Goal: Task Accomplishment & Management: Manage account settings

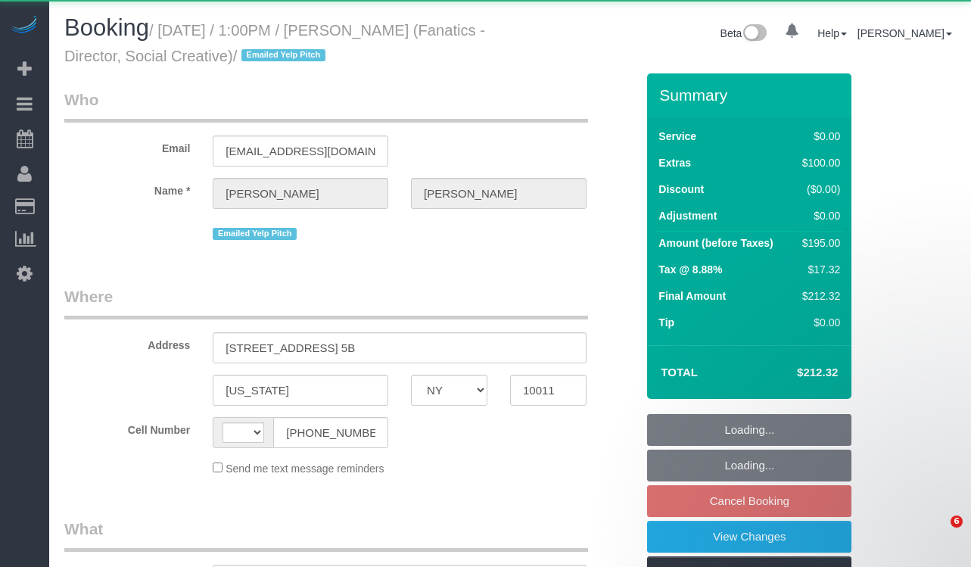
select select "NY"
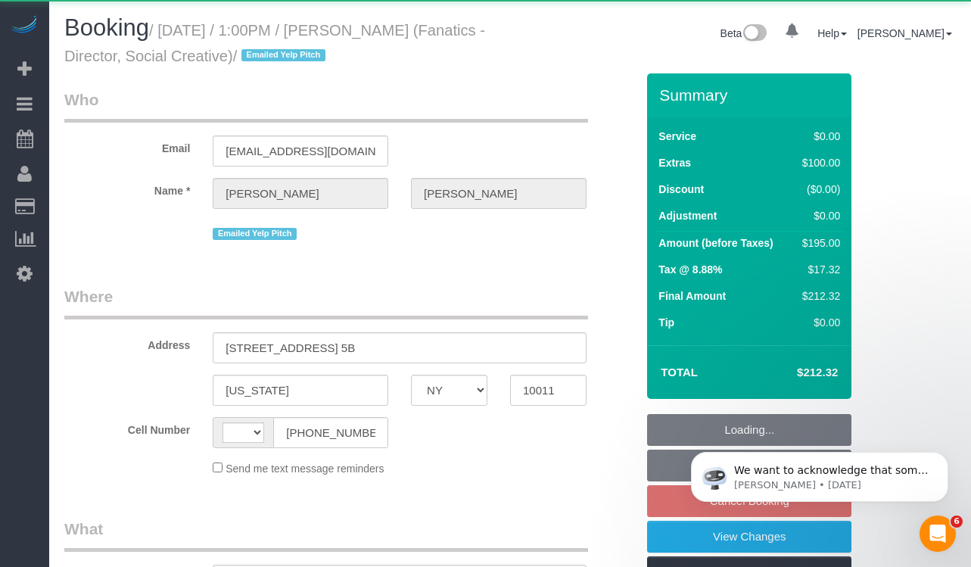
select select "string:stripe-pm_1MEx0T4VGloSiKo7rpVCdXXw"
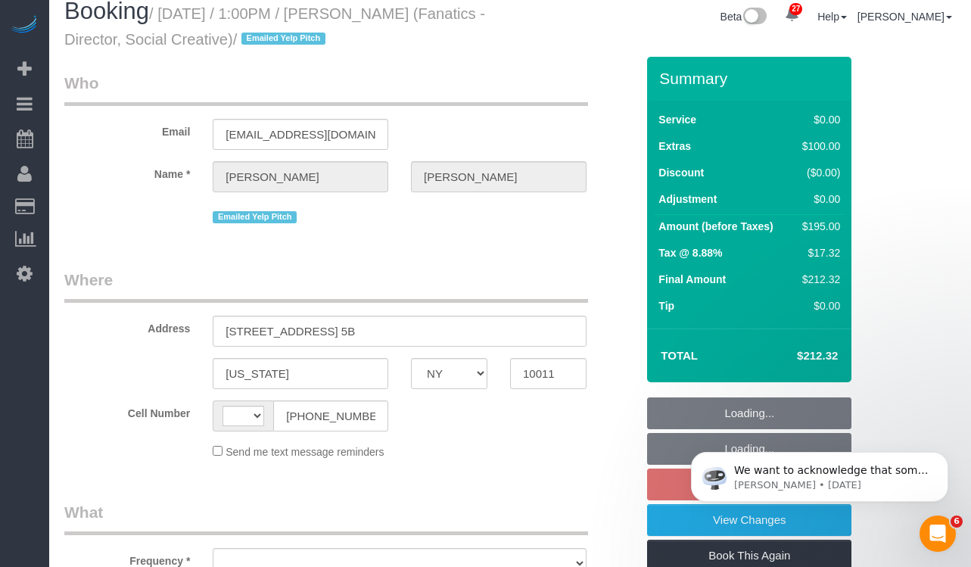
scroll to position [18, 0]
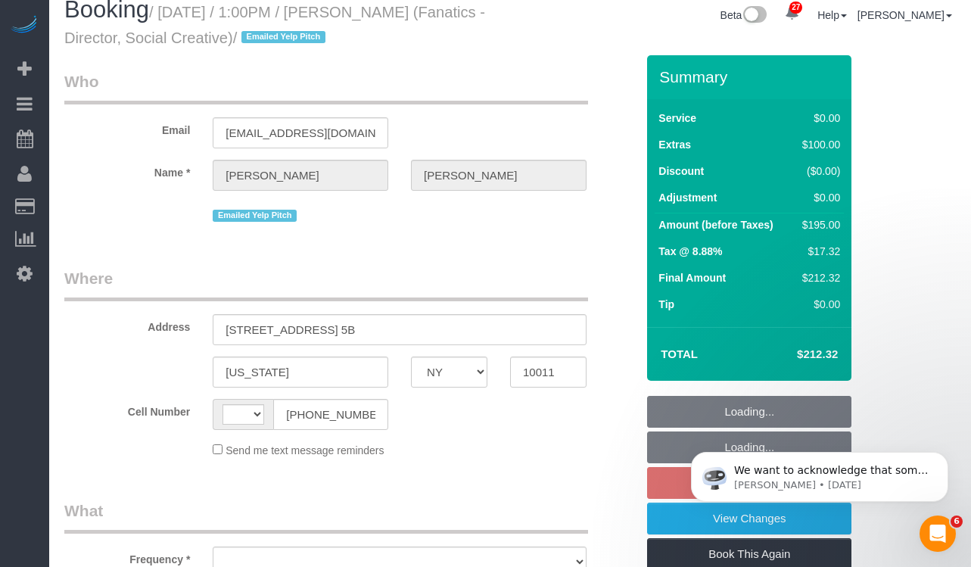
select select "string:US"
select select "object:809"
select select "1"
select select "number:89"
select select "number:90"
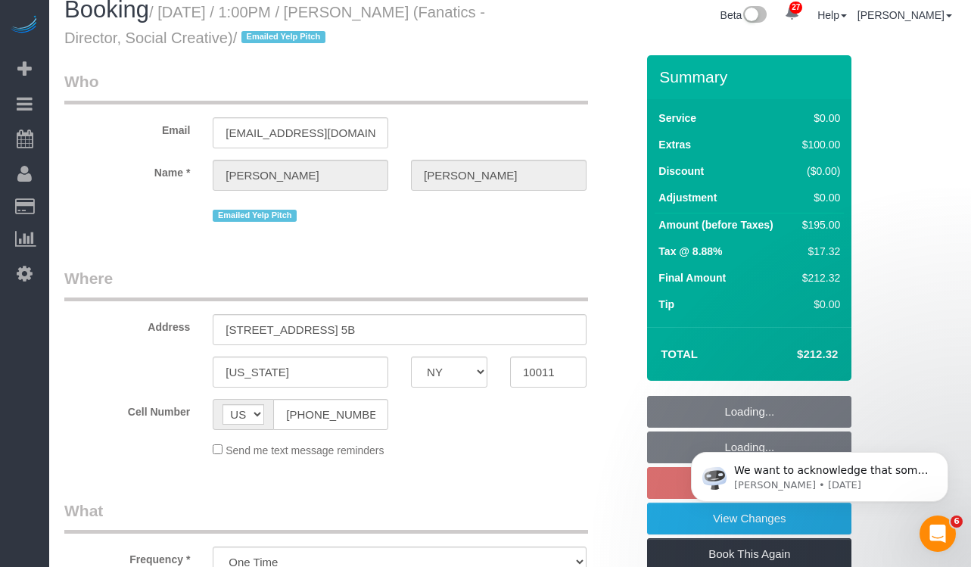
select select "number:15"
select select "number:5"
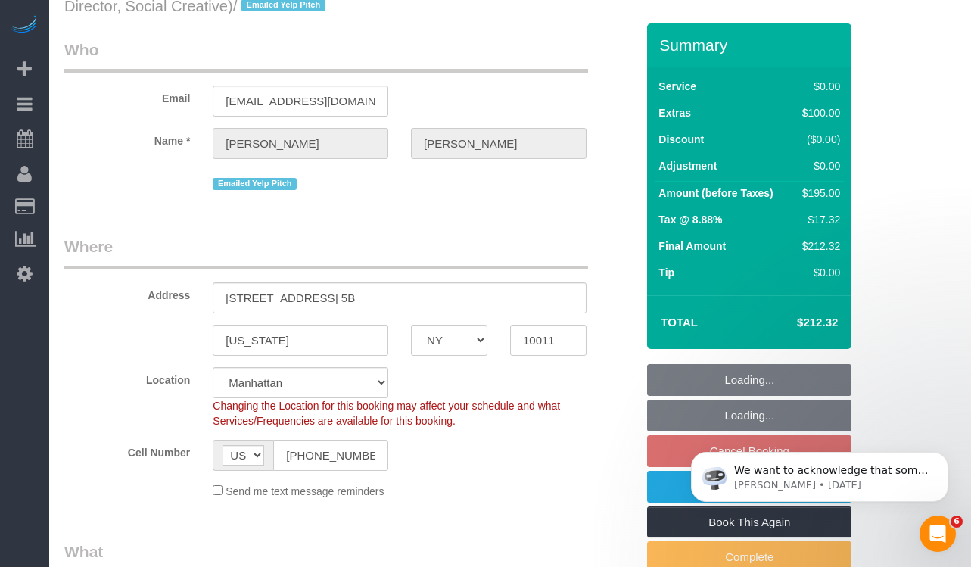
select select "spot6"
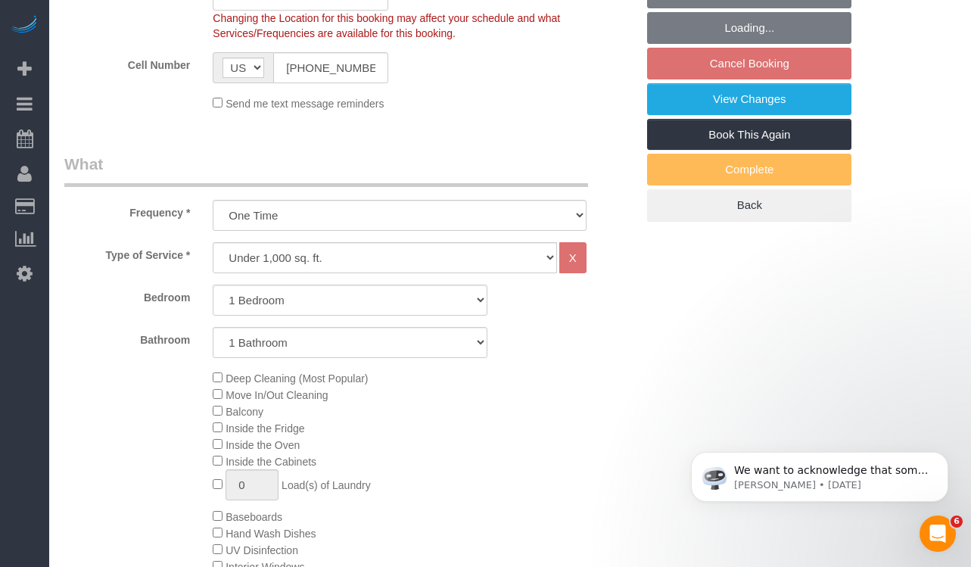
select select "object:1499"
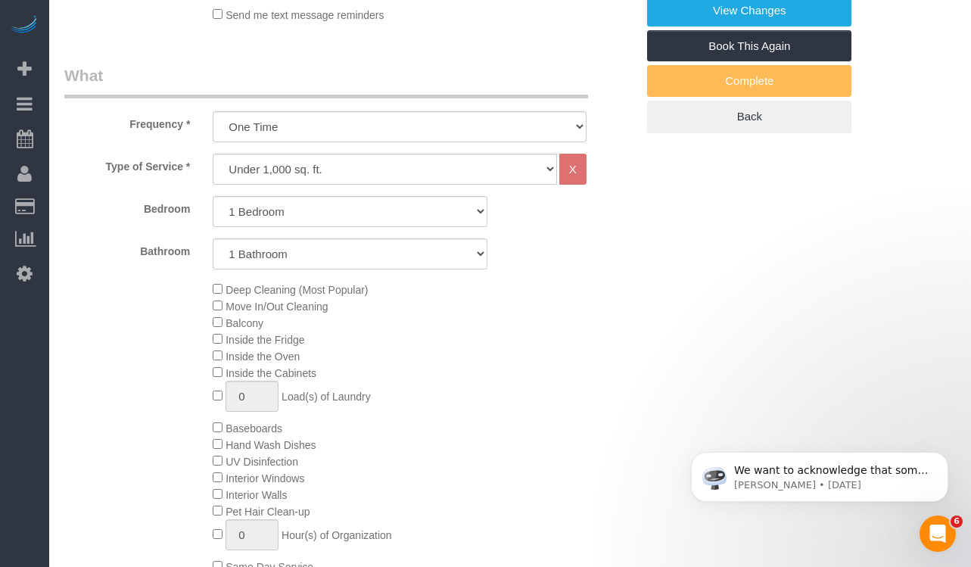
select select "1"
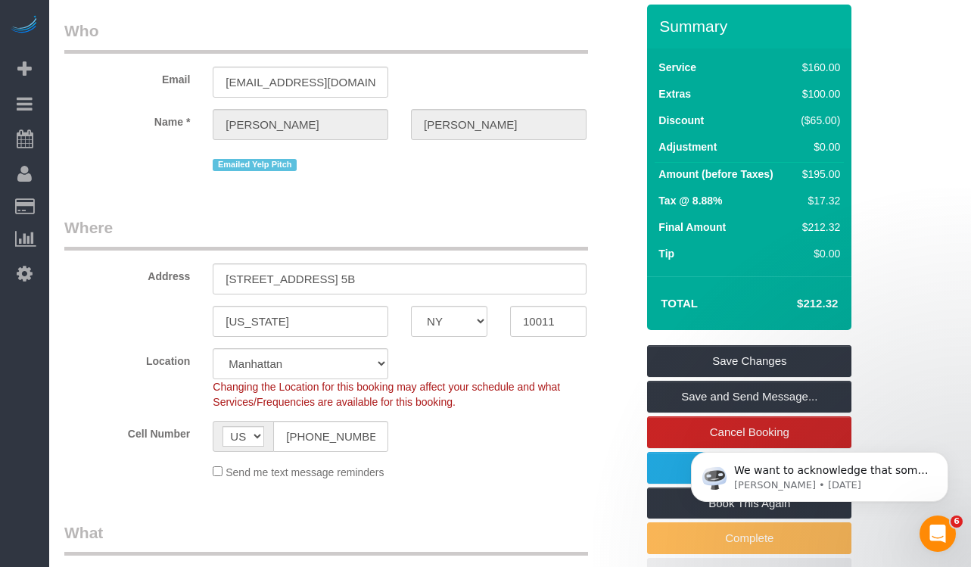
scroll to position [0, 0]
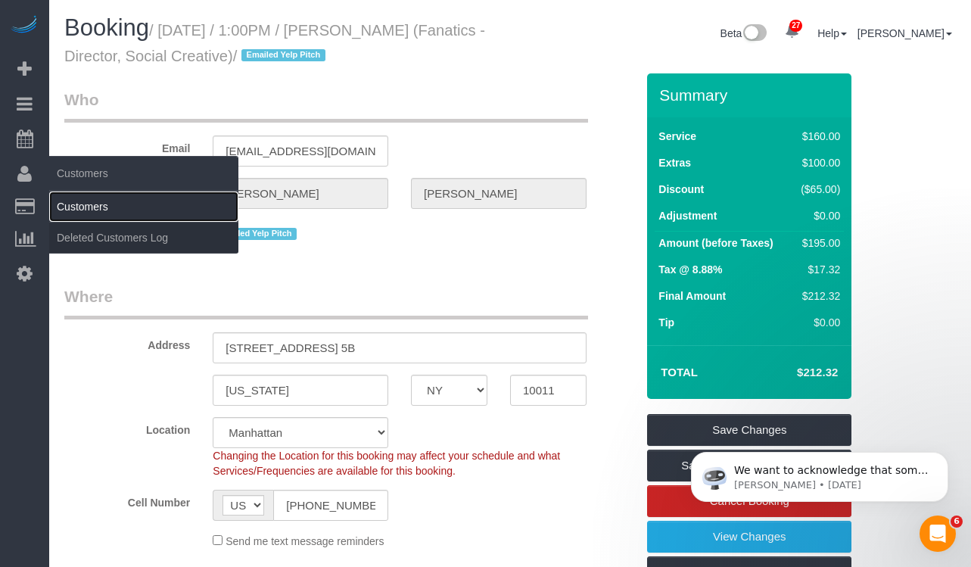
click at [86, 206] on link "Customers" at bounding box center [143, 207] width 189 height 30
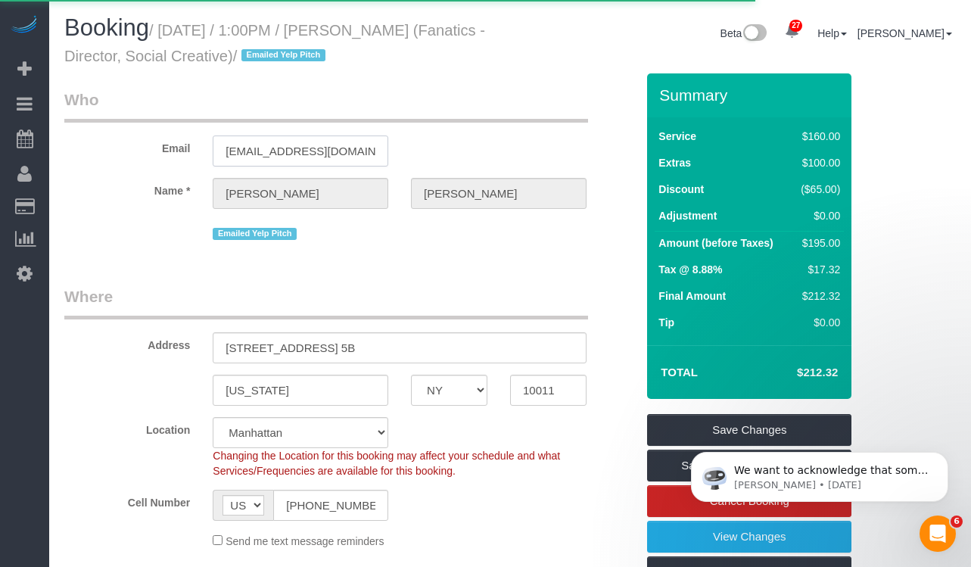
click at [288, 145] on input "emerynathanbarnes@gmail.com" at bounding box center [301, 151] width 176 height 31
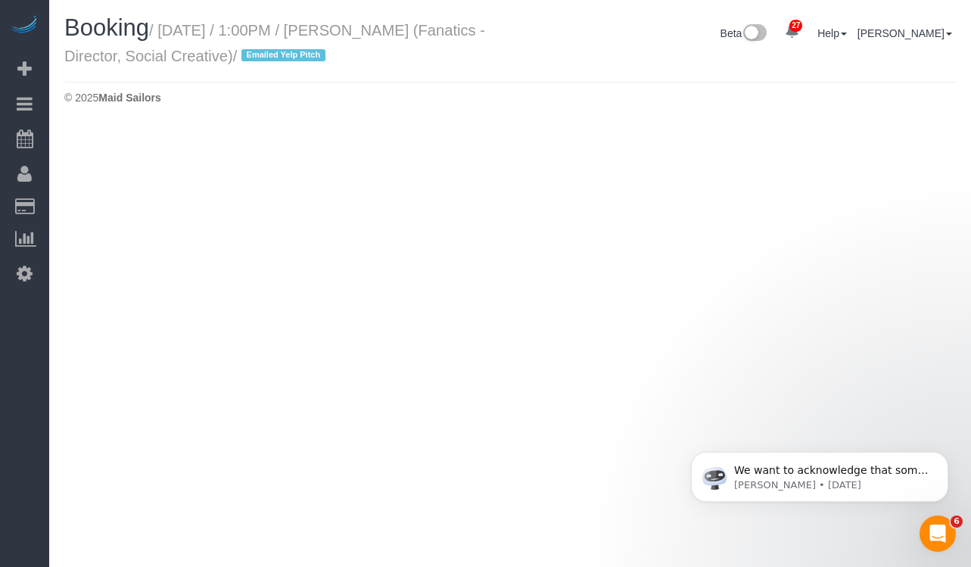
select select "NY"
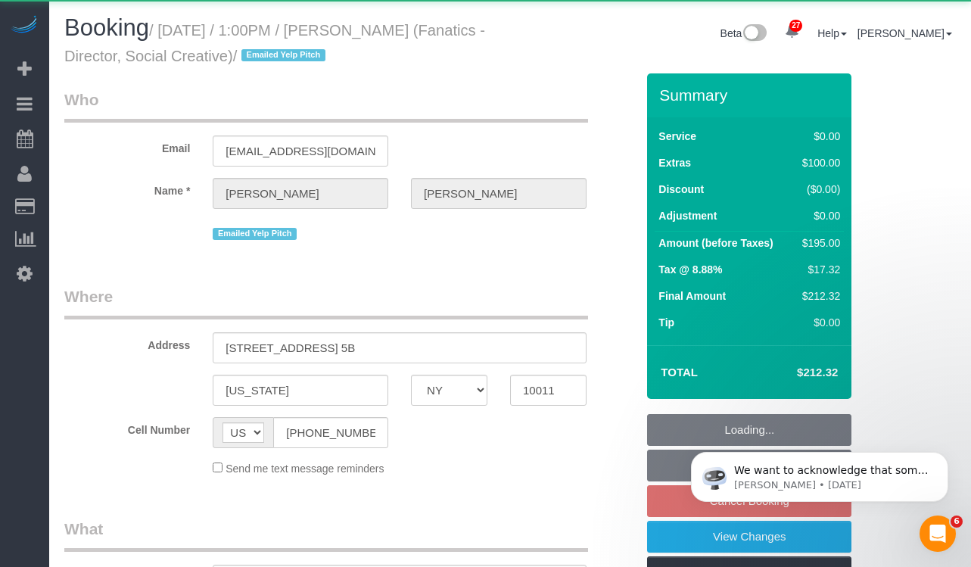
select select "string:stripe-pm_1MEx0T4VGloSiKo7rpVCdXXw"
select select "1"
select select "number:89"
select select "number:90"
select select "number:15"
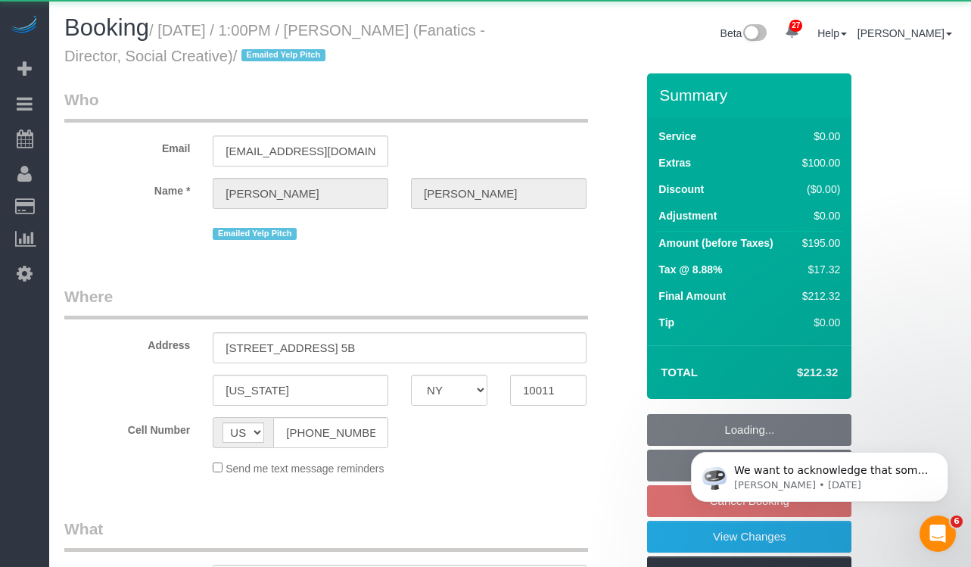
select select "number:5"
select select "spot63"
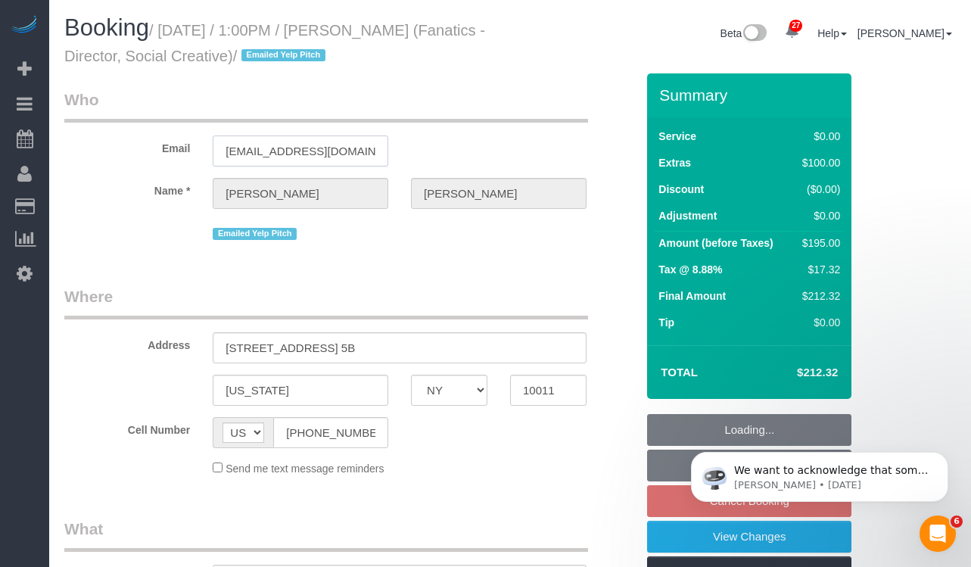
click at [266, 153] on input "emerynathanbarnes@gmail.com" at bounding box center [301, 151] width 176 height 31
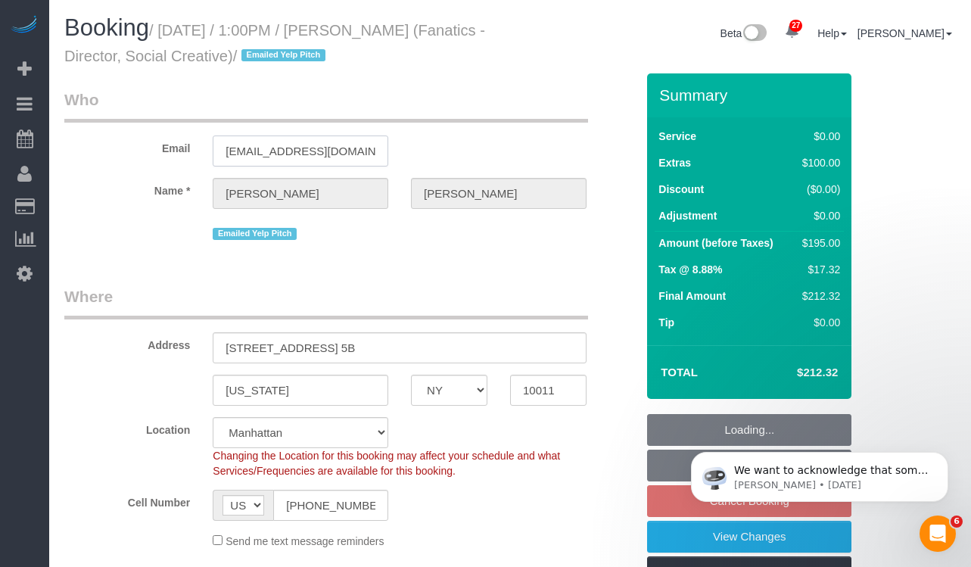
select select
select select "object:3578"
select select "1"
select select "spot120"
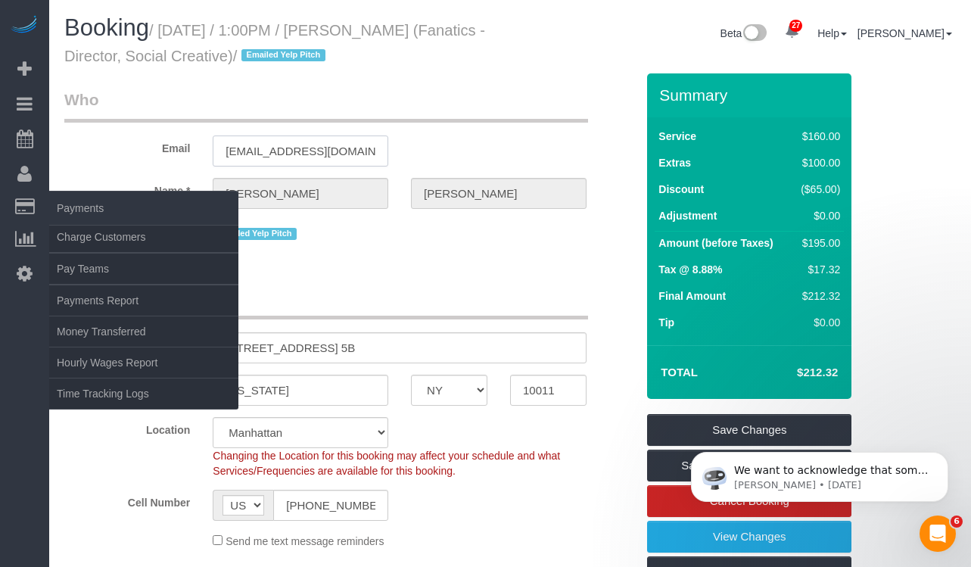
select select "object:4045"
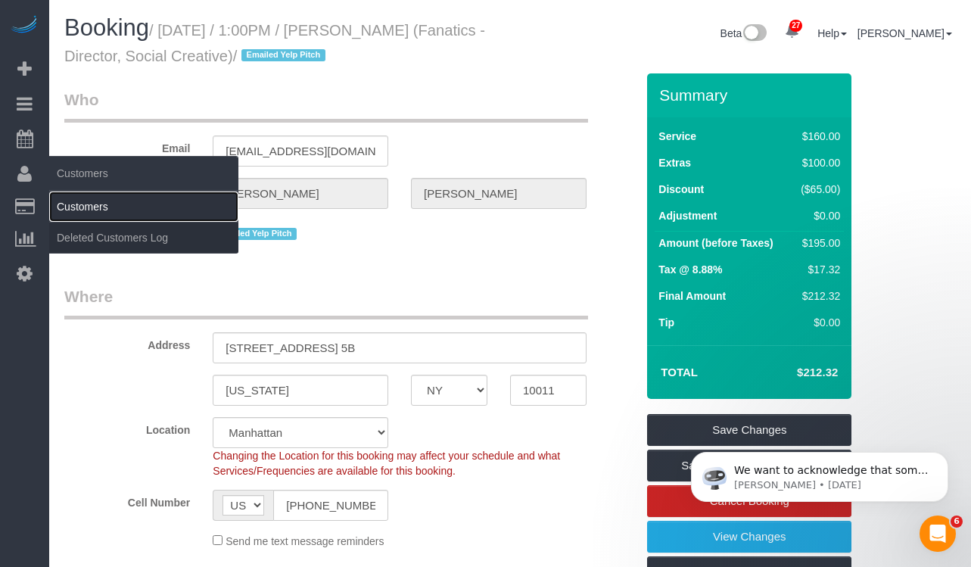
click at [88, 207] on link "Customers" at bounding box center [143, 207] width 189 height 30
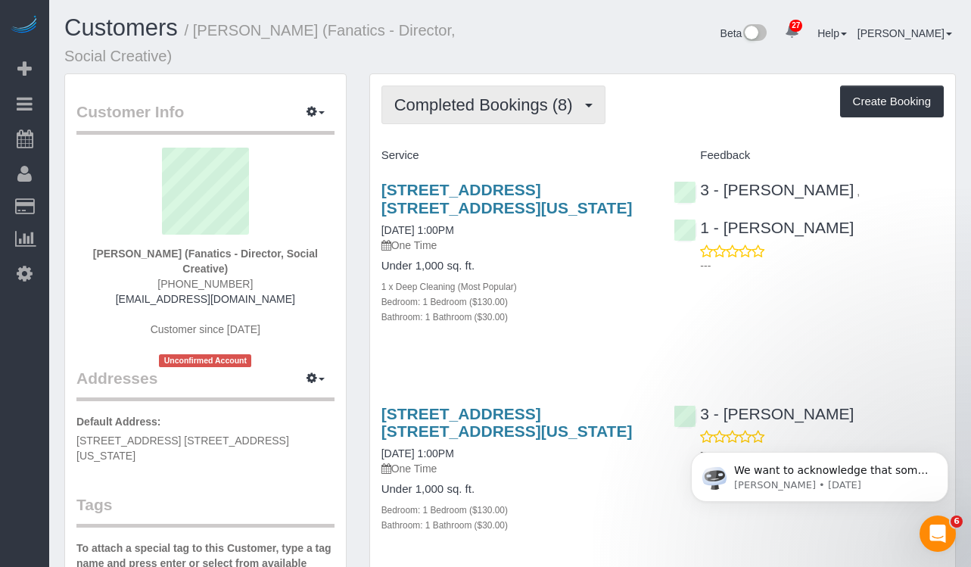
click at [435, 110] on span "Completed Bookings (8)" at bounding box center [487, 104] width 186 height 19
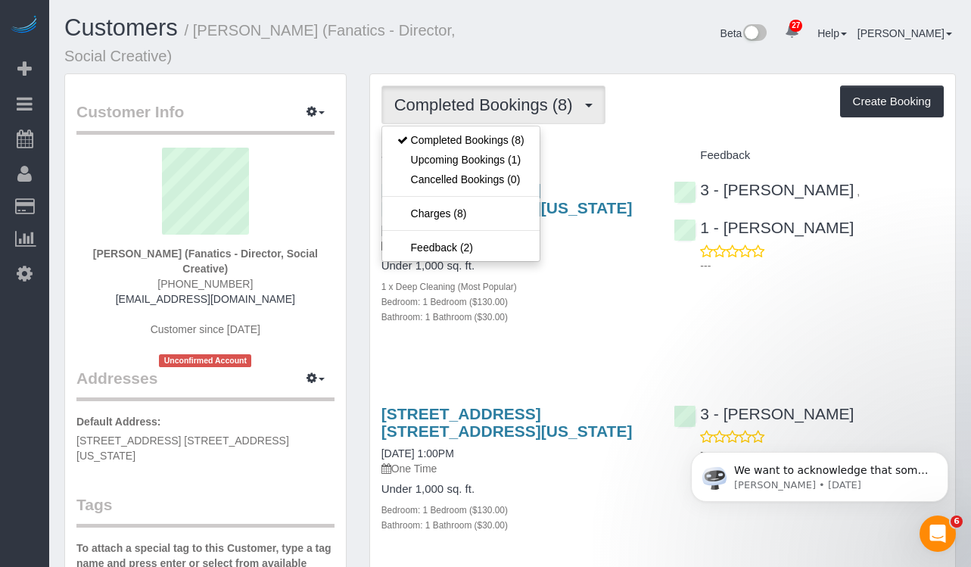
click at [600, 316] on div "Bathroom: 1 Bathroom ($30.00)" at bounding box center [517, 316] width 270 height 15
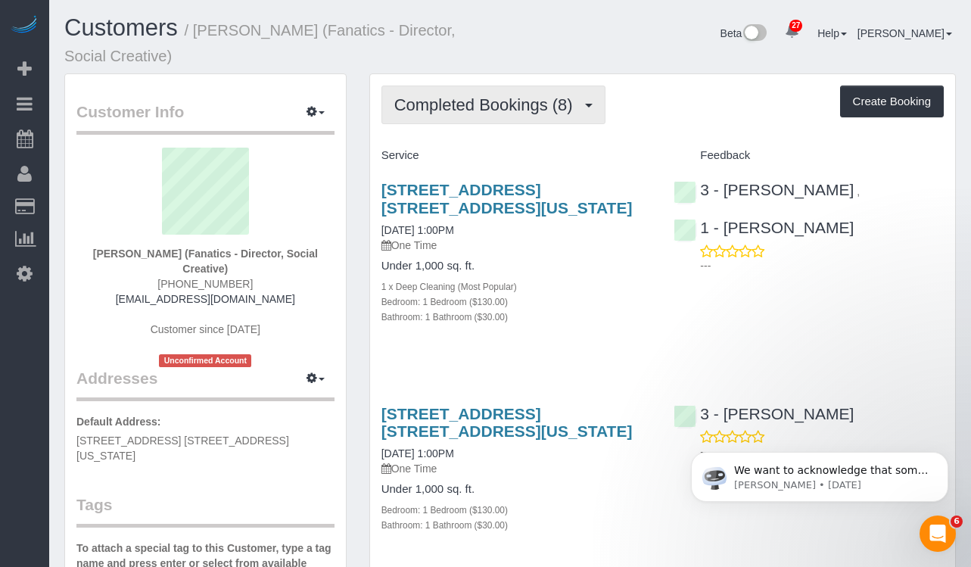
click at [429, 111] on span "Completed Bookings (8)" at bounding box center [487, 104] width 186 height 19
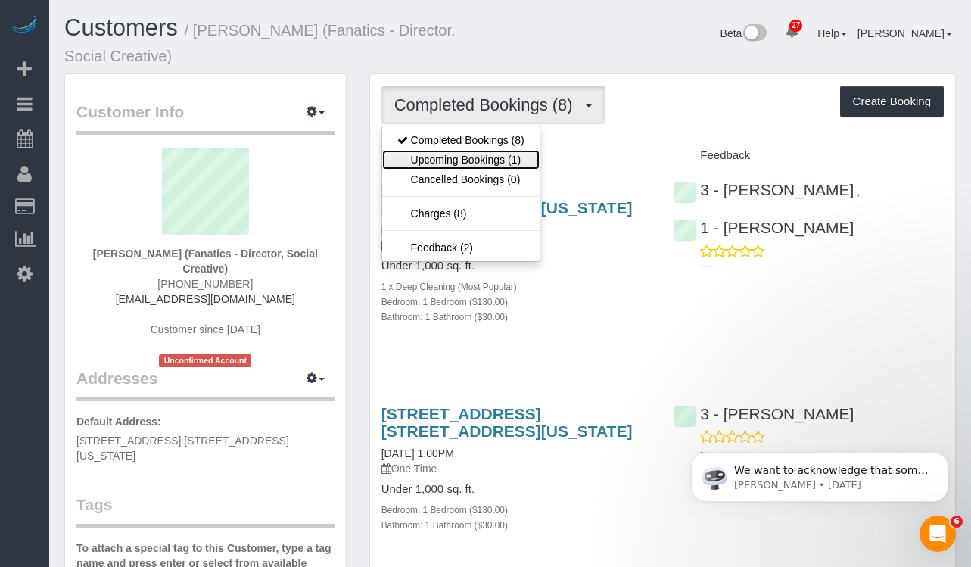
click at [453, 154] on link "Upcoming Bookings (1)" at bounding box center [460, 160] width 157 height 20
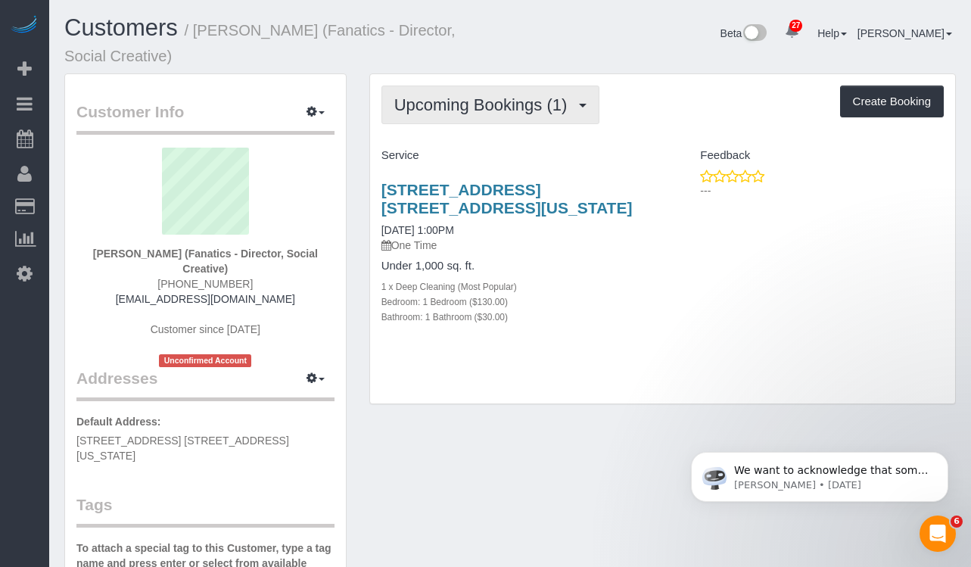
click at [468, 98] on span "Upcoming Bookings (1)" at bounding box center [484, 104] width 181 height 19
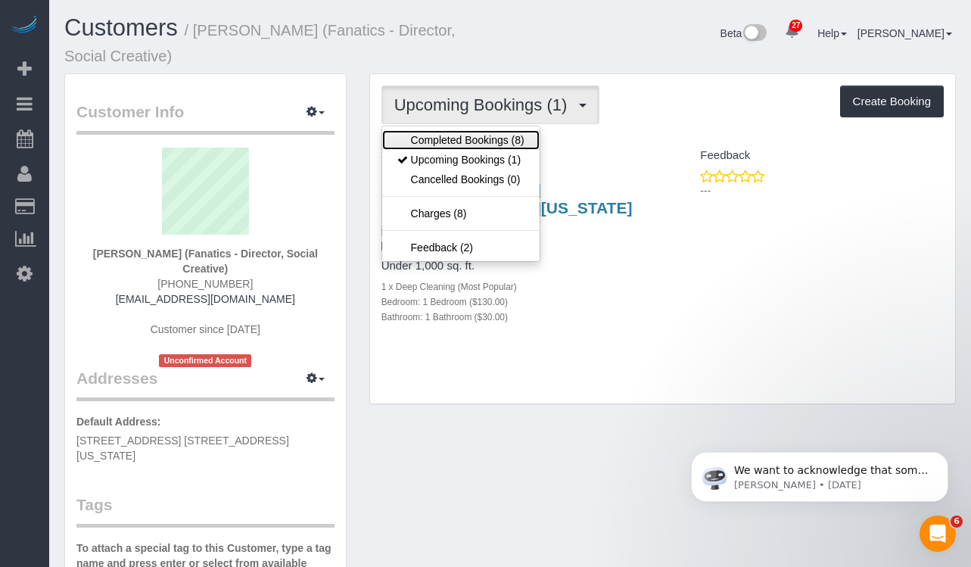
click at [491, 136] on link "Completed Bookings (8)" at bounding box center [460, 140] width 157 height 20
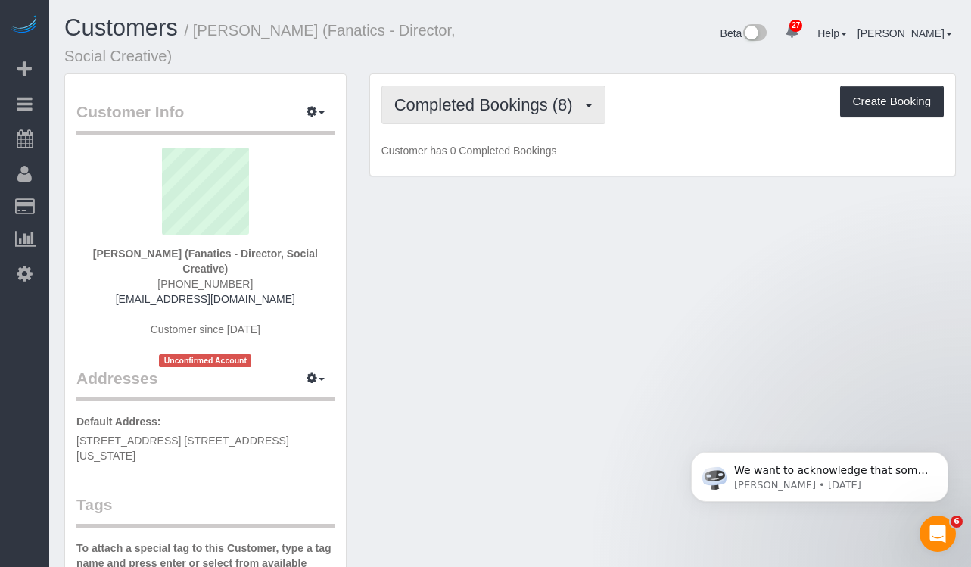
click at [476, 99] on span "Completed Bookings (8)" at bounding box center [487, 104] width 186 height 19
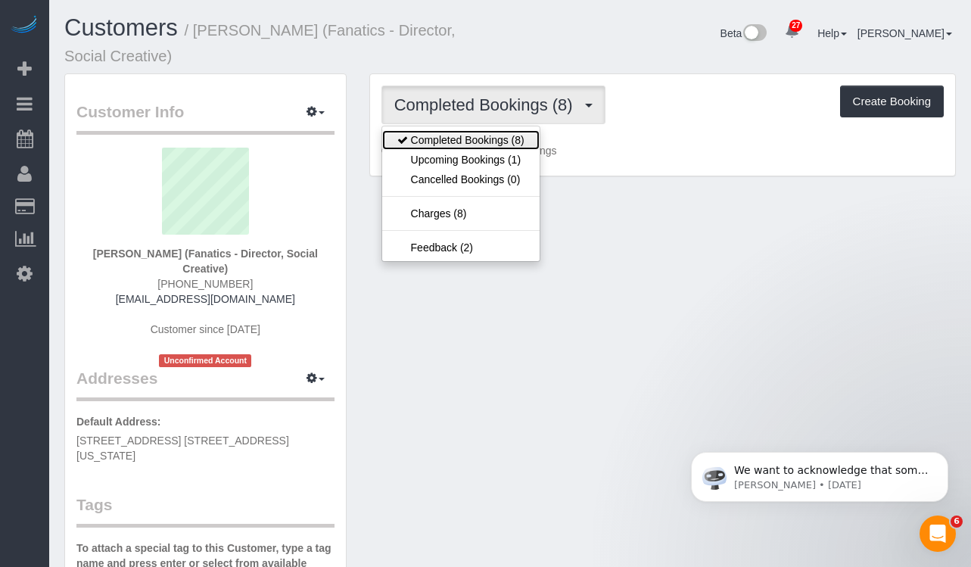
click at [468, 138] on link "Completed Bookings (8)" at bounding box center [460, 140] width 157 height 20
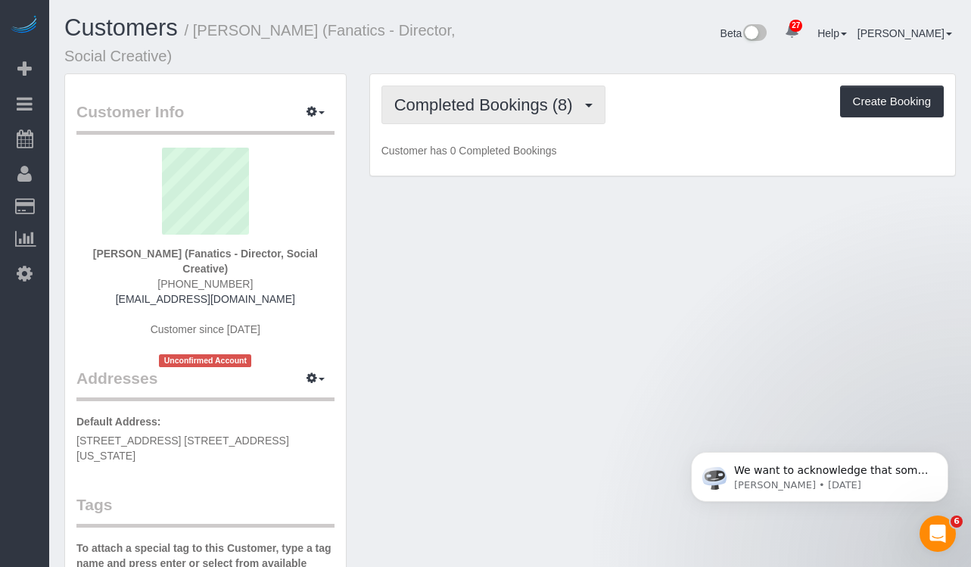
click at [468, 115] on button "Completed Bookings (8)" at bounding box center [494, 105] width 224 height 39
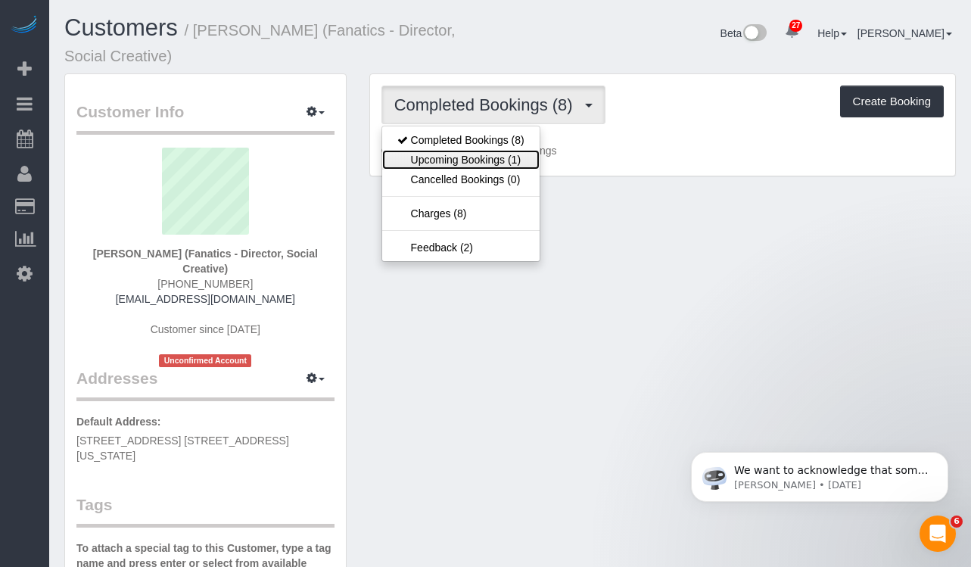
click at [460, 154] on link "Upcoming Bookings (1)" at bounding box center [460, 160] width 157 height 20
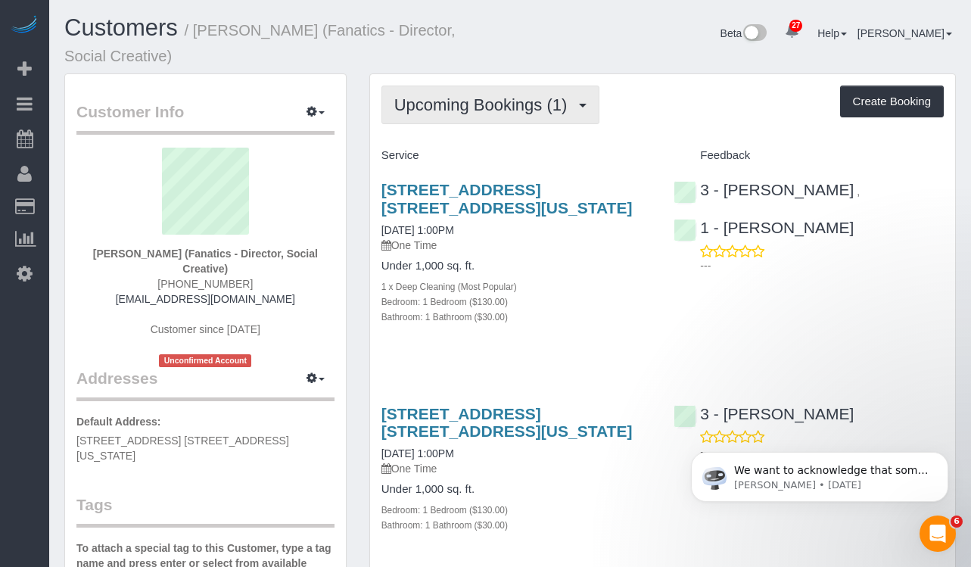
click at [462, 113] on span "Upcoming Bookings (1)" at bounding box center [484, 104] width 181 height 19
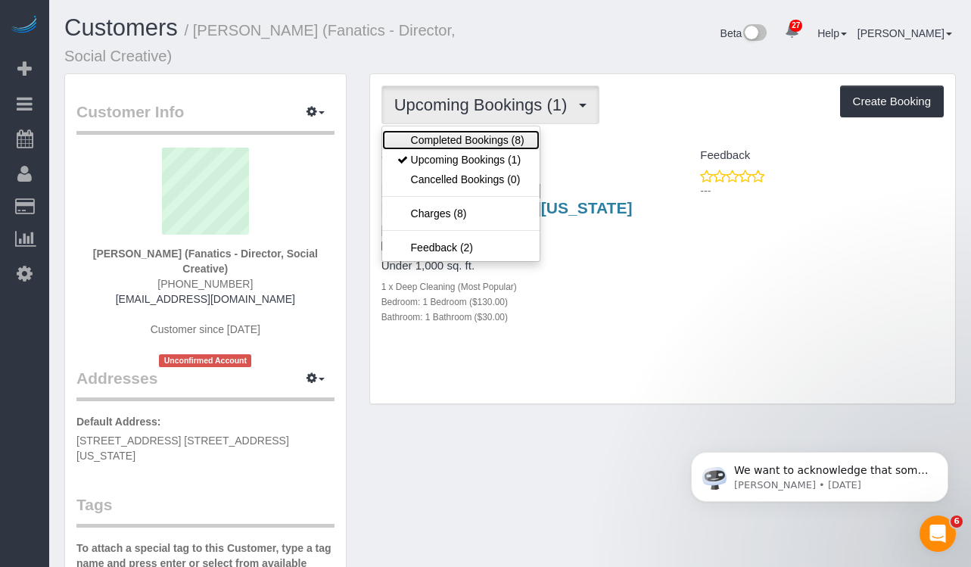
click at [469, 138] on link "Completed Bookings (8)" at bounding box center [460, 140] width 157 height 20
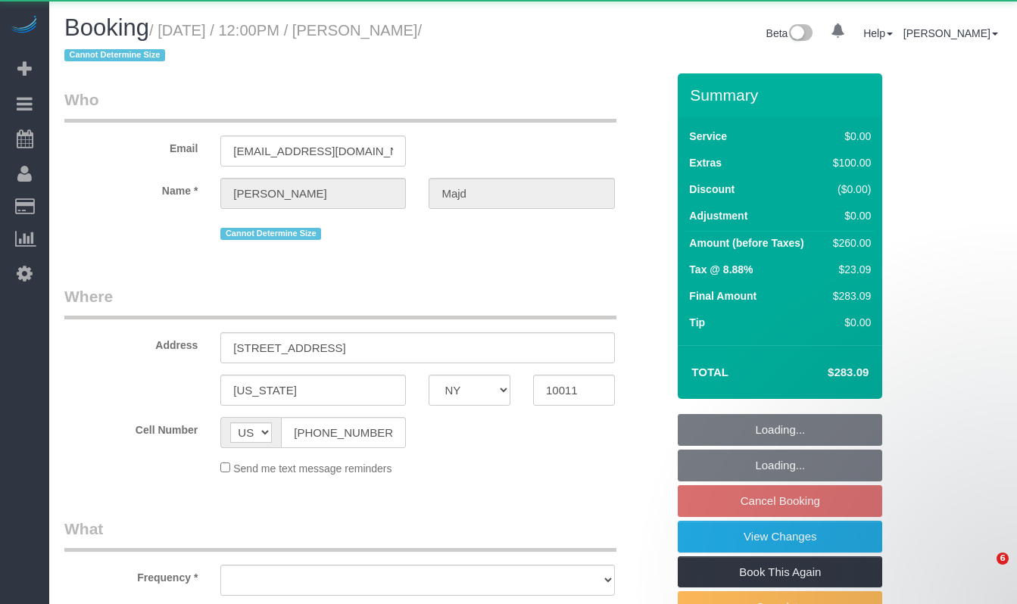
select select "NY"
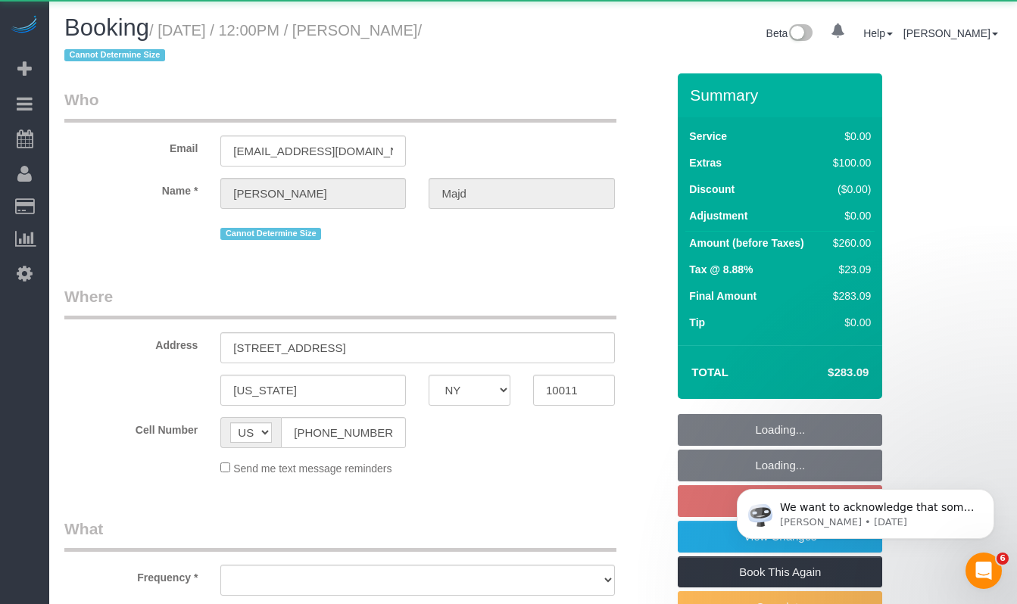
select select "object:809"
select select "string:stripe-pm_1SBHy84VGloSiKo74KjwRX3l"
select select "number:89"
select select "number:90"
select select "number:15"
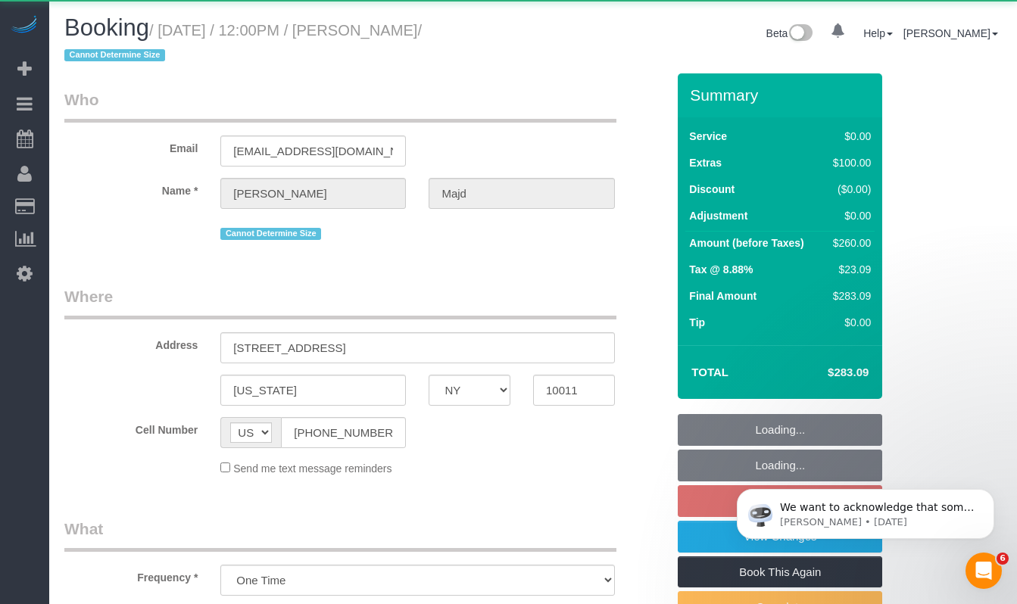
select select "number:5"
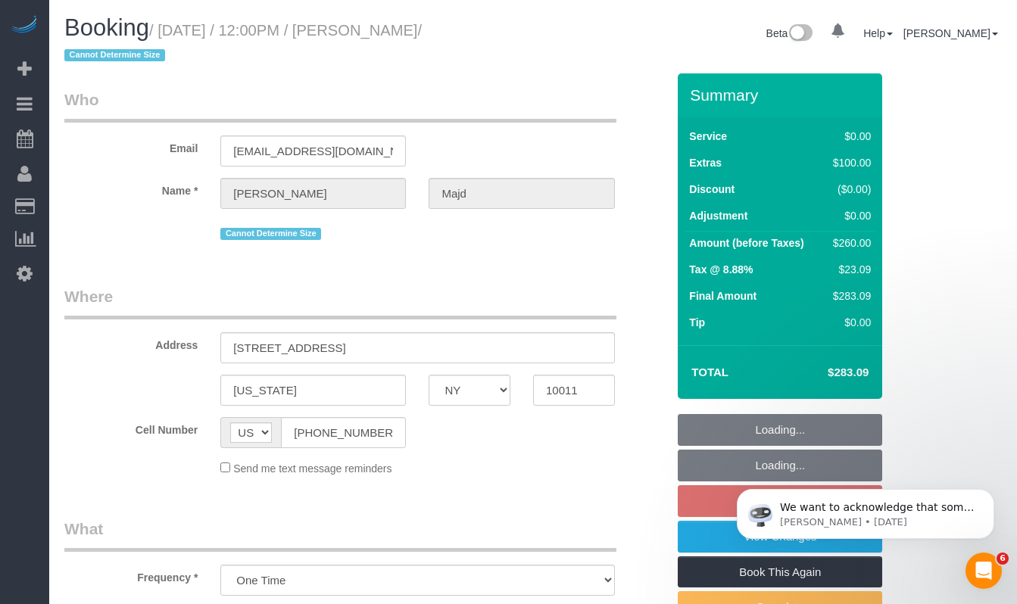
select select "object:1063"
select select "1"
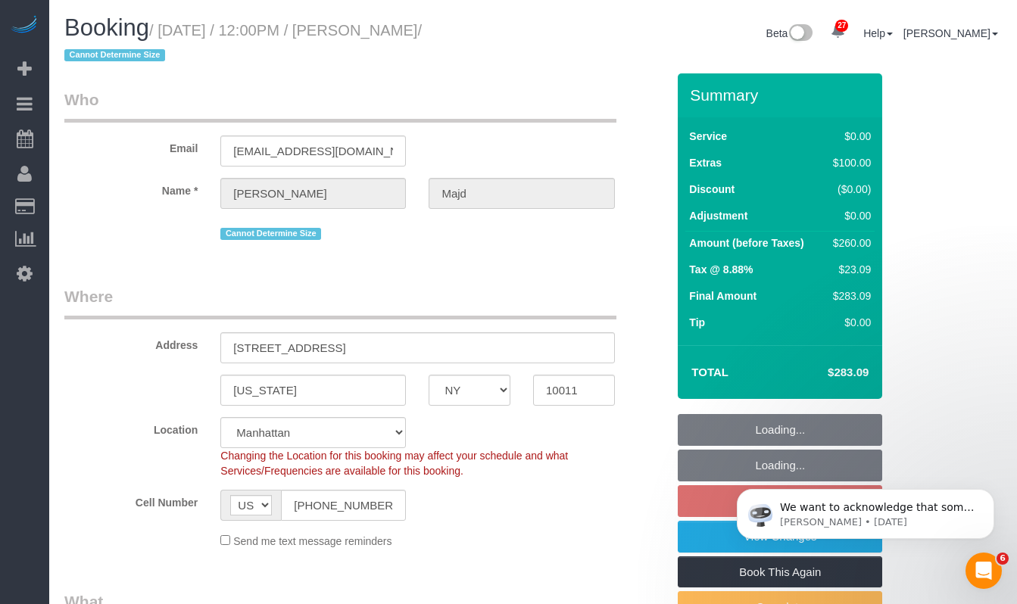
select select "spot5"
select select "1"
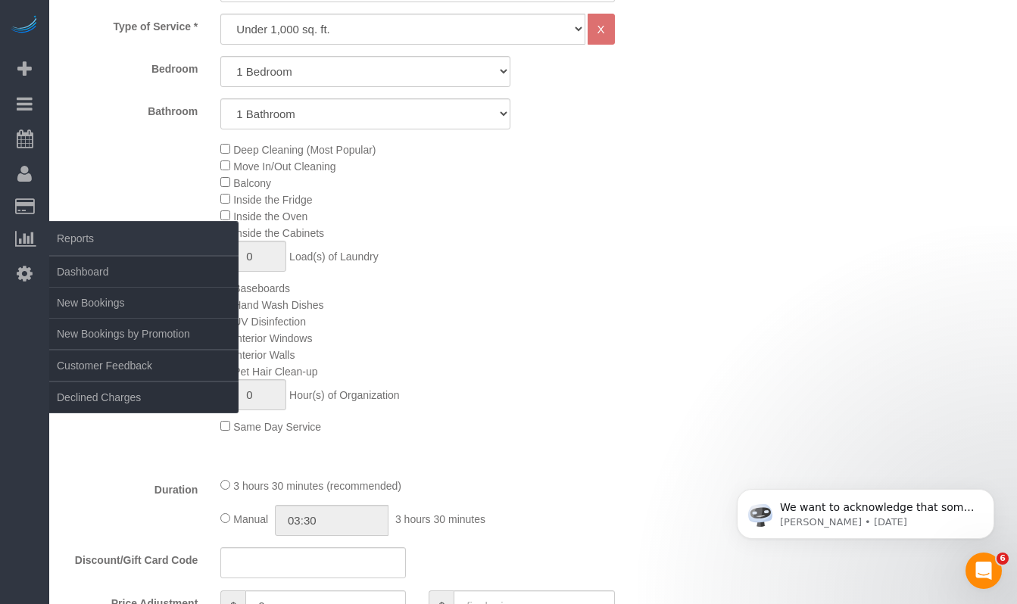
scroll to position [631, 0]
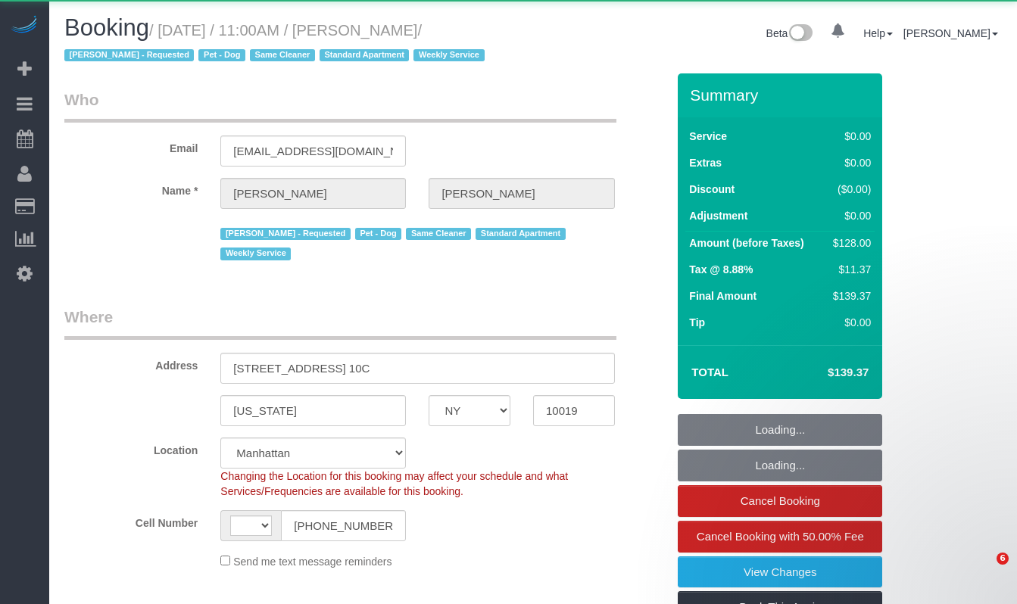
select select "NY"
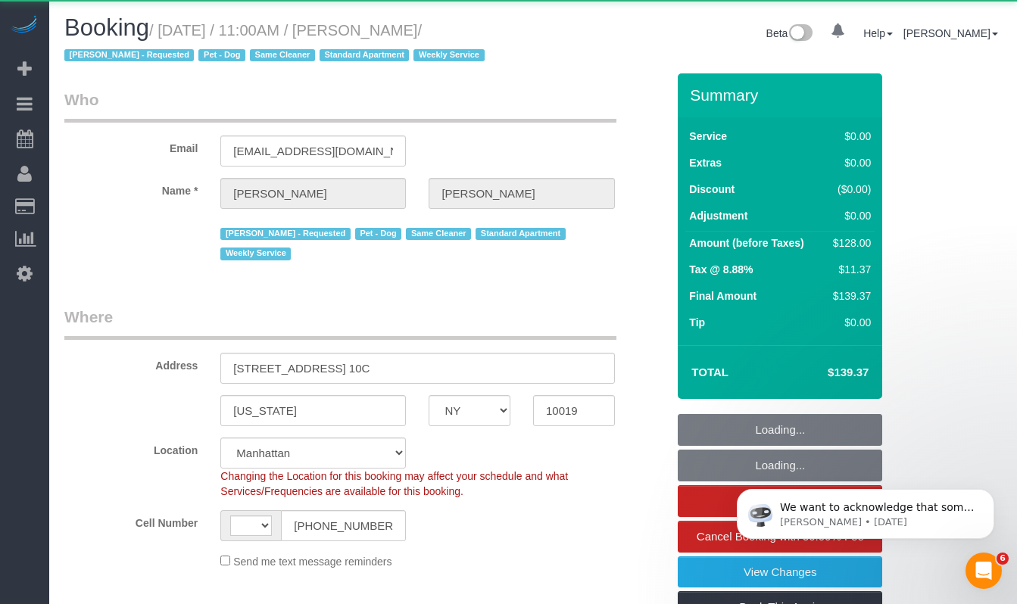
select select "string:[GEOGRAPHIC_DATA]"
select select "object:944"
select select "1"
select select "number:58"
select select "number:71"
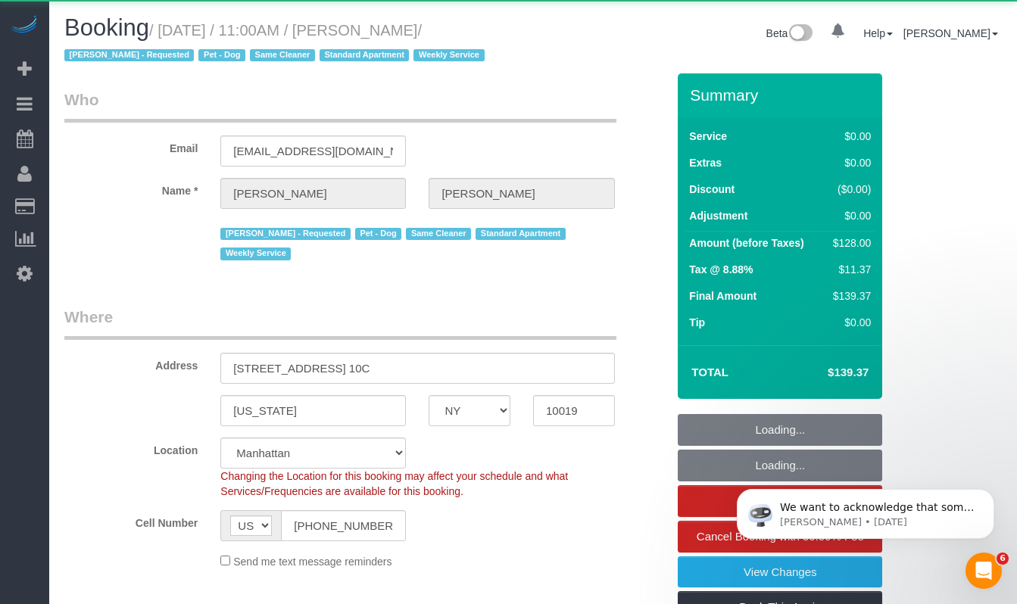
select select "number:13"
select select "number:5"
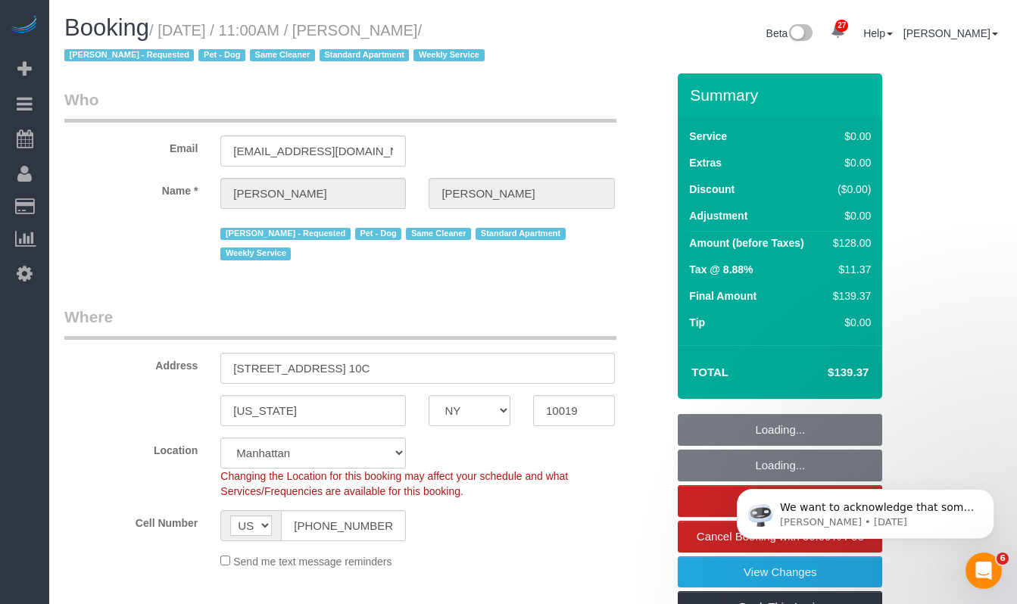
select select "spot1"
select select "string:stripe-pm_1Qprwf4VGloSiKo7wcYFckr9"
select select "1"
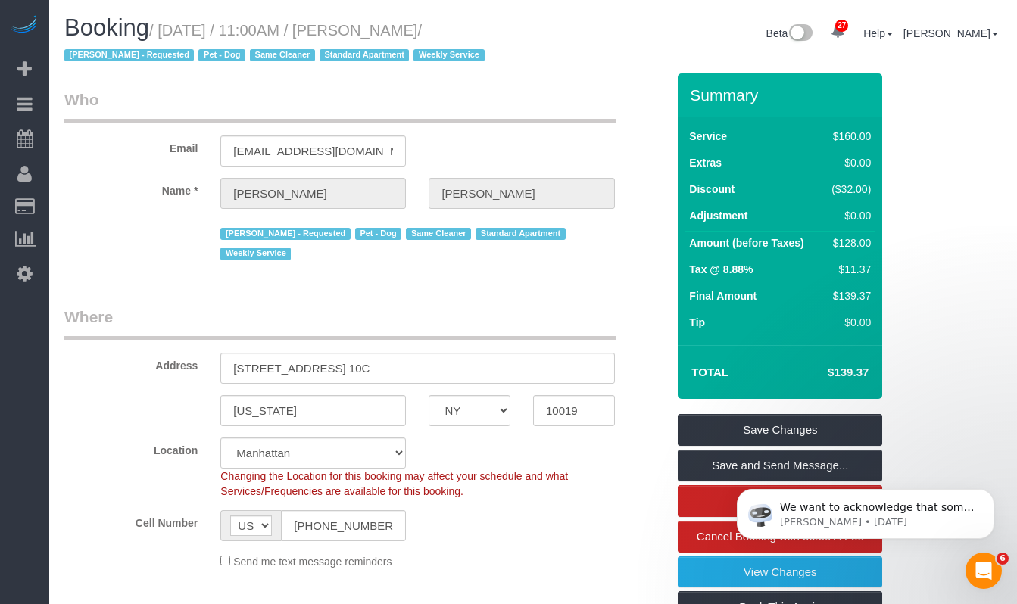
drag, startPoint x: 472, startPoint y: 28, endPoint x: 397, endPoint y: 37, distance: 74.7
click at [397, 37] on small "/ September 25, 2025 / 11:00AM / Alex Fluker / Ana Lopez - Requested Pet - Dog …" at bounding box center [276, 43] width 425 height 42
copy small "Alex Fluker"
click at [413, 36] on small "/ September 25, 2025 / 11:00AM / Alex Fluker / Ana Lopez - Requested Pet - Dog …" at bounding box center [276, 43] width 425 height 42
drag, startPoint x: 433, startPoint y: 30, endPoint x: 173, endPoint y: 34, distance: 259.7
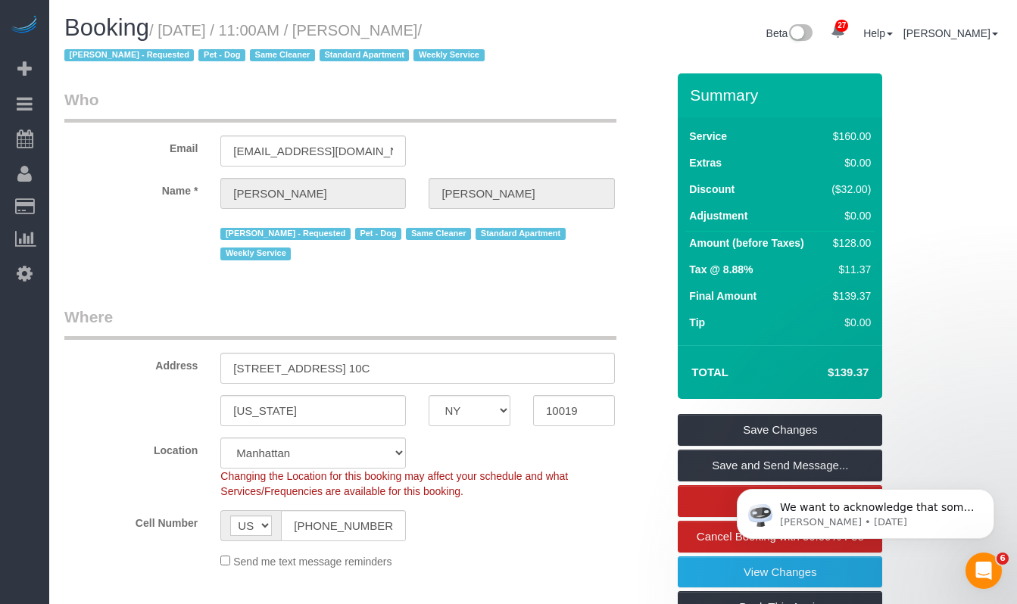
click at [173, 34] on small "/ September 25, 2025 / 11:00AM / Alex Fluker / Ana Lopez - Requested Pet - Dog …" at bounding box center [276, 43] width 425 height 42
copy small "September 25, 2025 / 11:00AM / Alex Fluker"
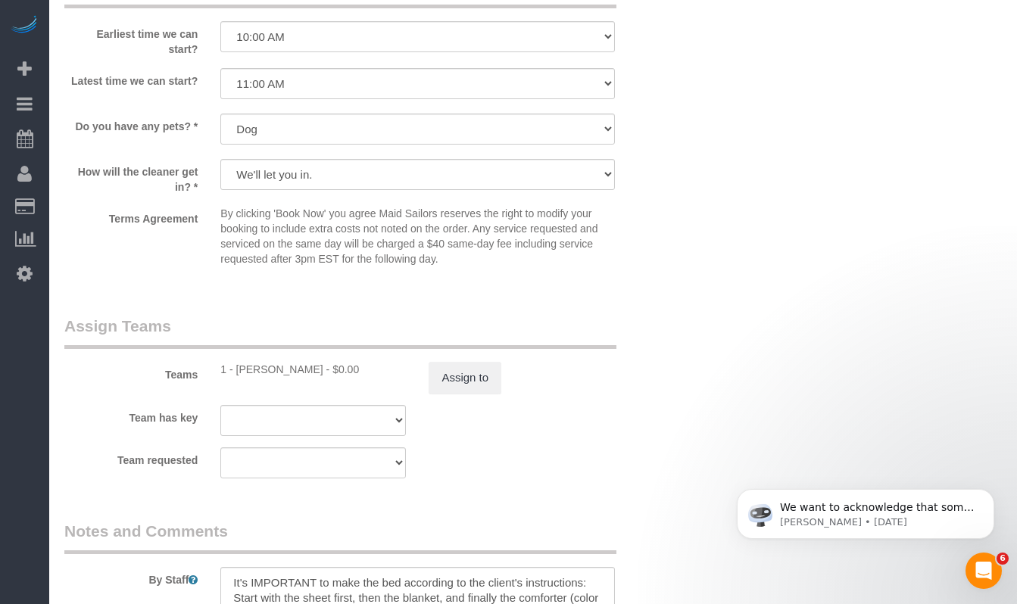
scroll to position [1796, 0]
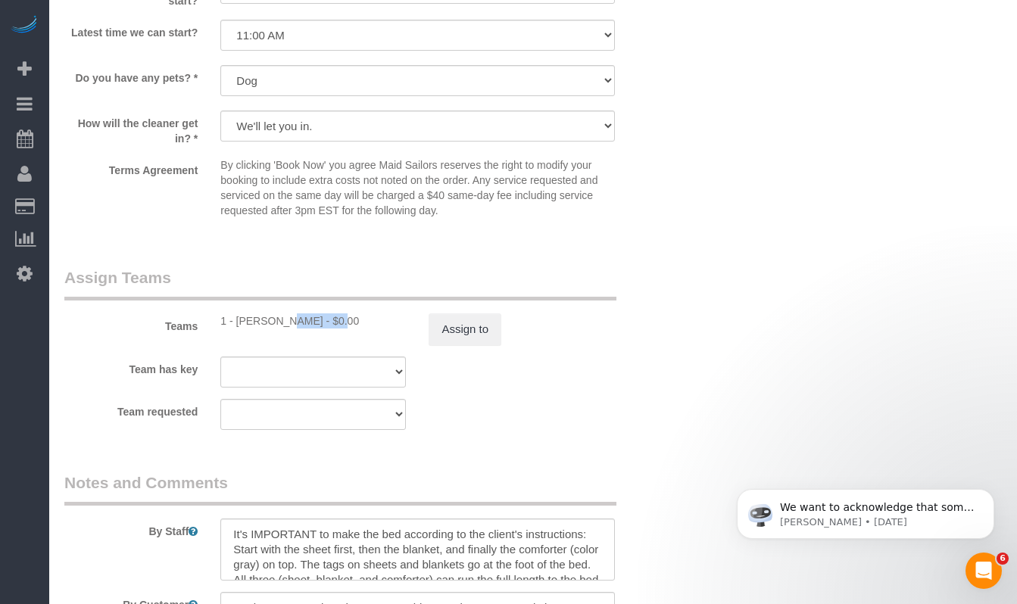
drag, startPoint x: 264, startPoint y: 322, endPoint x: 238, endPoint y: 323, distance: 26.5
click at [238, 323] on div "1 - Ana Lopez - $0.00" at bounding box center [312, 320] width 185 height 15
copy div "Ana Lopez"
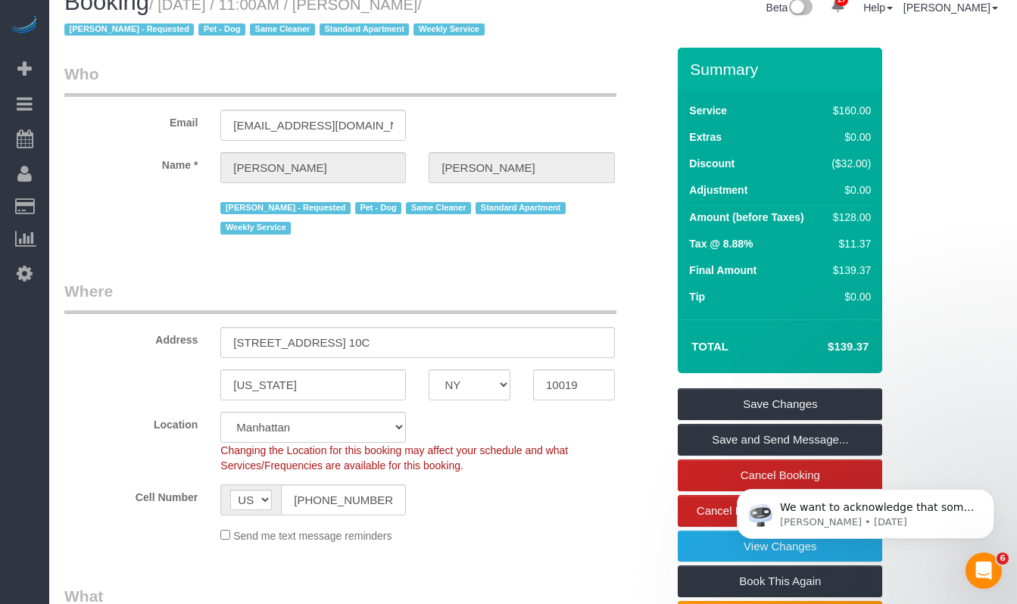
scroll to position [0, 0]
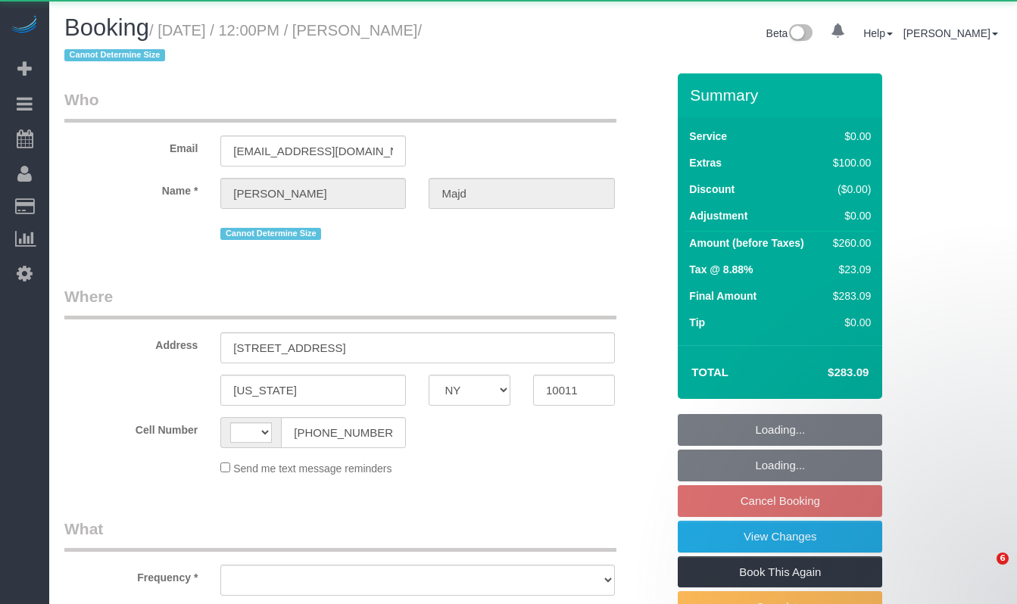
select select "NY"
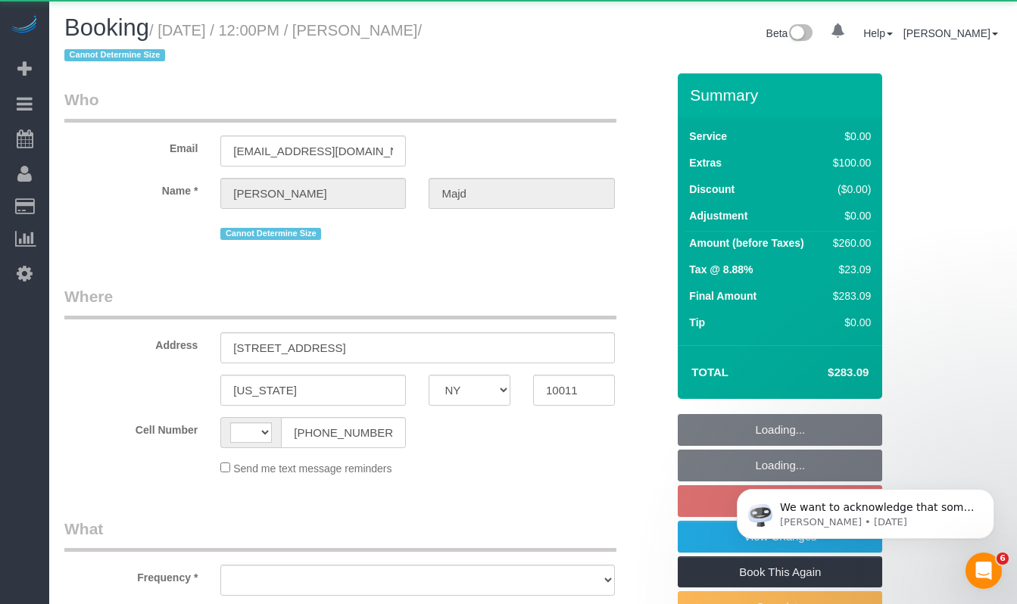
select select "1"
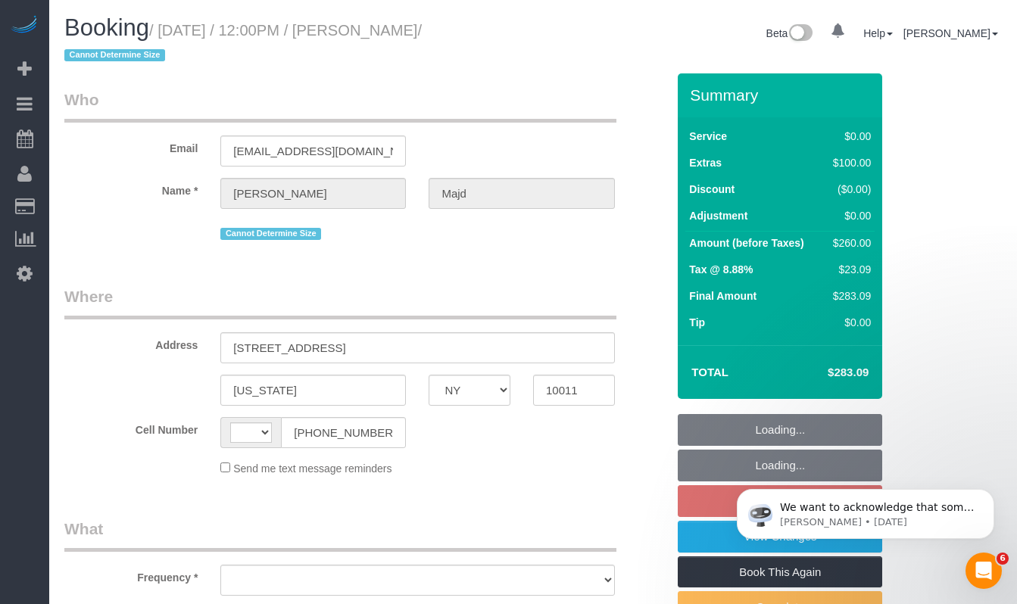
select select "number:89"
select select "number:90"
select select "number:15"
select select "number:5"
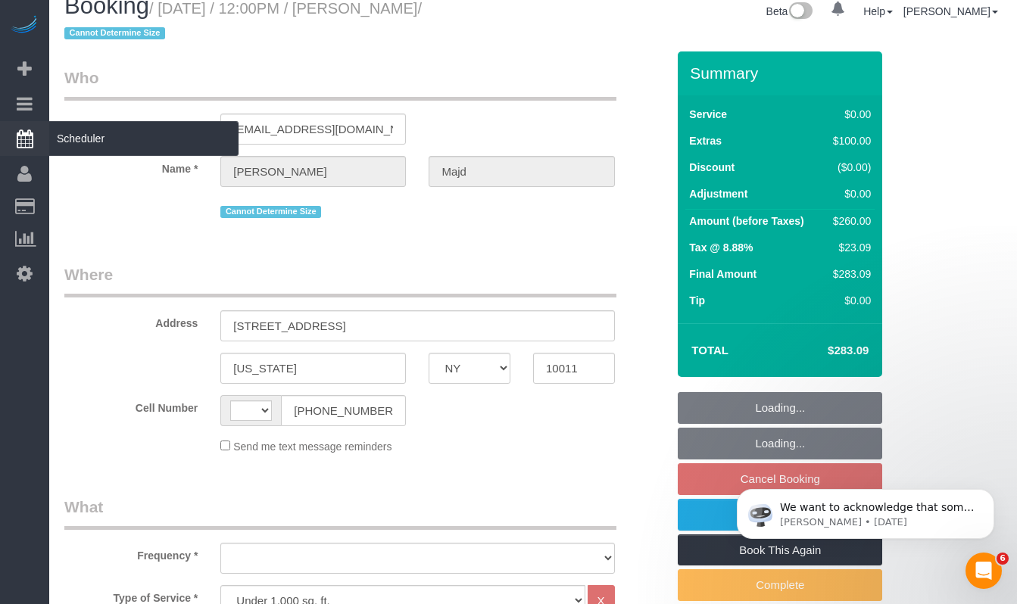
select select "string:[GEOGRAPHIC_DATA]"
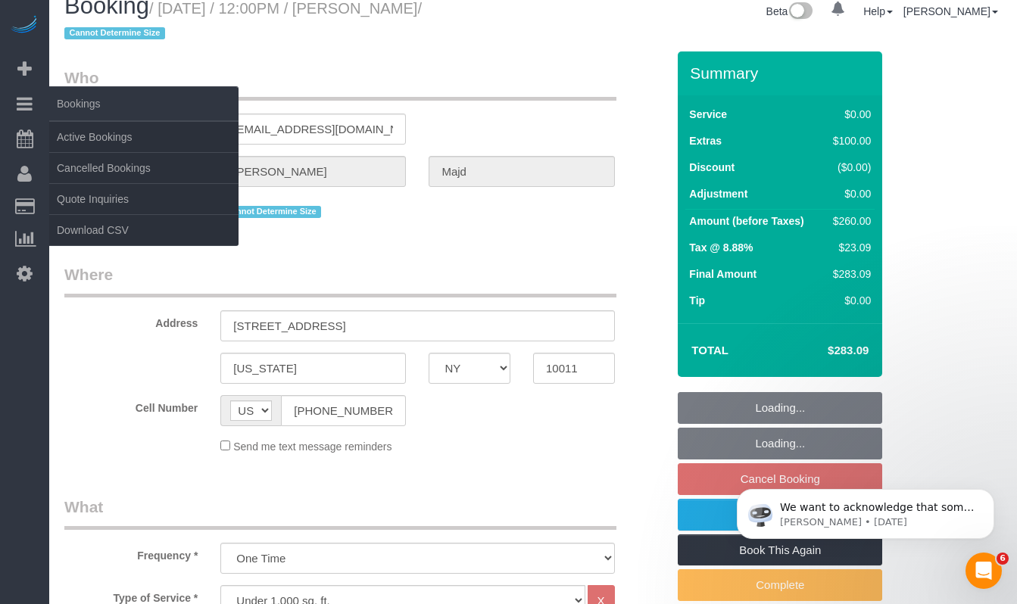
select select "object:1063"
select select "string:stripe-pm_1SBHy84VGloSiKo74KjwRX3l"
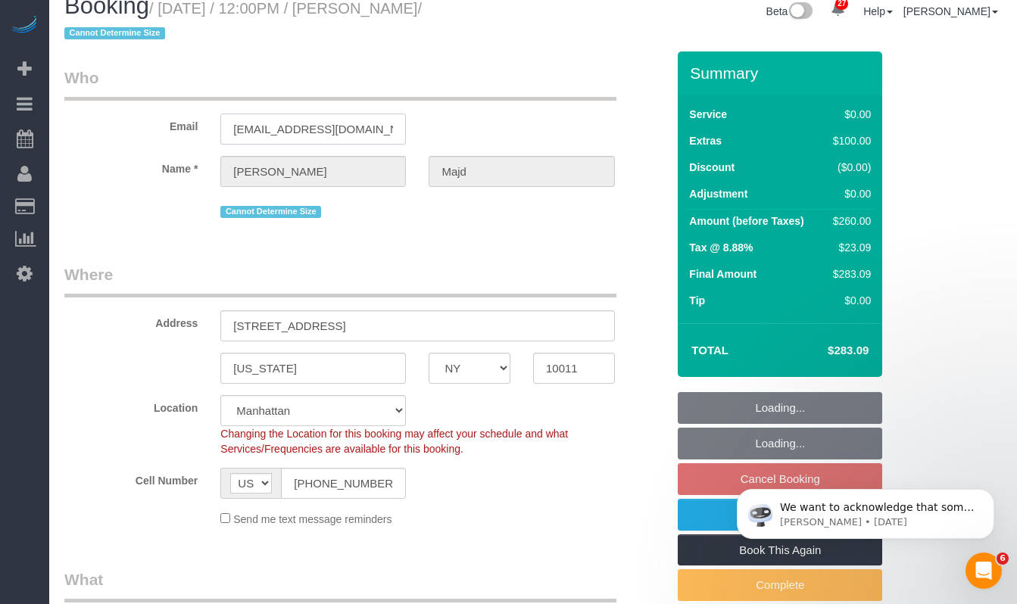
click at [334, 129] on input "[EMAIL_ADDRESS][DOMAIN_NAME]" at bounding box center [312, 129] width 185 height 31
select select "spot5"
select select "1"
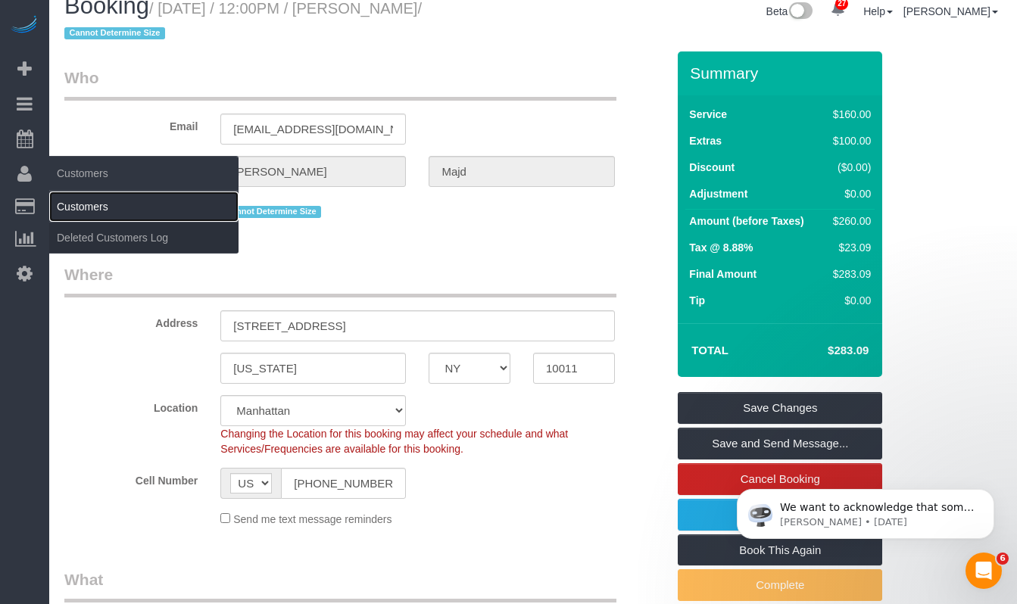
click at [100, 212] on link "Customers" at bounding box center [143, 207] width 189 height 30
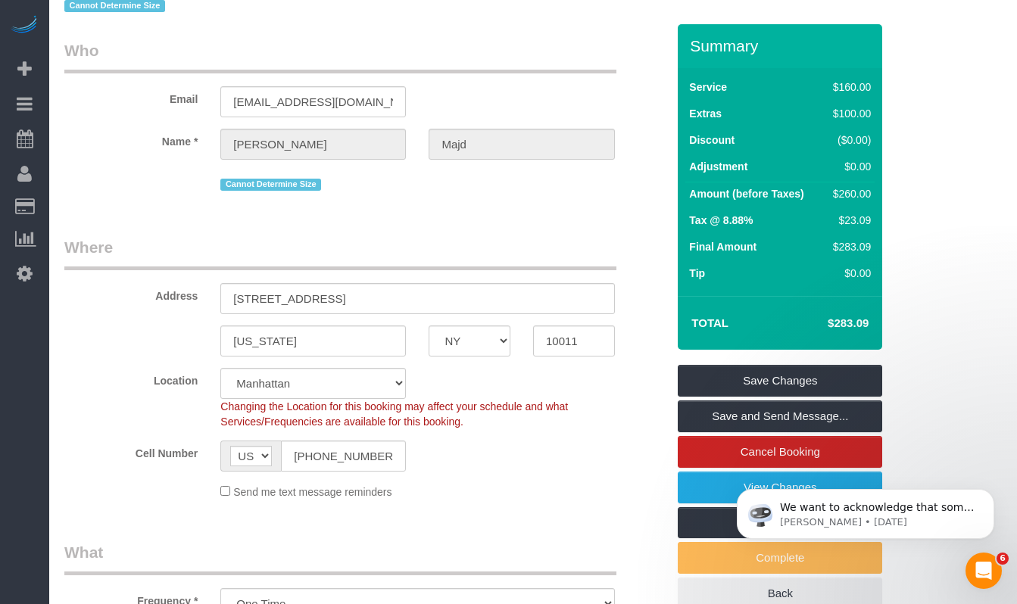
scroll to position [52, 0]
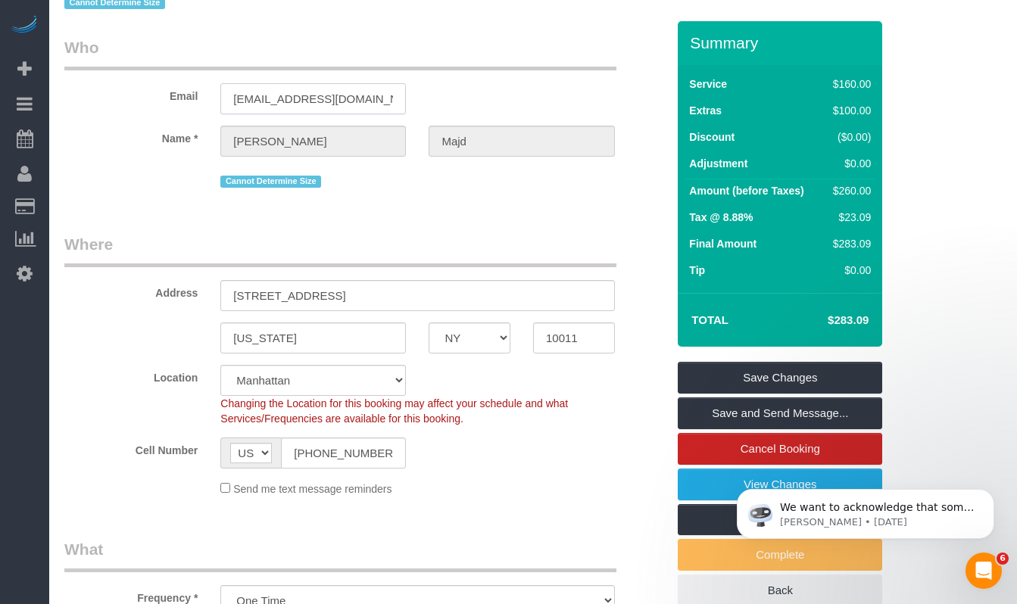
click at [307, 107] on input "dkm29@georgetown.edu" at bounding box center [312, 98] width 185 height 31
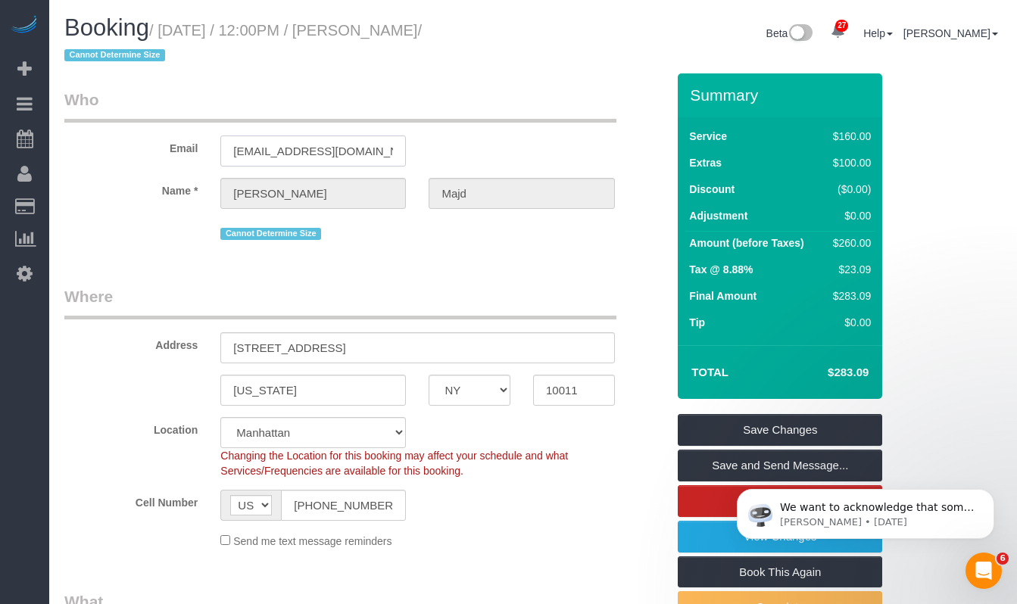
scroll to position [105, 0]
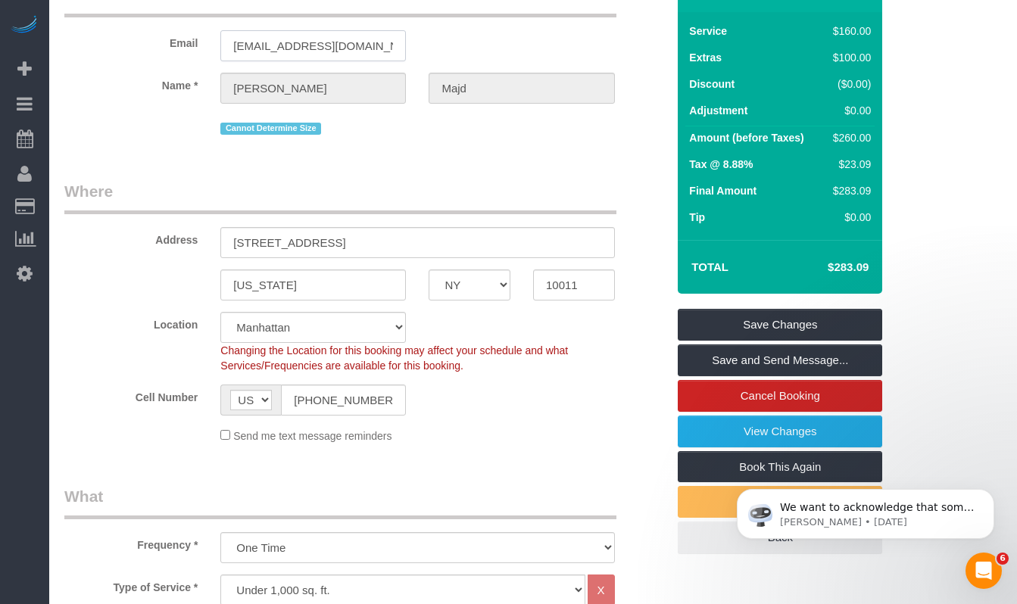
click at [279, 59] on input "dkm29@georgetown.edu" at bounding box center [312, 45] width 185 height 31
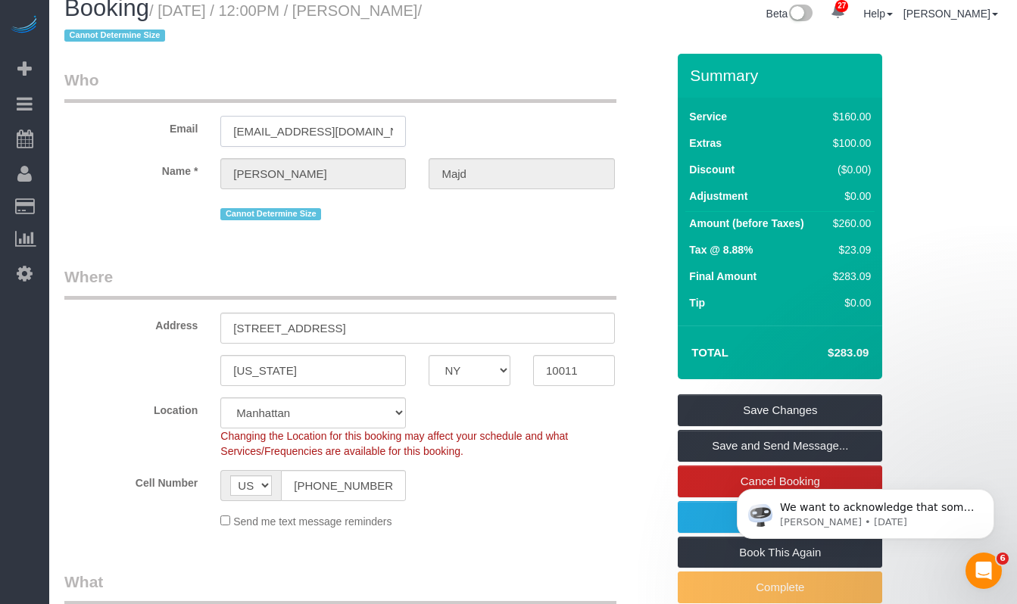
scroll to position [0, 0]
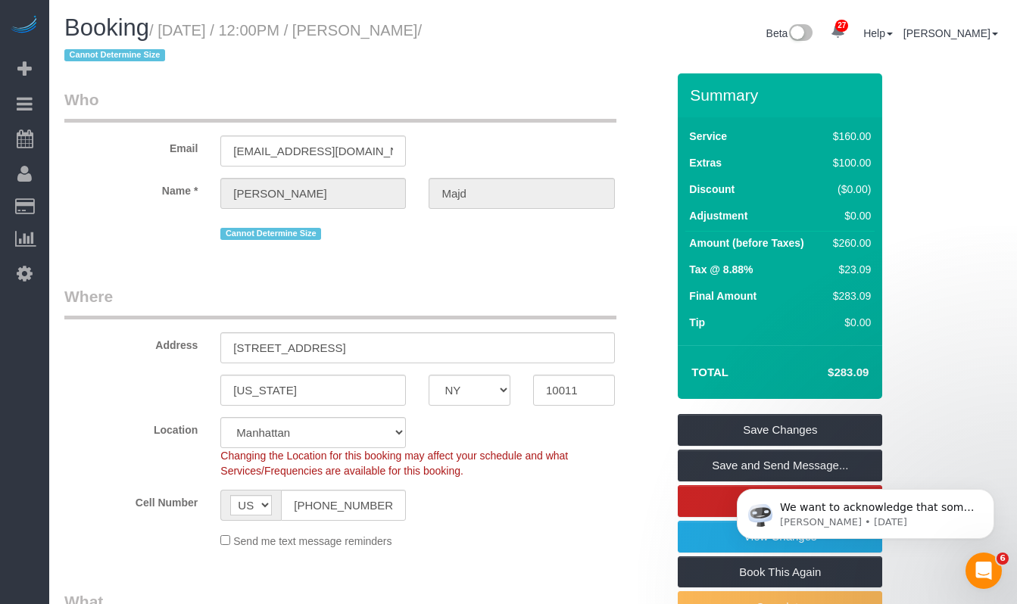
drag, startPoint x: 304, startPoint y: 31, endPoint x: 168, endPoint y: 34, distance: 136.3
click at [168, 34] on small "/ September 28, 2025 / 12:00PM / Darius Majd / Cannot Determine Size" at bounding box center [242, 43] width 357 height 42
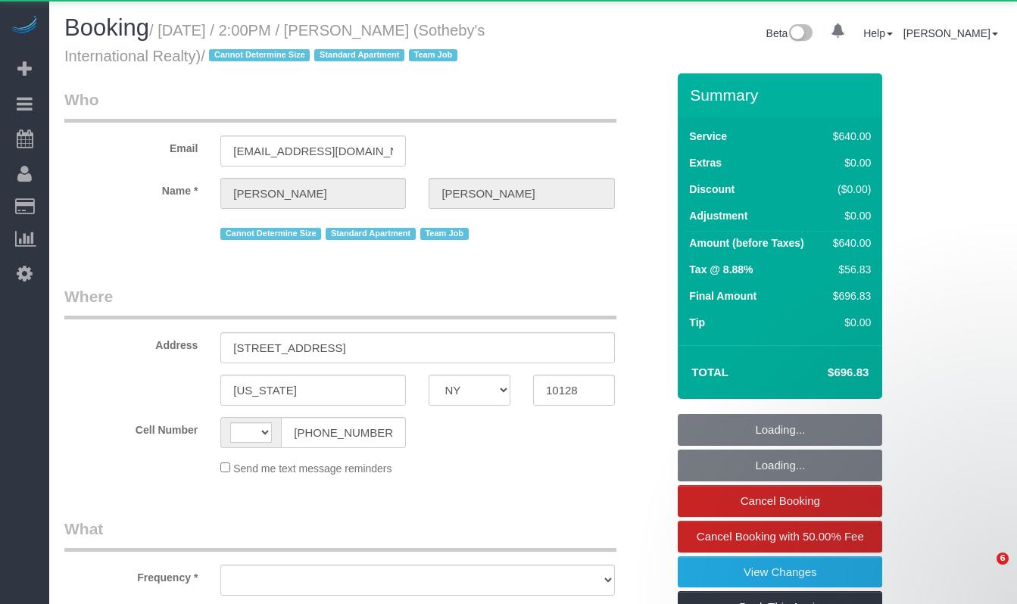
select select "NY"
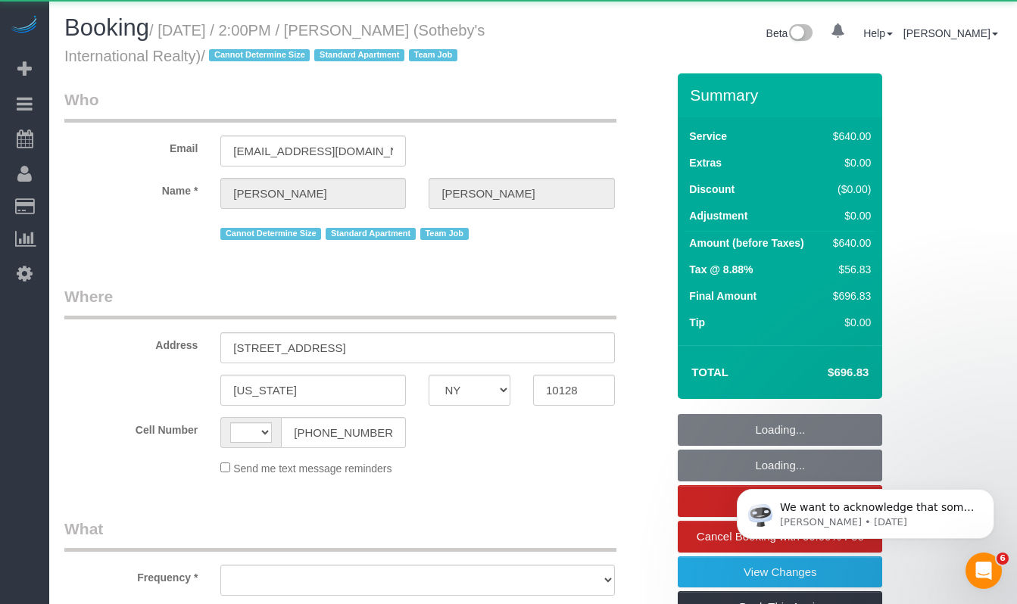
select select "object:464"
select select "240"
select select "number:56"
select select "number:74"
select select "number:15"
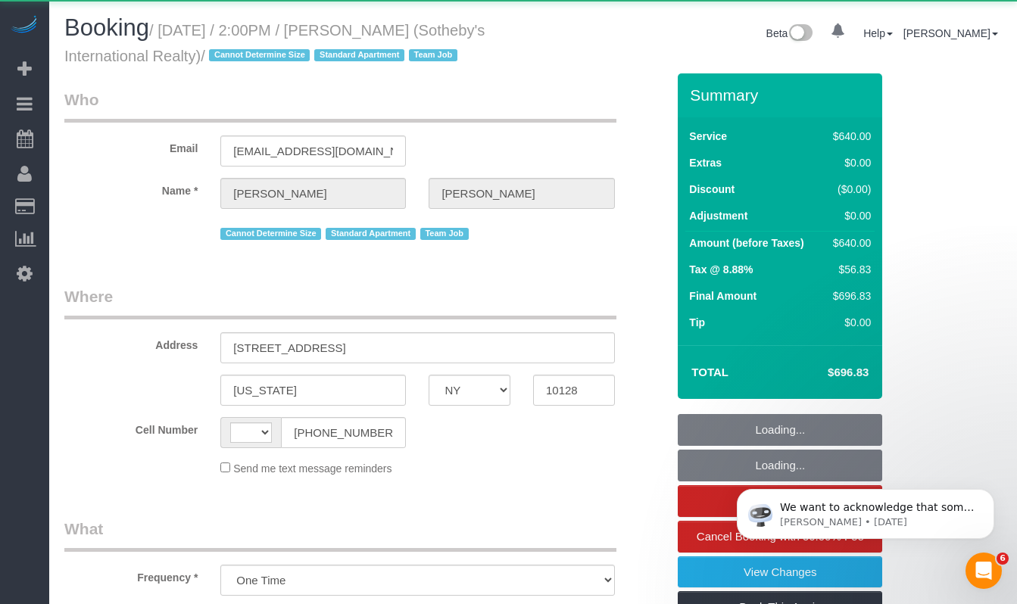
select select "number:6"
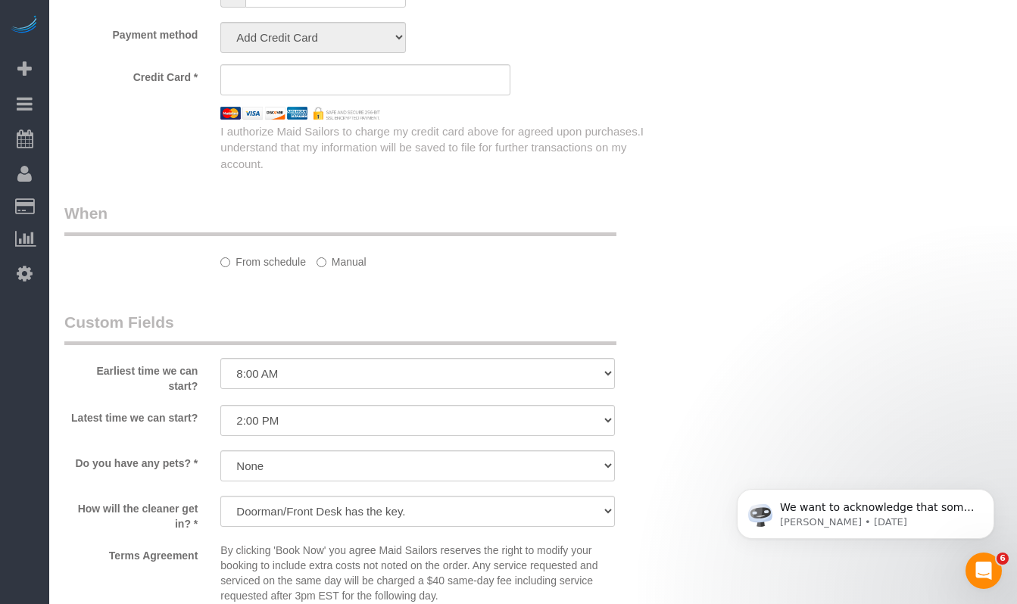
select select "string:[GEOGRAPHIC_DATA]"
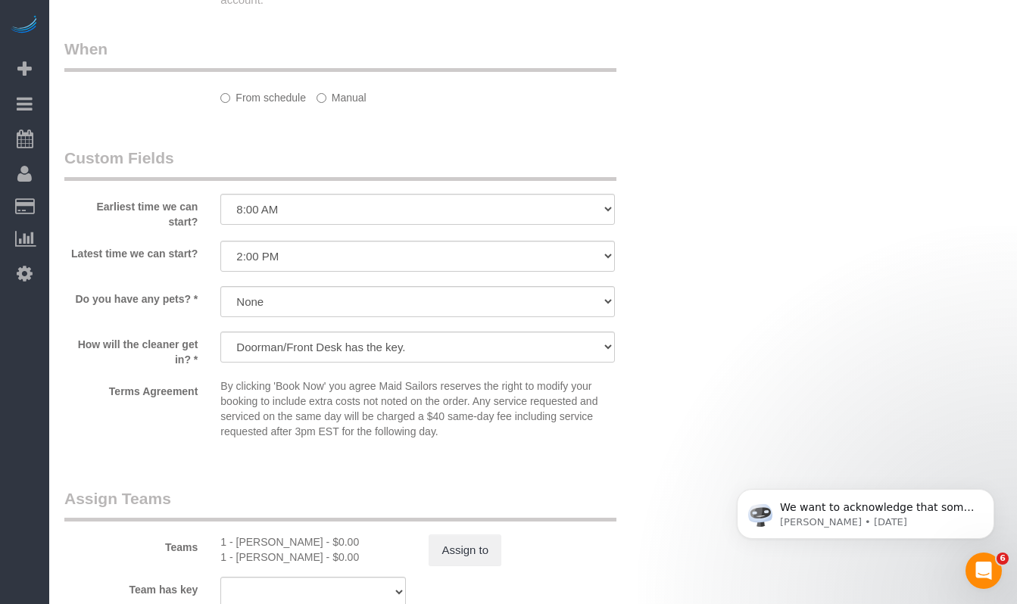
select select "string:stripe-pm_1LyzvD4VGloSiKo7z6mm3lkI"
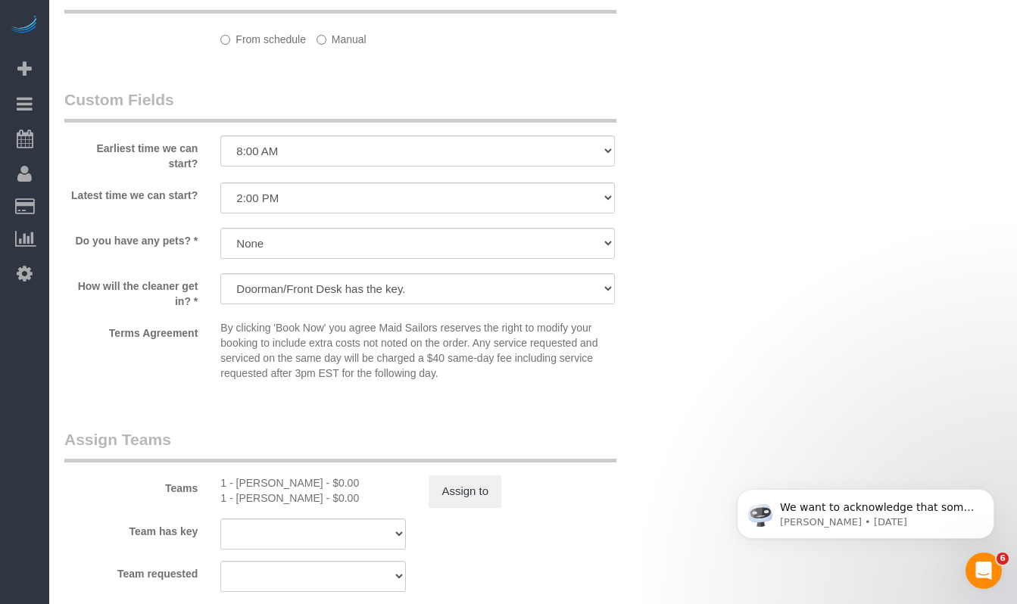
select select "object:1508"
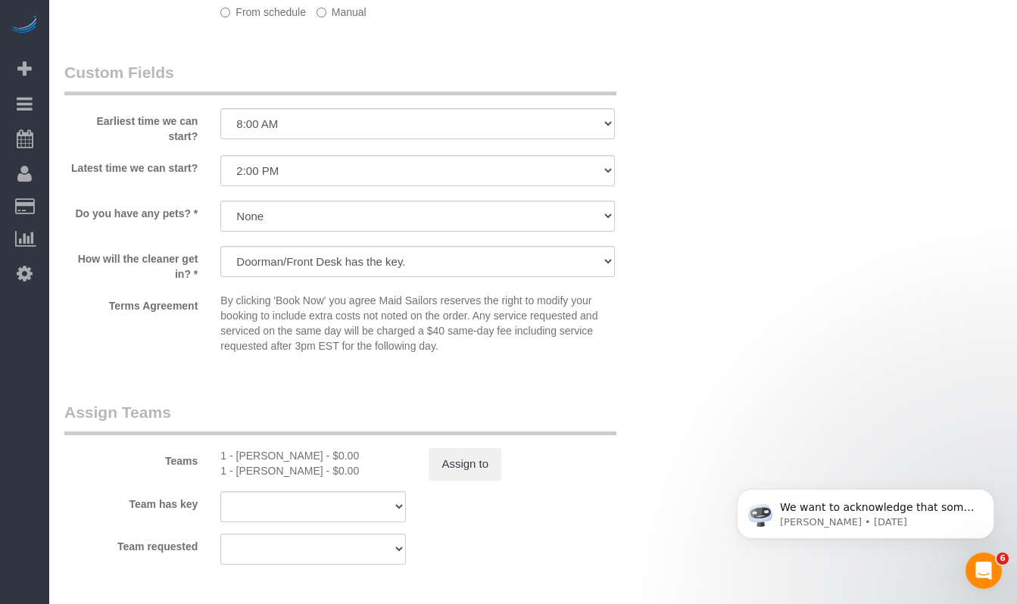
scroll to position [1291, 0]
select select "spot1"
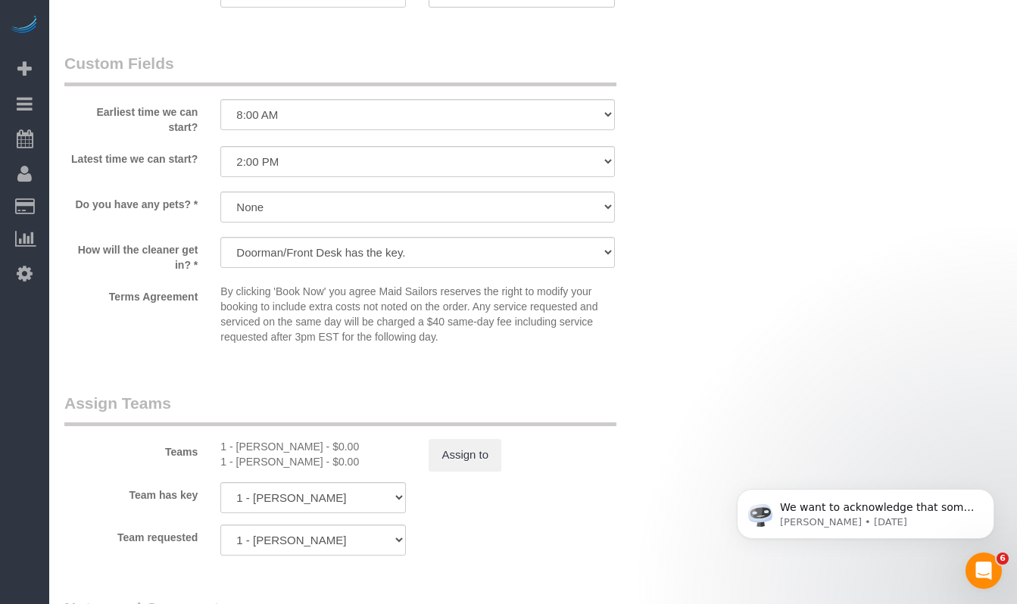
scroll to position [1368, 0]
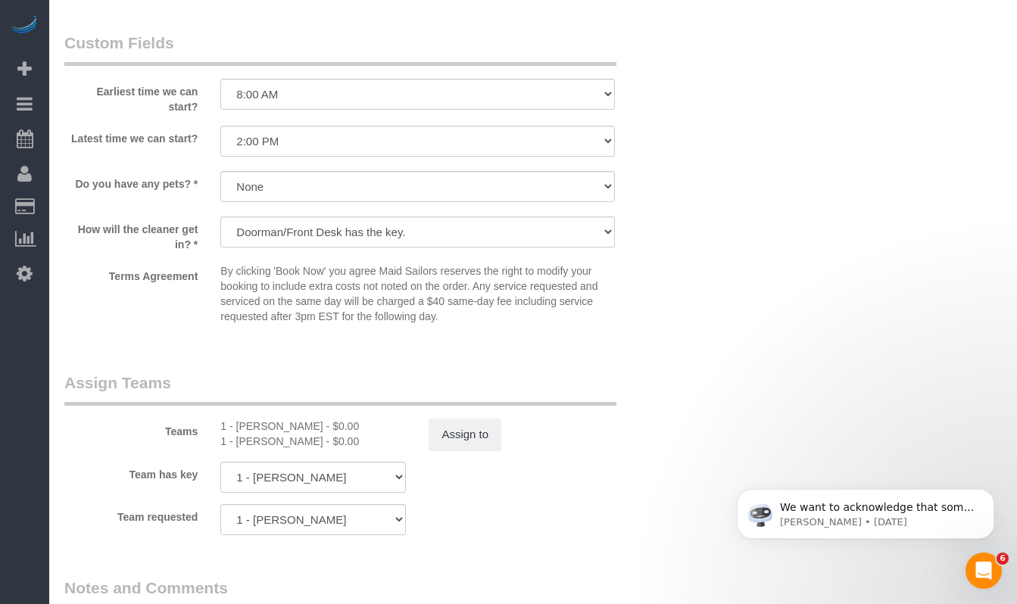
click at [256, 449] on div "1 - [PERSON_NAME] - $0.00" at bounding box center [312, 441] width 185 height 15
copy div "[PERSON_NAME]"
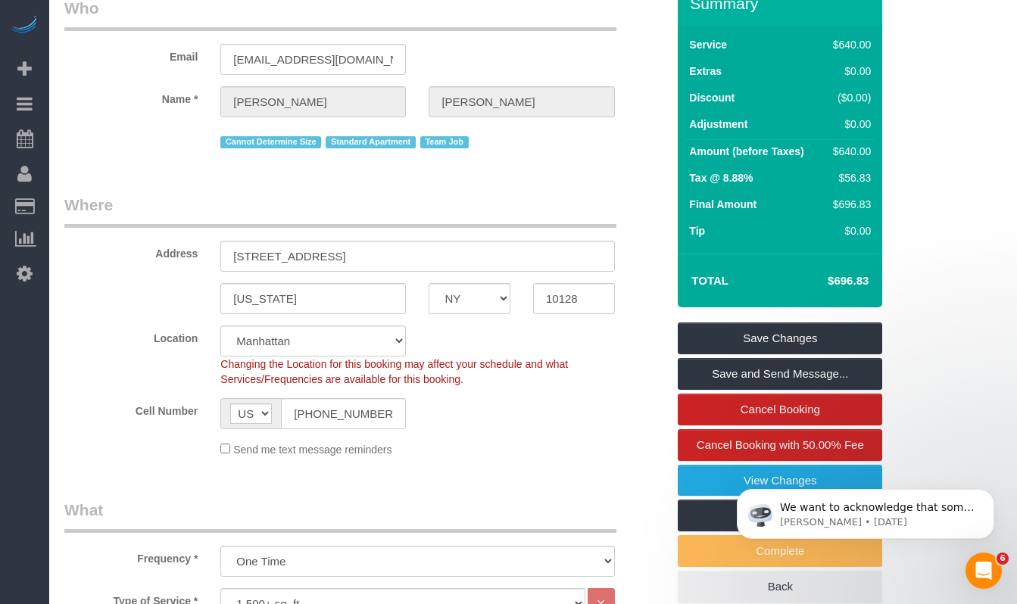
scroll to position [0, 0]
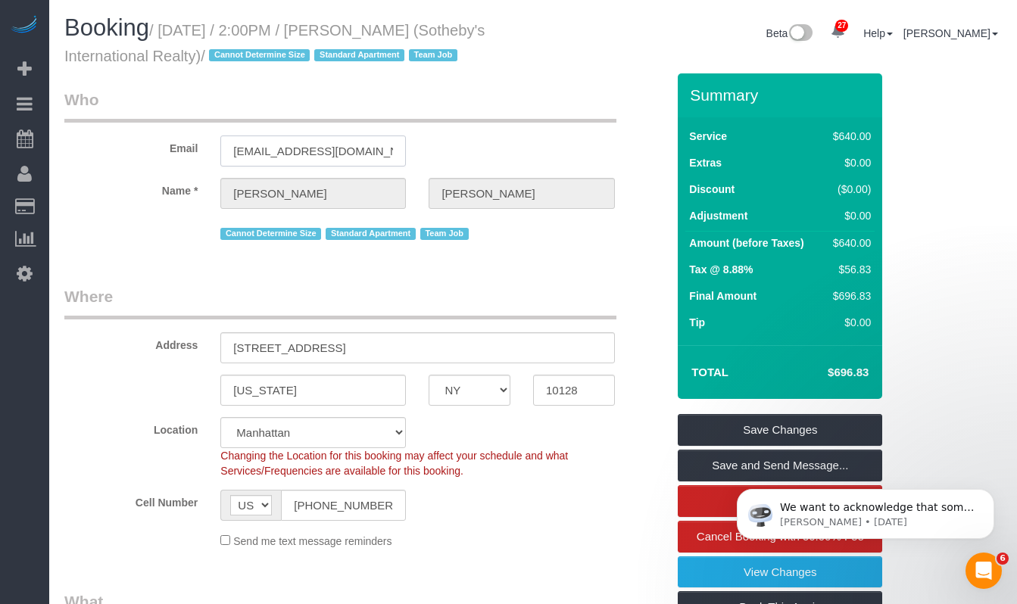
click at [305, 167] on input "[EMAIL_ADDRESS][DOMAIN_NAME]" at bounding box center [312, 151] width 185 height 31
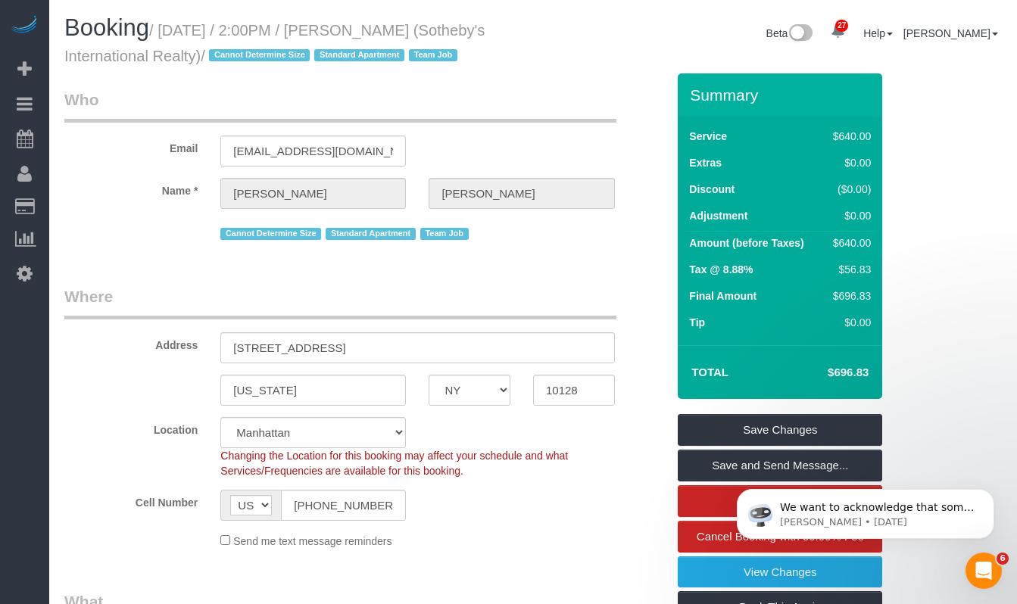
drag, startPoint x: 399, startPoint y: 30, endPoint x: 407, endPoint y: 33, distance: 8.9
click at [402, 30] on small "/ September 25, 2025 / 2:00PM / Craig George (Sotheby's International Realty) /…" at bounding box center [274, 43] width 420 height 42
drag, startPoint x: 389, startPoint y: 35, endPoint x: 507, endPoint y: 39, distance: 118.2
click at [507, 39] on h1 "Booking / September 25, 2025 / 2:00PM / Craig George (Sotheby's International R…" at bounding box center [292, 40] width 457 height 51
copy small "Craig George"
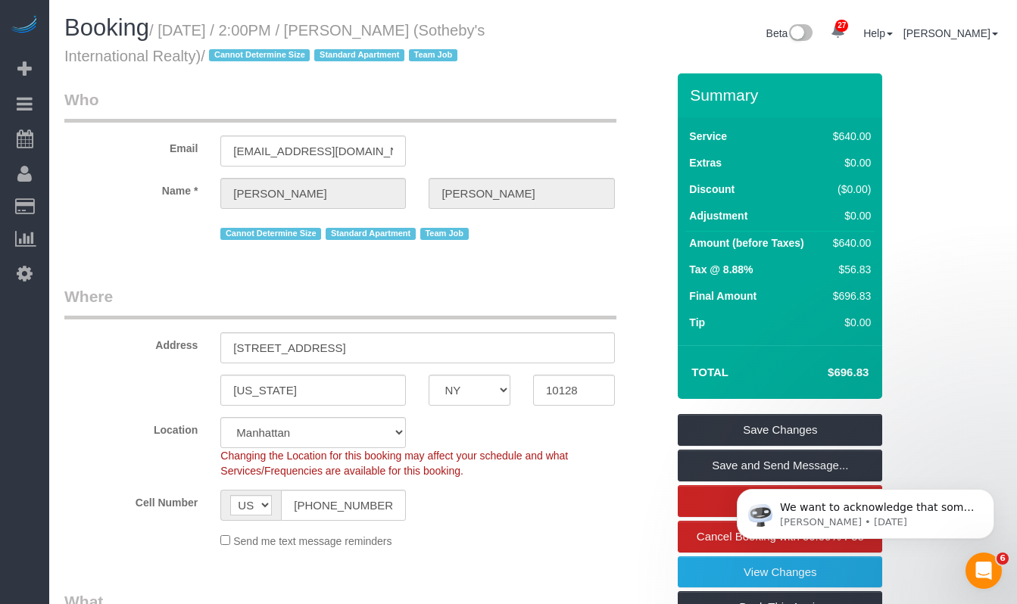
drag, startPoint x: 362, startPoint y: 26, endPoint x: 491, endPoint y: 49, distance: 130.8
click at [362, 26] on small "/ September 25, 2025 / 2:00PM / Craig George (Sotheby's International Realty) /…" at bounding box center [274, 43] width 420 height 42
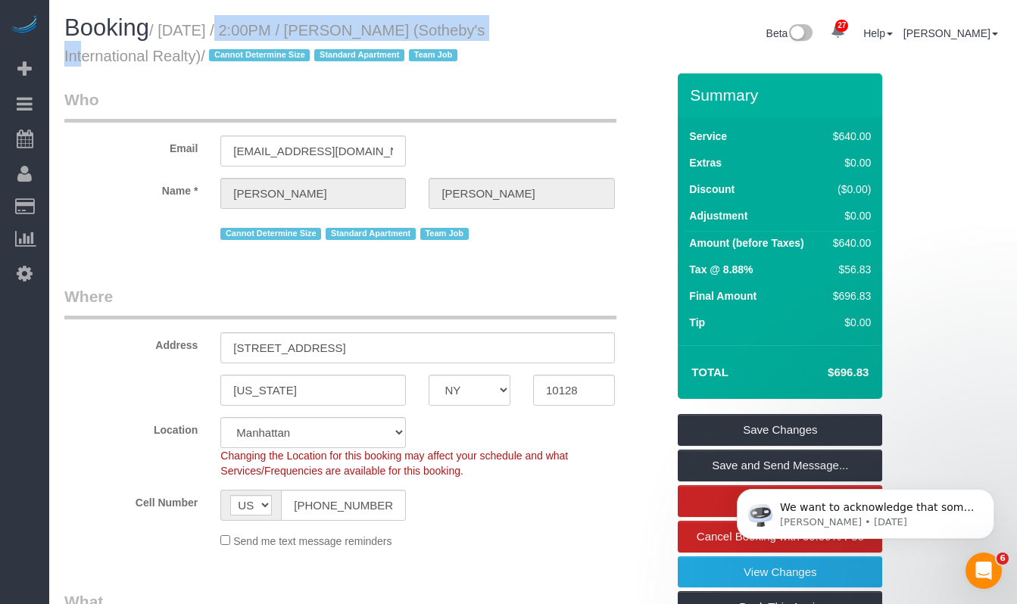
drag, startPoint x: 500, startPoint y: 38, endPoint x: 212, endPoint y: 42, distance: 287.7
click at [201, 37] on h1 "Booking / September 25, 2025 / 2:00PM / Craig George (Sotheby's International R…" at bounding box center [292, 40] width 457 height 51
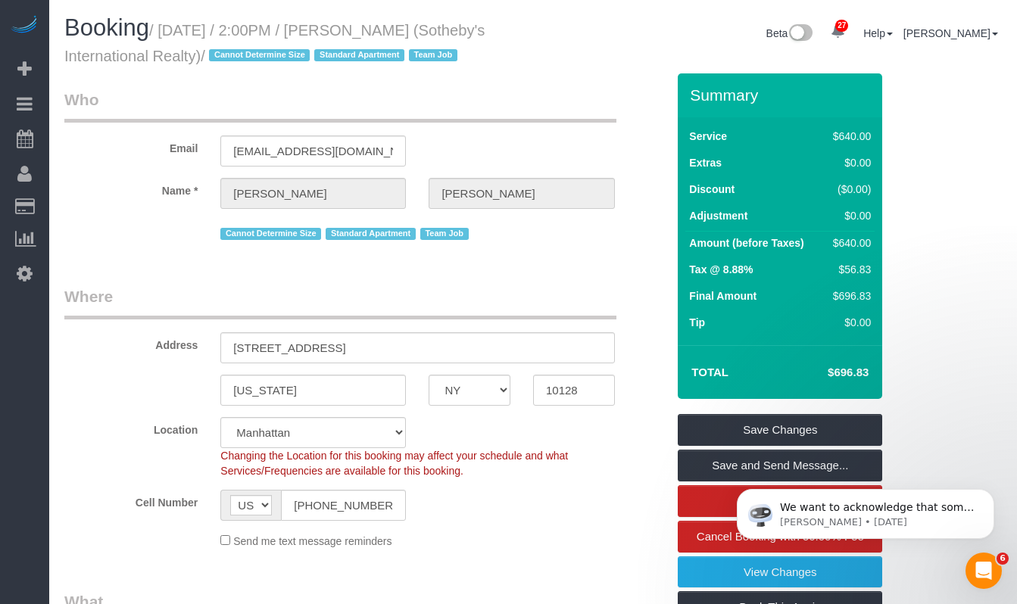
click at [213, 43] on h1 "Booking / September 25, 2025 / 2:00PM / Craig George (Sotheby's International R…" at bounding box center [292, 40] width 457 height 51
drag, startPoint x: 274, startPoint y: 55, endPoint x: 167, endPoint y: 36, distance: 109.1
click at [167, 36] on small "/ September 25, 2025 / 2:00PM / Craig George (Sotheby's International Realty) /…" at bounding box center [274, 43] width 420 height 42
copy small "September 25, 2025 / 2:00PM / Craig George (Sotheby's International Realty"
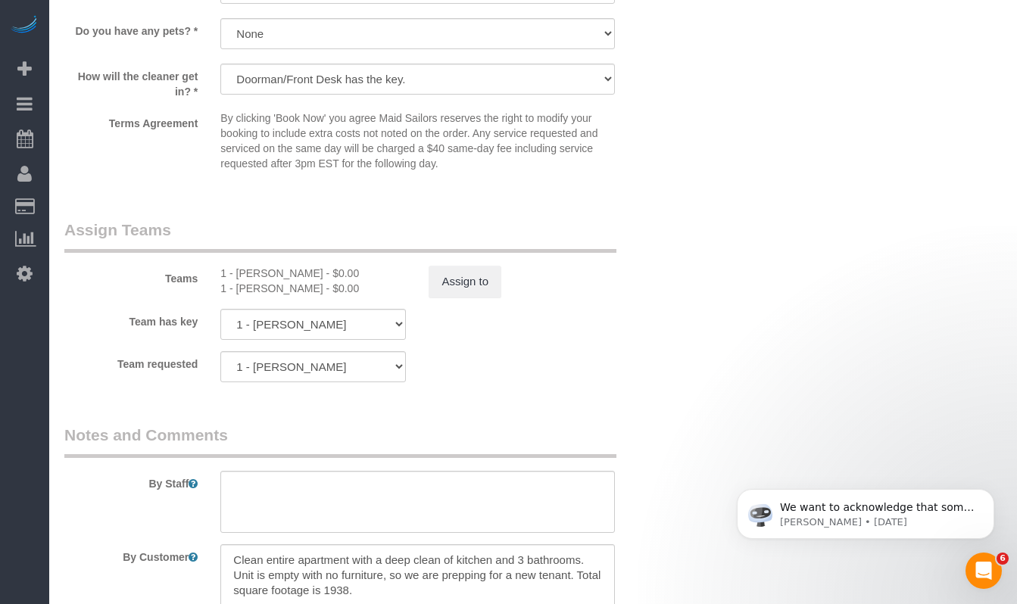
scroll to position [1550, 0]
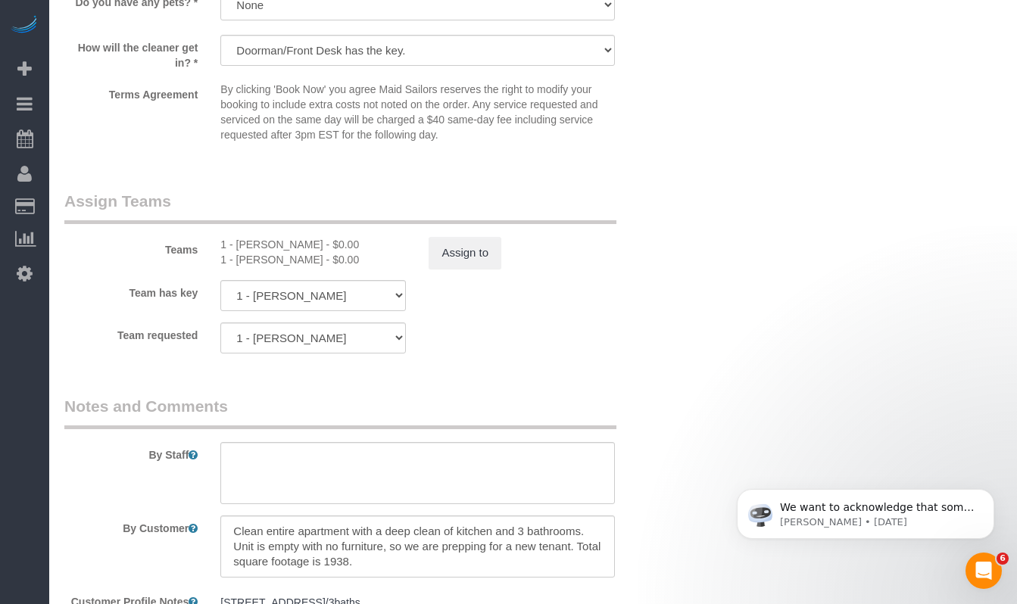
click at [253, 252] on div "1 - Emely Jimenez - $0.00" at bounding box center [312, 244] width 185 height 15
copy div "Emely"
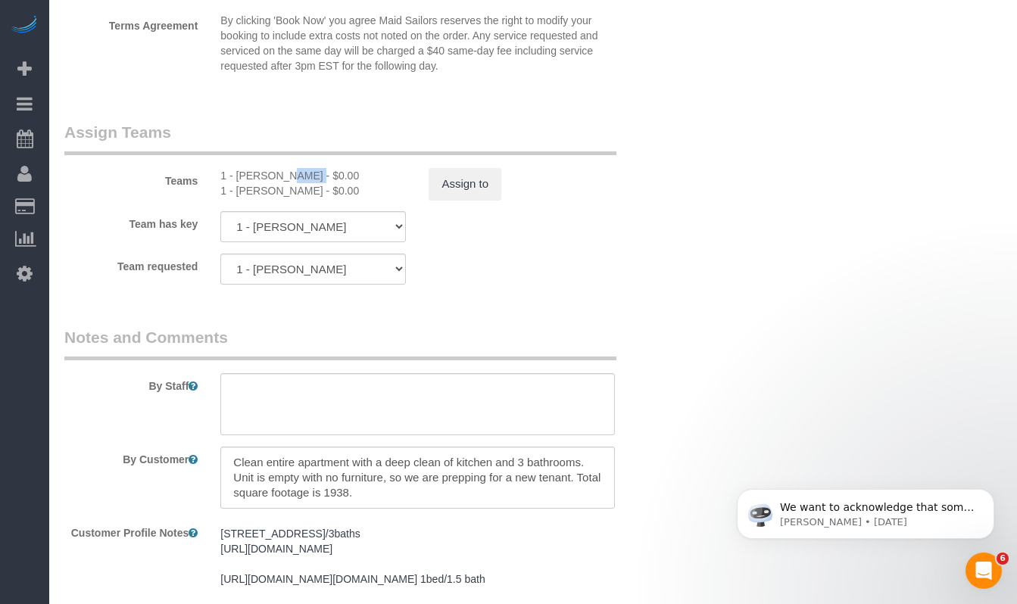
scroll to position [1634, 0]
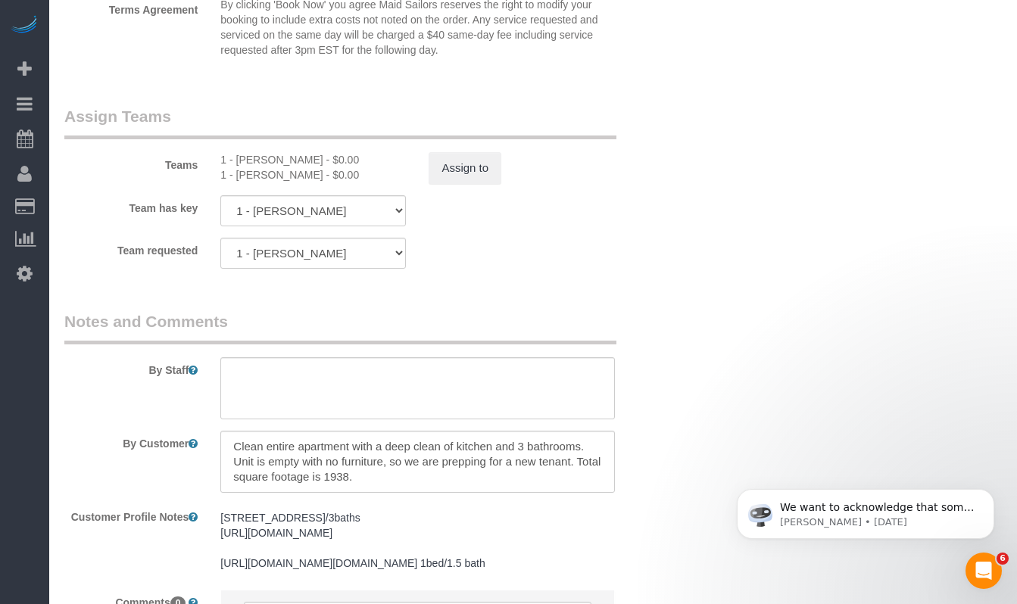
click at [306, 167] on div "1 - Emely Jimenez - $0.00" at bounding box center [312, 159] width 185 height 15
drag, startPoint x: 289, startPoint y: 185, endPoint x: 235, endPoint y: 186, distance: 53.8
click at [235, 167] on div "1 - Emely Jimenez - $0.00" at bounding box center [312, 159] width 185 height 15
copy div "Emely Jimenez"
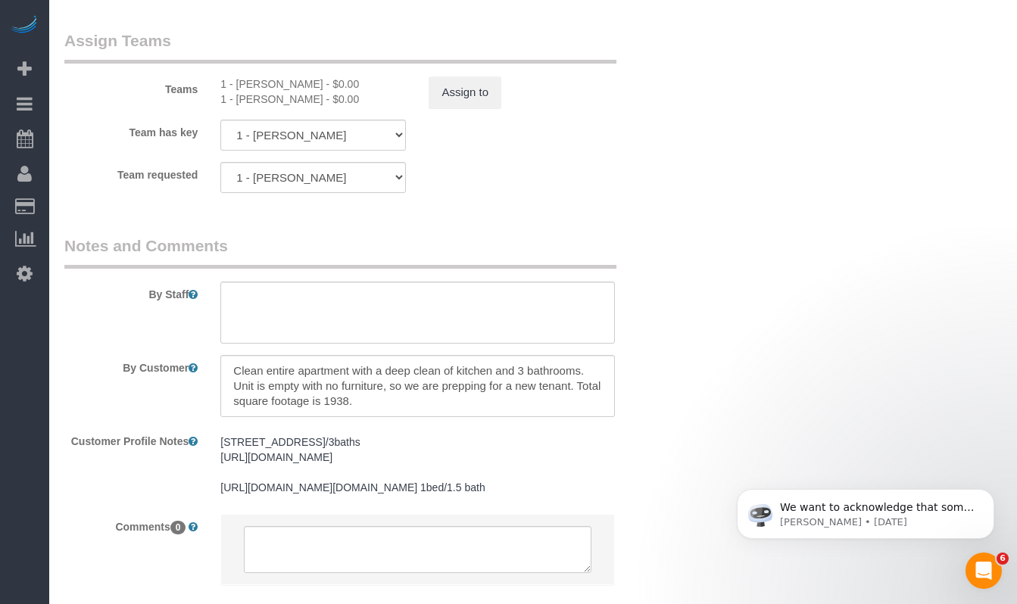
scroll to position [1671, 0]
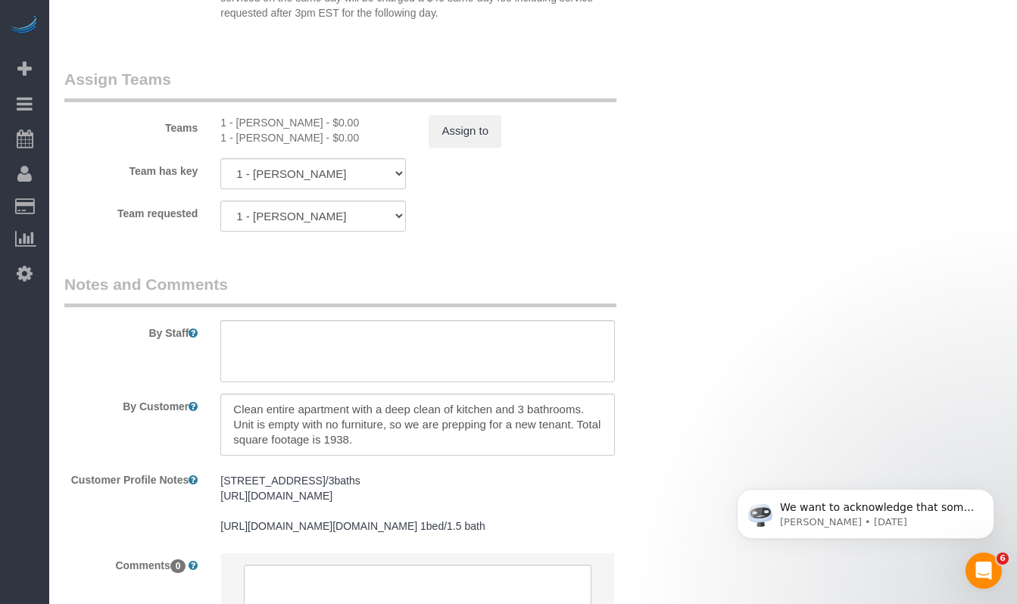
click at [308, 145] on div "1 - Joselin Cecilio - $0.00" at bounding box center [312, 137] width 185 height 15
drag, startPoint x: 307, startPoint y: 165, endPoint x: 238, endPoint y: 167, distance: 69.7
click at [238, 145] on div "1 - Joselin Cecilio - $0.00" at bounding box center [312, 137] width 185 height 15
copy div "Joselin Cecilio"
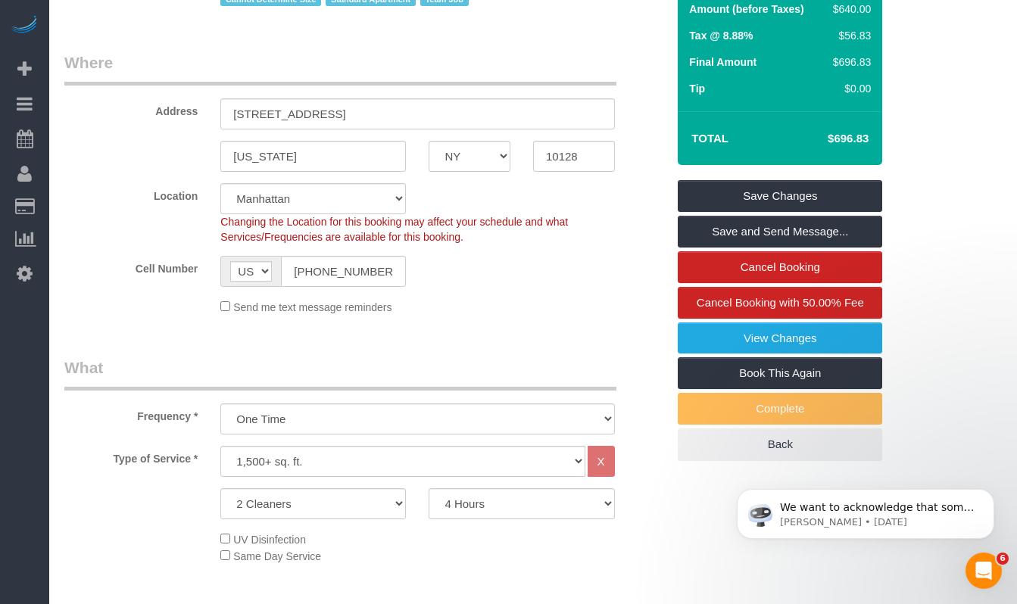
scroll to position [0, 0]
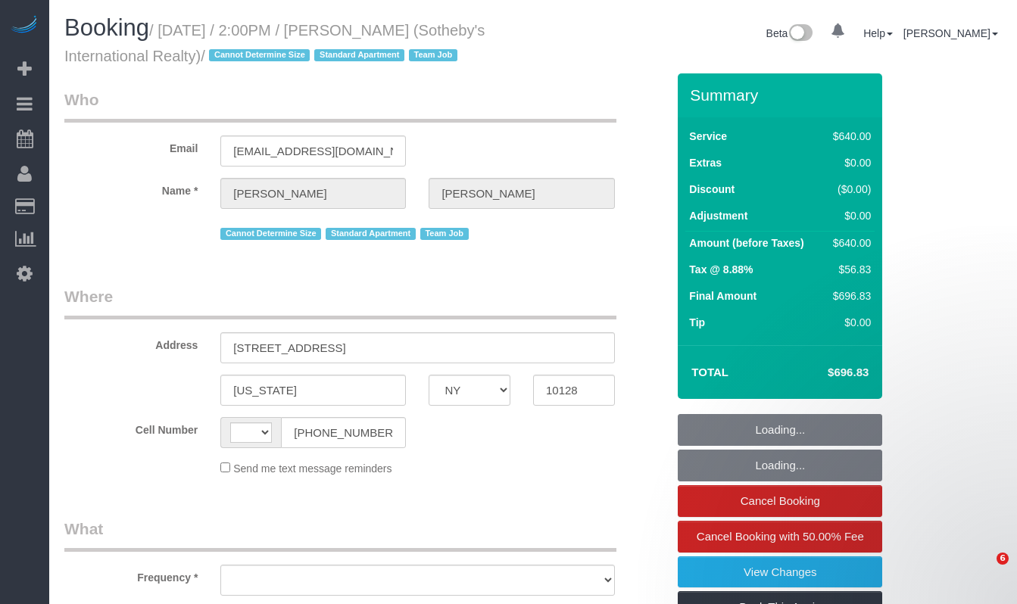
select select "NY"
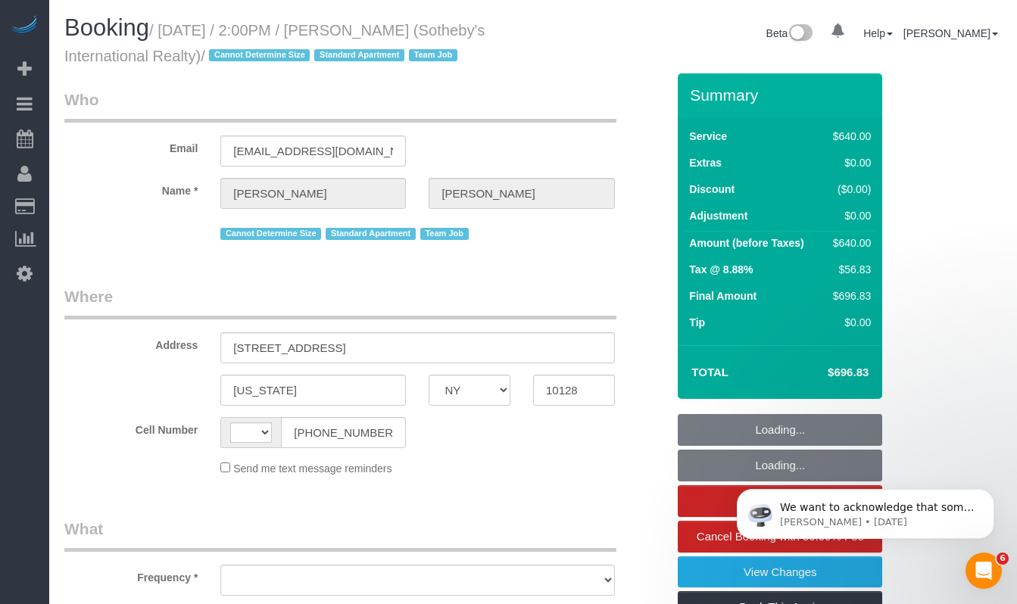
select select "string:[GEOGRAPHIC_DATA]"
select select "object:584"
select select "string:stripe-pm_1LyzvD4VGloSiKo7z6mm3lkI"
select select "number:56"
select select "number:74"
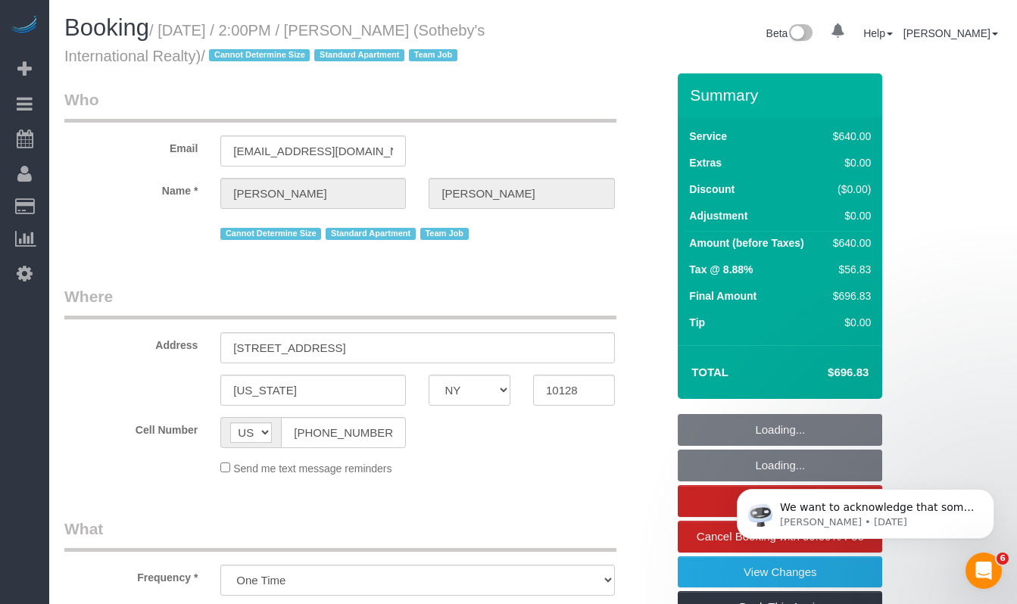
select select "number:15"
select select "number:6"
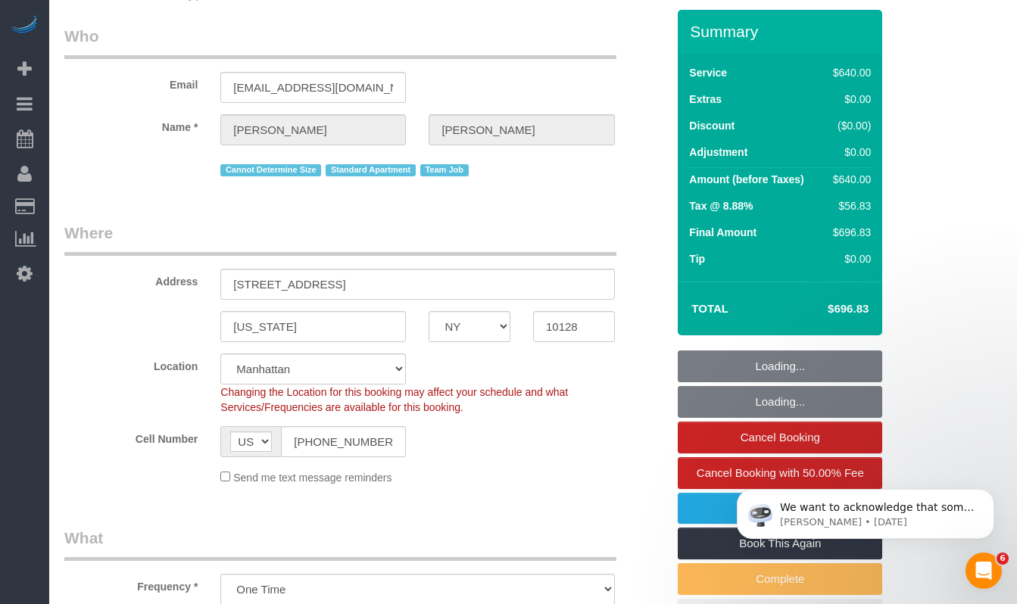
select select "object:1513"
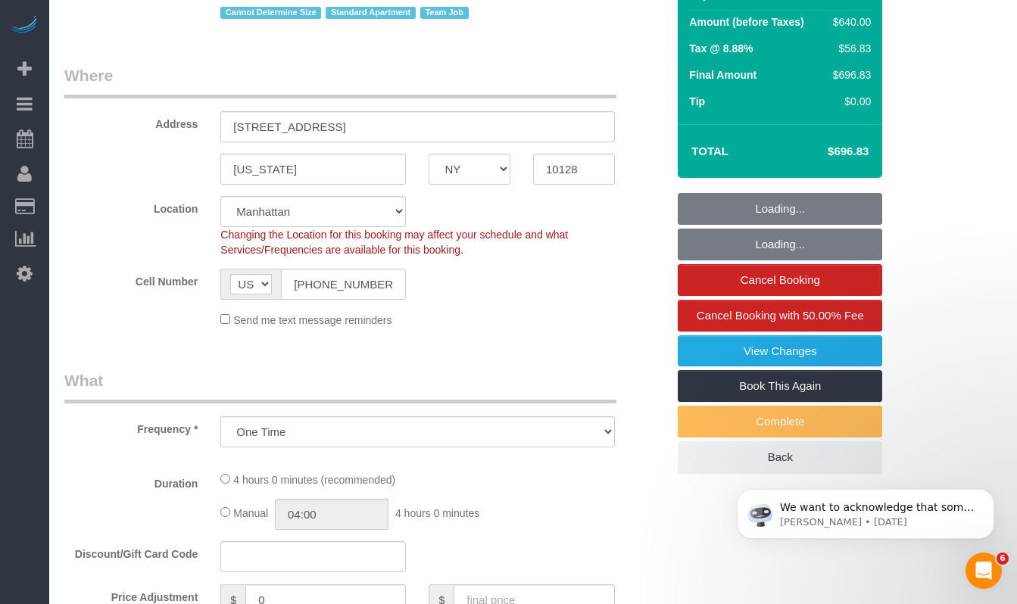
select select "240"
select select "spot1"
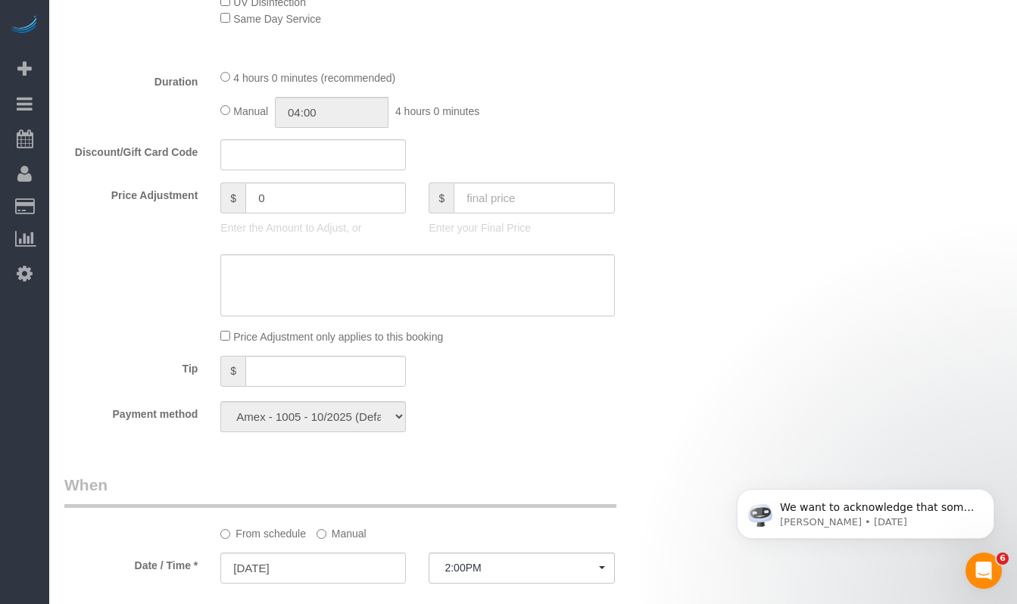
scroll to position [707, 0]
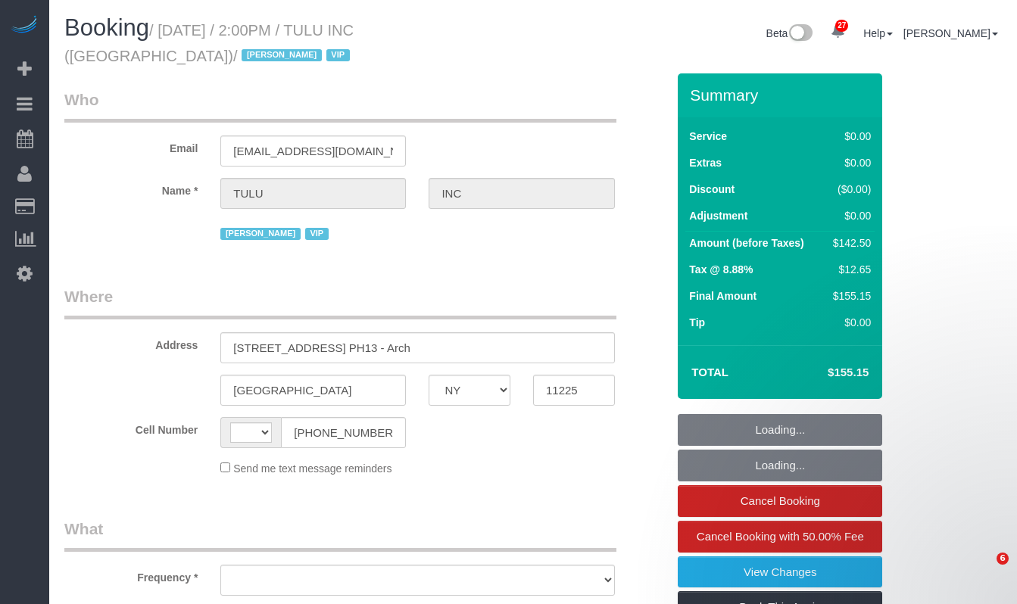
select select "NY"
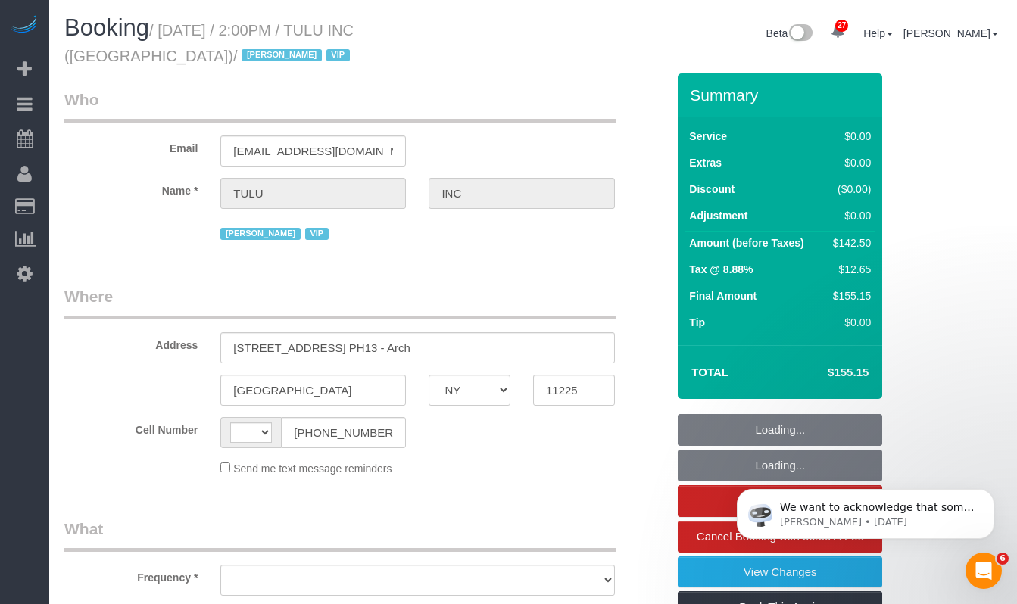
select select "string:[GEOGRAPHIC_DATA]"
select select "object:807"
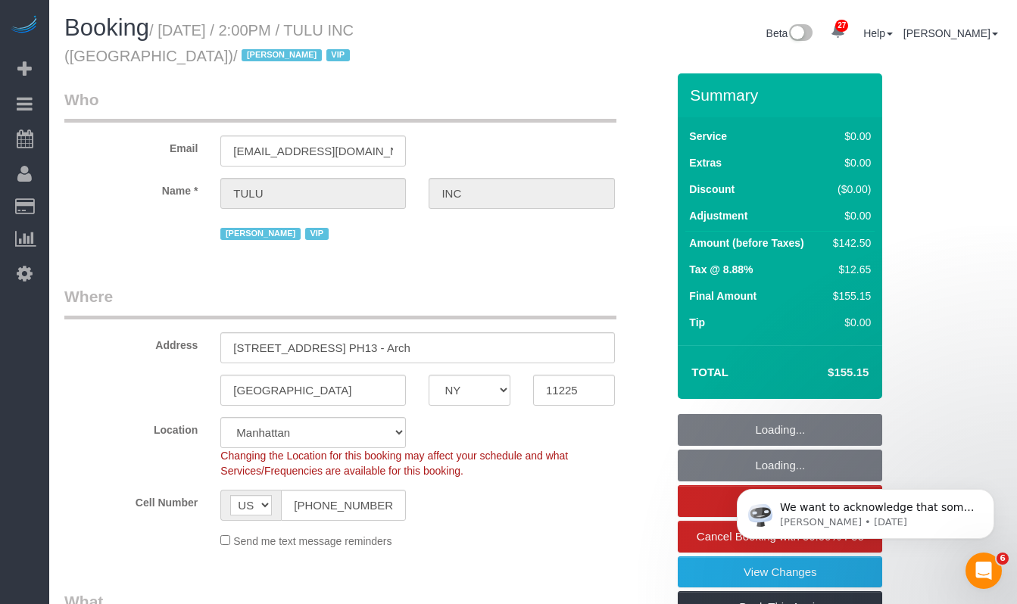
select select "number:89"
select select "number:90"
select select "number:15"
select select "number:5"
select select "object:958"
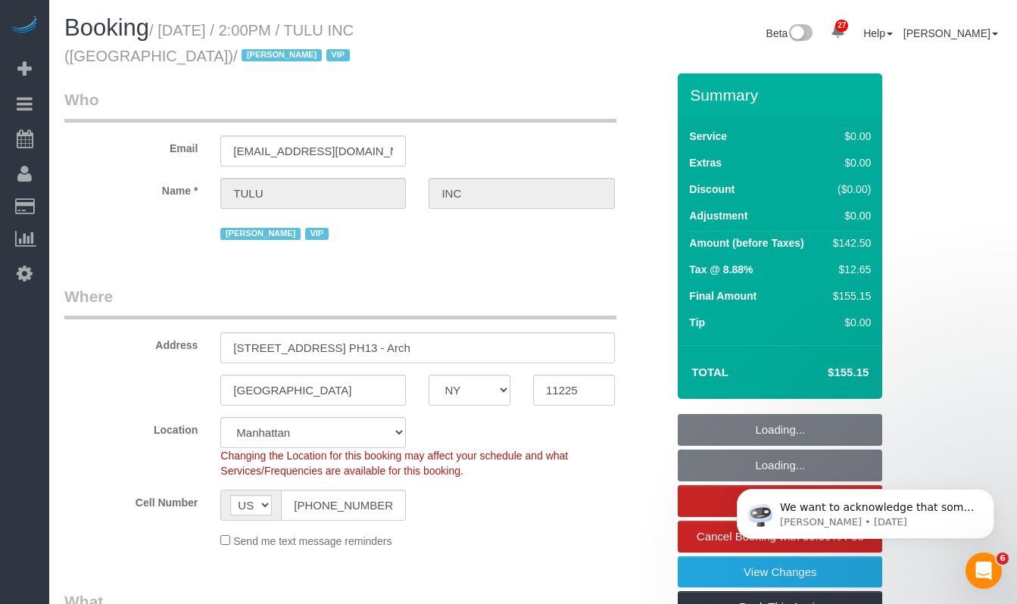
select select "spot1"
select select "3"
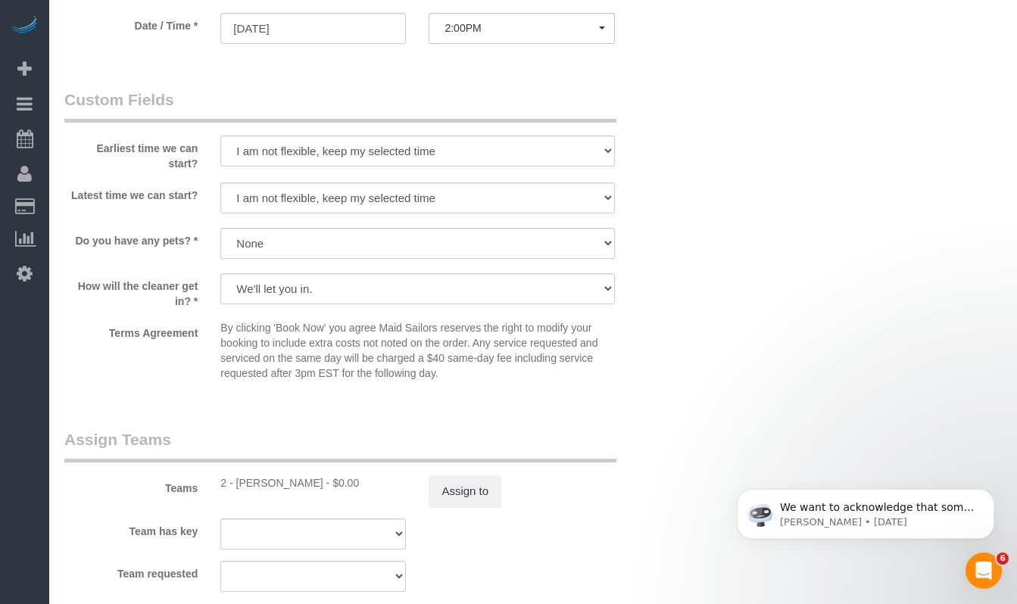
select select "3"
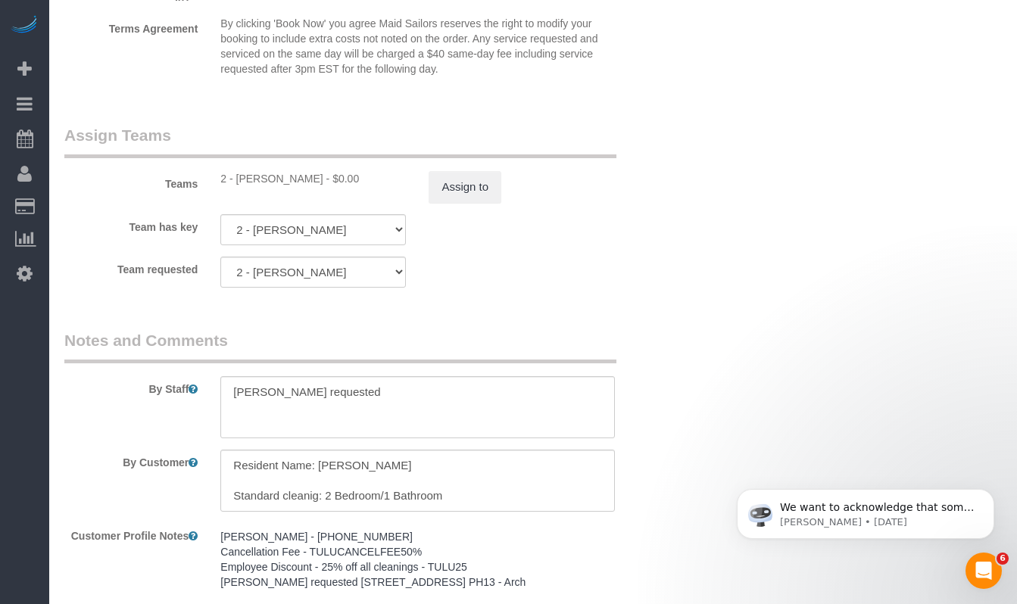
scroll to position [1824, 0]
click at [257, 182] on div "2 - [PERSON_NAME] - $0.00" at bounding box center [312, 180] width 185 height 15
click at [292, 182] on div "2 - [PERSON_NAME] - $0.00" at bounding box center [312, 180] width 185 height 15
drag, startPoint x: 315, startPoint y: 179, endPoint x: 235, endPoint y: 179, distance: 79.5
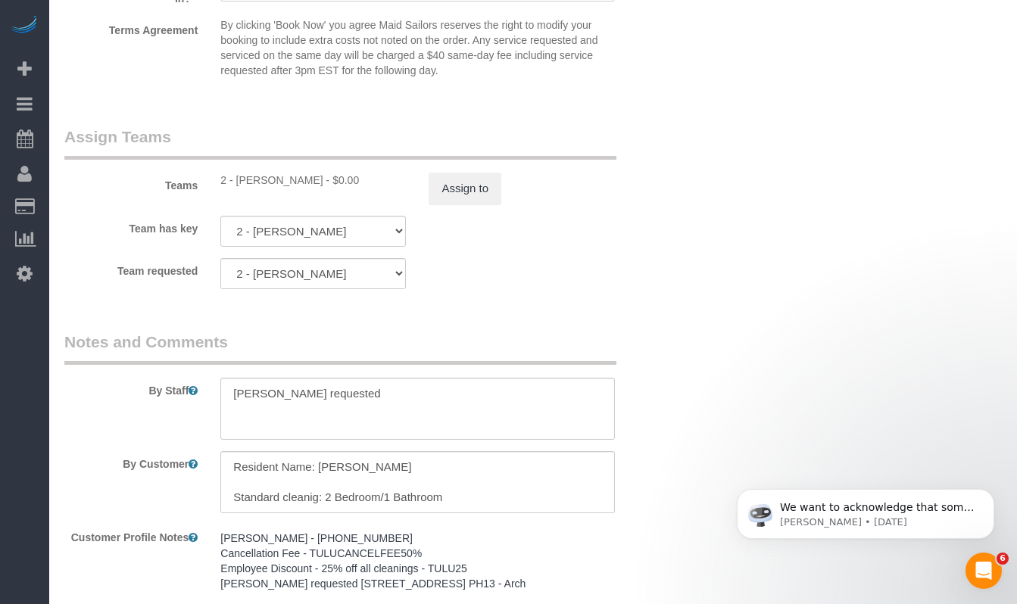
click at [235, 179] on div "2 - [PERSON_NAME] - $0.00" at bounding box center [312, 180] width 185 height 15
drag, startPoint x: 233, startPoint y: 185, endPoint x: 245, endPoint y: 184, distance: 11.4
click at [233, 185] on div "2 - Eveling Mercado - $0.00" at bounding box center [312, 180] width 185 height 15
drag, startPoint x: 343, startPoint y: 391, endPoint x: 228, endPoint y: 382, distance: 115.4
click at [228, 382] on textarea at bounding box center [417, 409] width 394 height 62
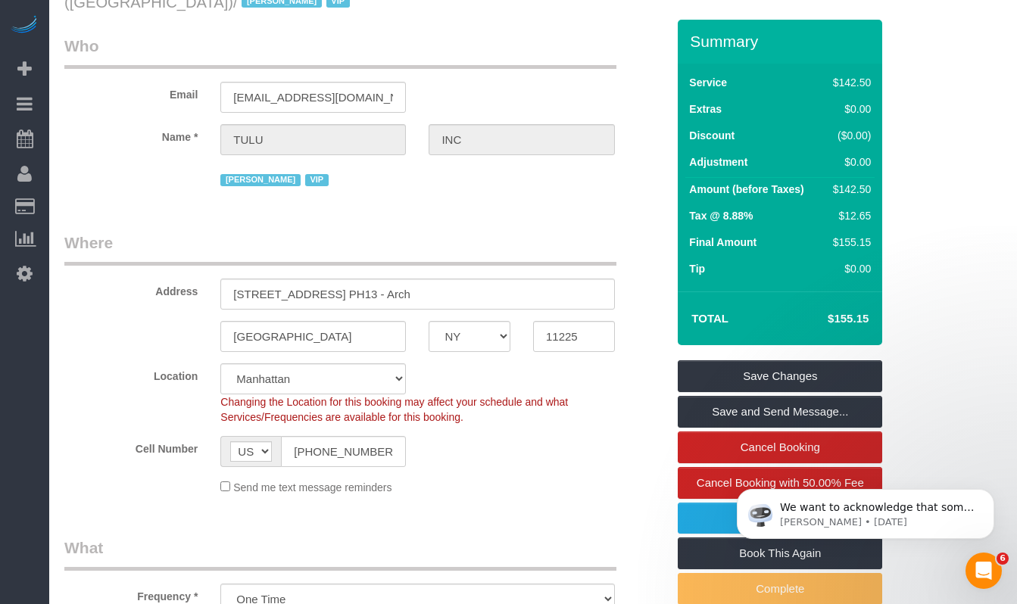
scroll to position [0, 0]
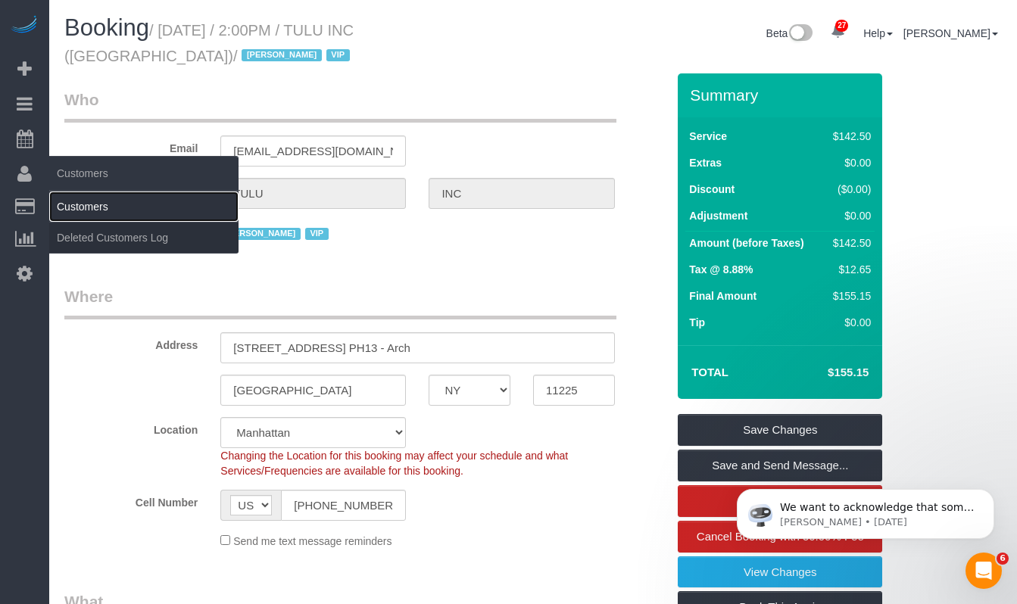
click at [67, 207] on link "Customers" at bounding box center [143, 207] width 189 height 30
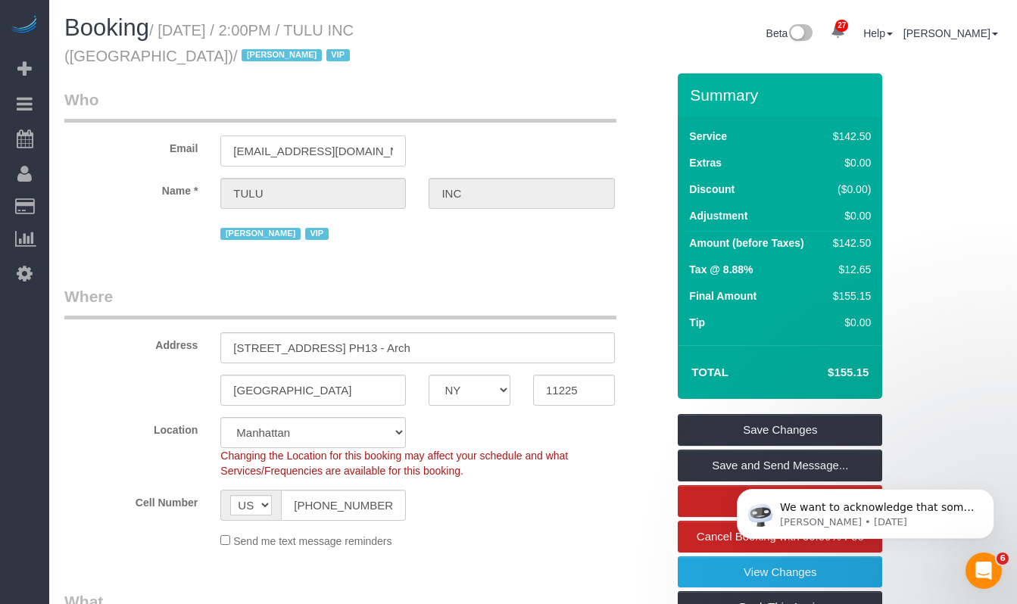
click at [347, 155] on input "[EMAIL_ADDRESS][DOMAIN_NAME]" at bounding box center [312, 151] width 185 height 31
drag, startPoint x: 500, startPoint y: 24, endPoint x: 216, endPoint y: 30, distance: 284.7
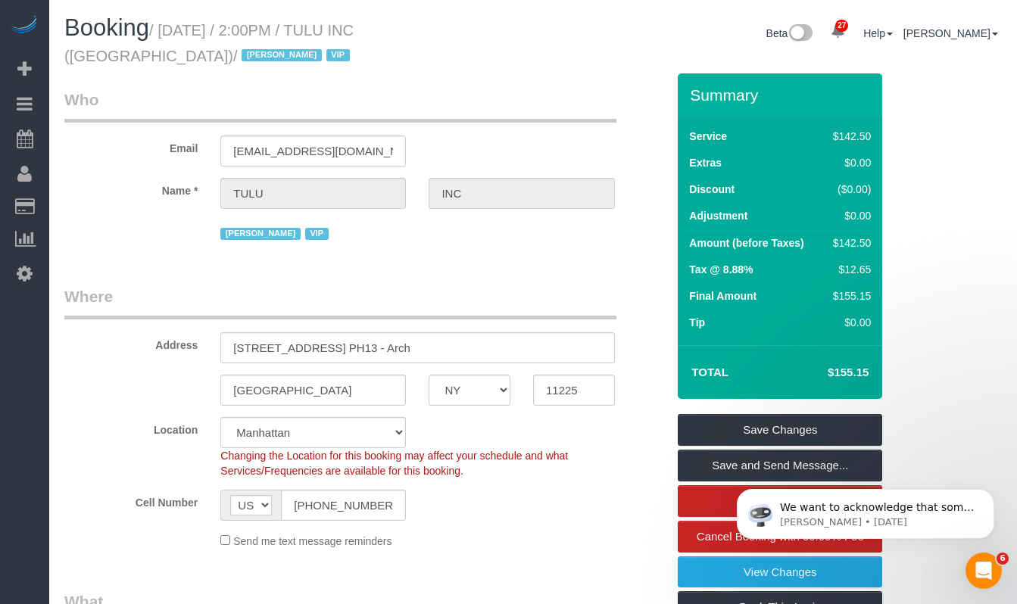
click at [191, 32] on small "/ September 26, 2025 / 2:00PM / TULU INC (NYC) / Jacky Xu VIP" at bounding box center [209, 43] width 290 height 42
click at [354, 31] on small "/ September 26, 2025 / 2:00PM / TULU INC (NYC) / Jacky Xu VIP" at bounding box center [209, 43] width 290 height 42
drag, startPoint x: 501, startPoint y: 30, endPoint x: 167, endPoint y: 35, distance: 334.6
click at [167, 35] on small "/ September 26, 2025 / 2:00PM / TULU INC (NYC) / Jacky Xu VIP" at bounding box center [209, 43] width 290 height 42
copy small "September 26, 2025 / 2:00PM / TULU INC (NYC)"
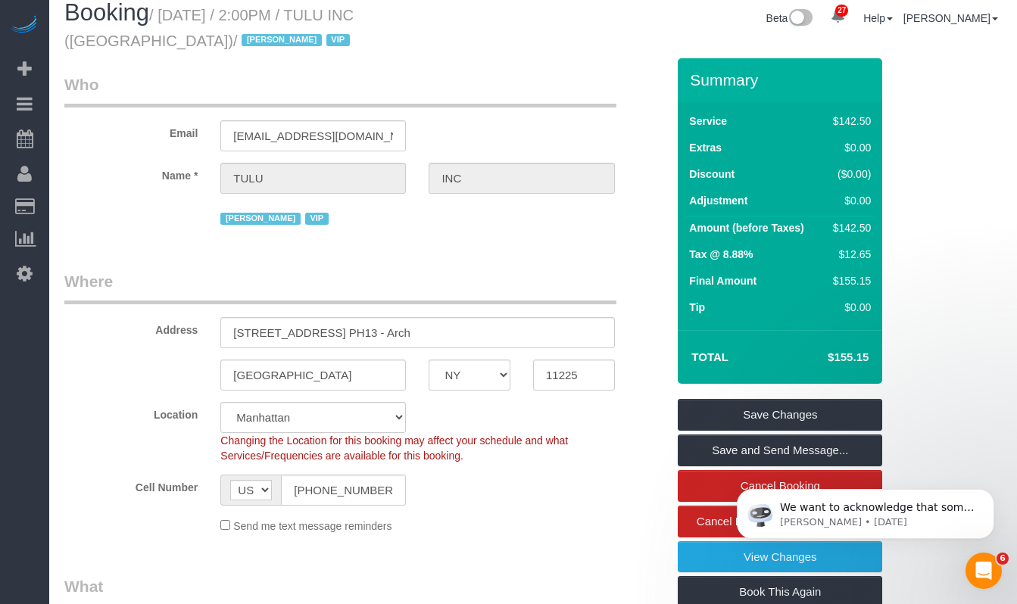
scroll to position [17, 0]
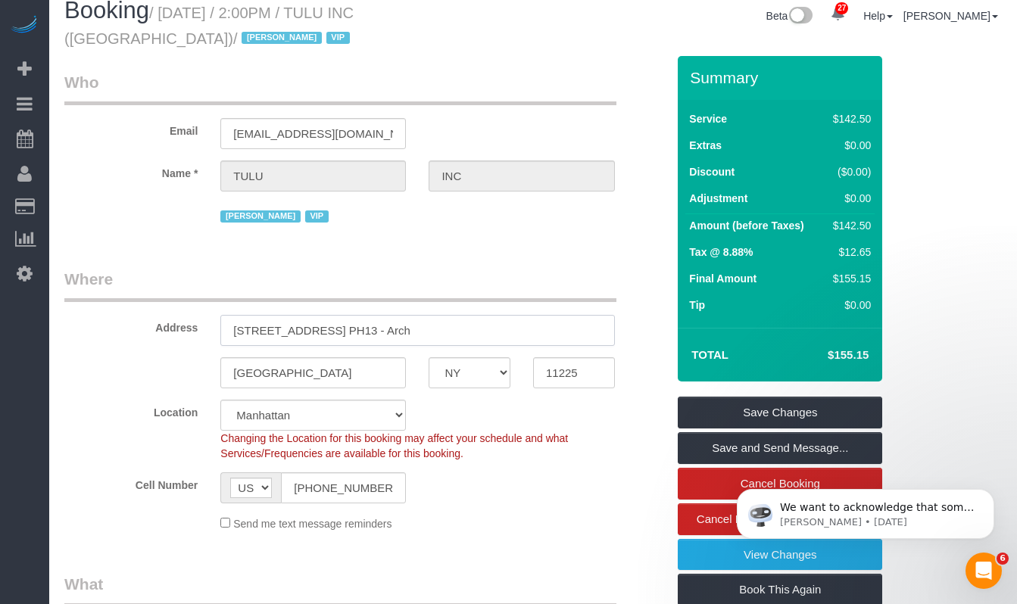
click at [508, 336] on input "1101 President Street, Apt. PH13 - Arch" at bounding box center [417, 330] width 394 height 31
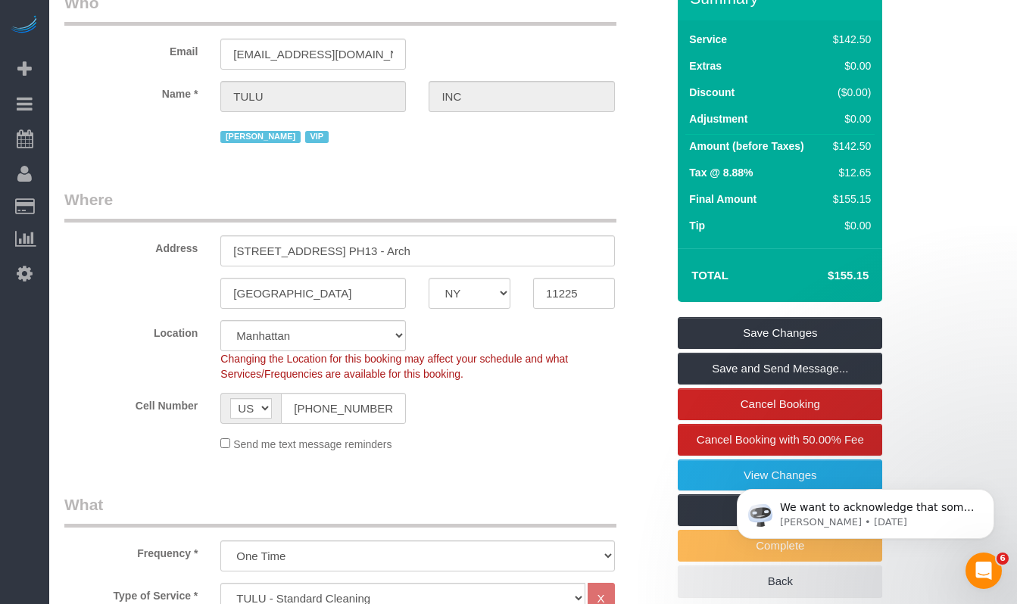
click at [134, 295] on div "Brooklyn AK AL AR AZ CA CO CT DC DE FL GA HI IA ID IL IN KS KY LA MA MD ME MI M…" at bounding box center [365, 293] width 625 height 31
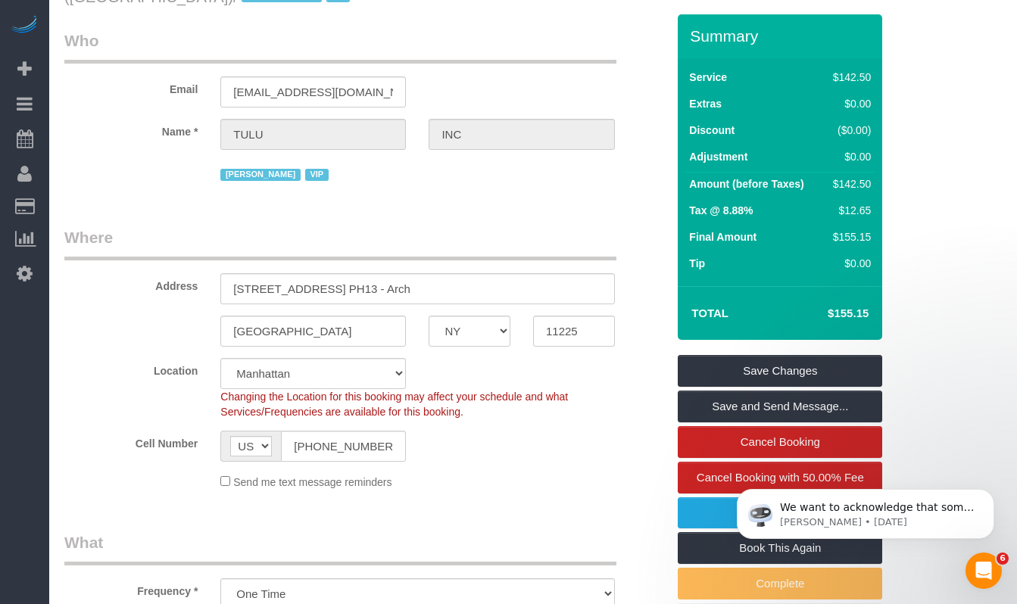
scroll to position [0, 0]
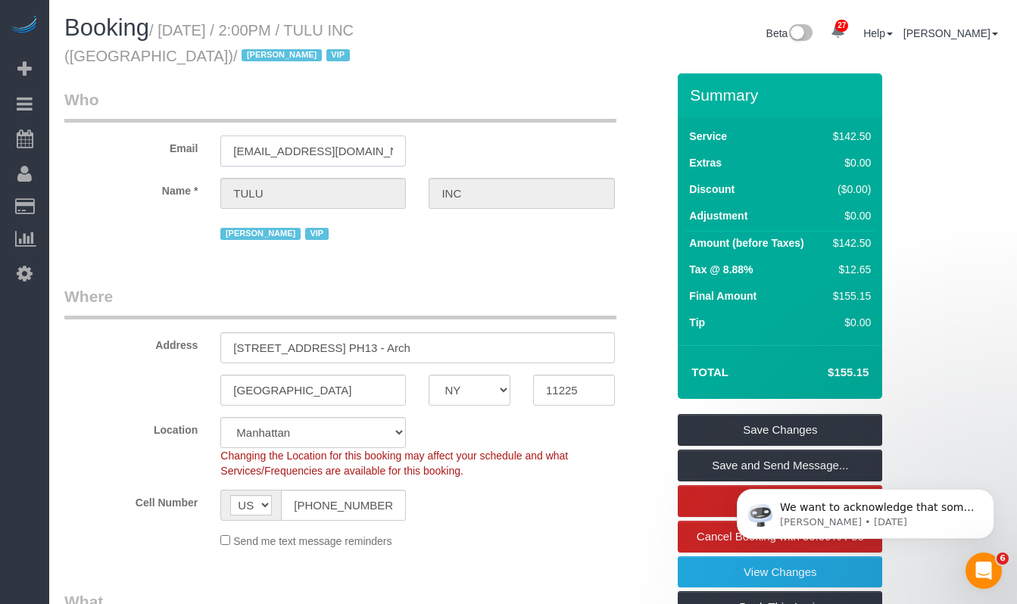
click at [354, 156] on input "support+nyc@tulu.io" at bounding box center [312, 151] width 185 height 31
click at [302, 154] on input "support+nyc@tulu.io" at bounding box center [312, 151] width 185 height 31
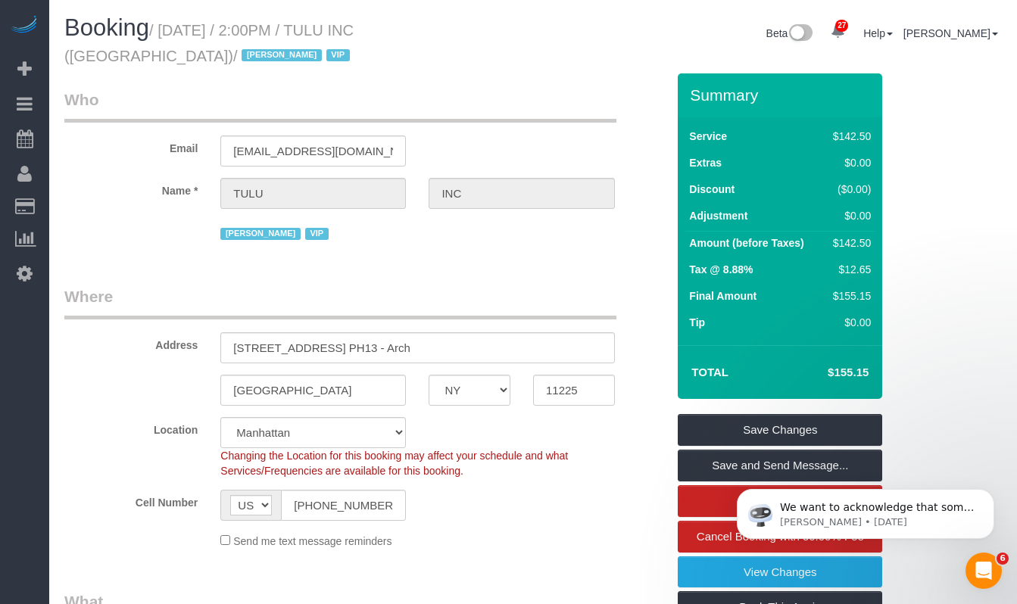
click at [198, 285] on legend "Where" at bounding box center [340, 302] width 552 height 34
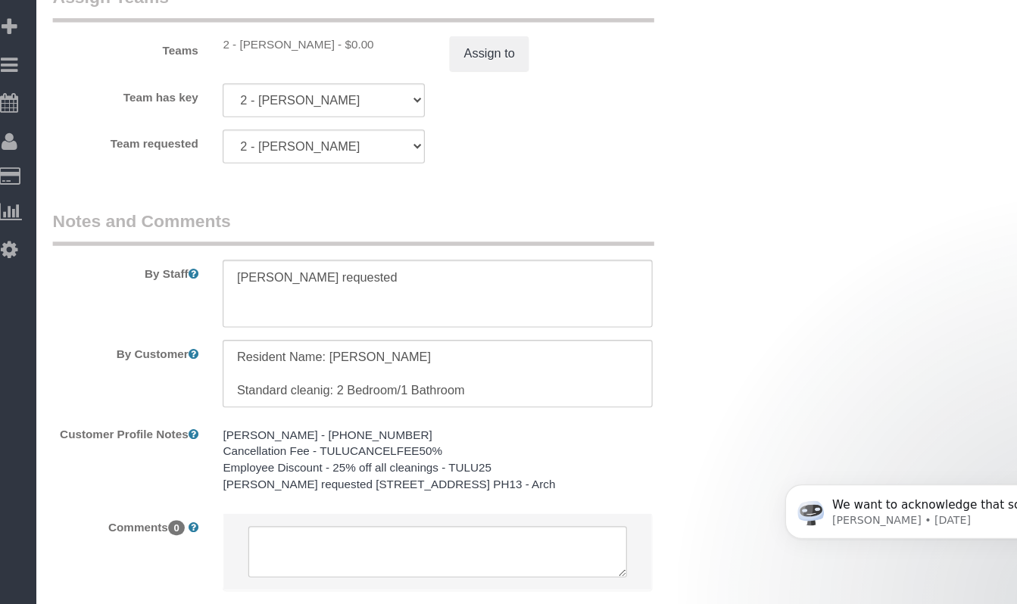
scroll to position [1941, 0]
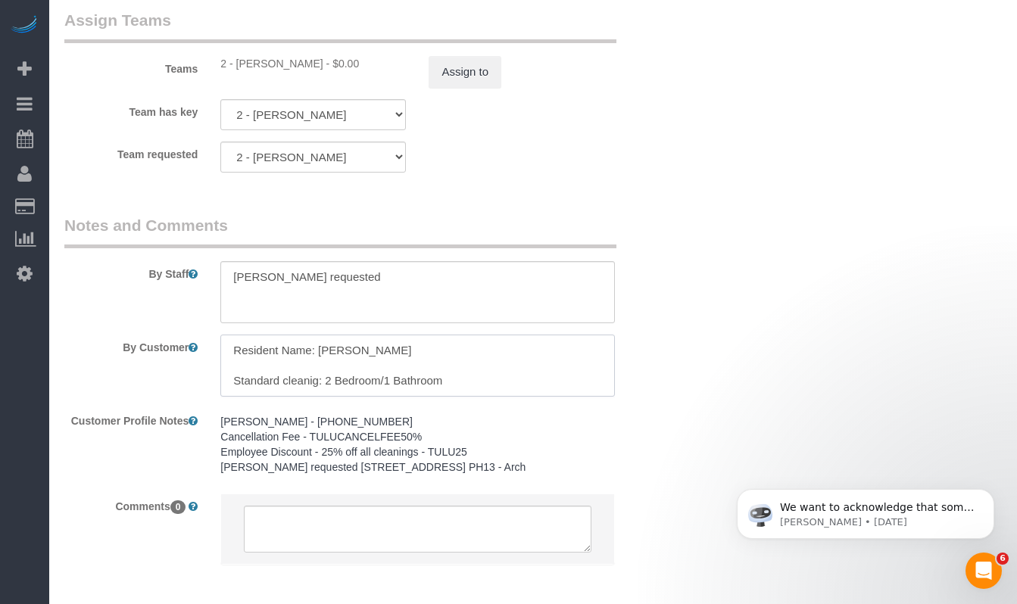
drag, startPoint x: 410, startPoint y: 350, endPoint x: 319, endPoint y: 353, distance: 90.9
click at [319, 353] on textarea at bounding box center [417, 366] width 394 height 62
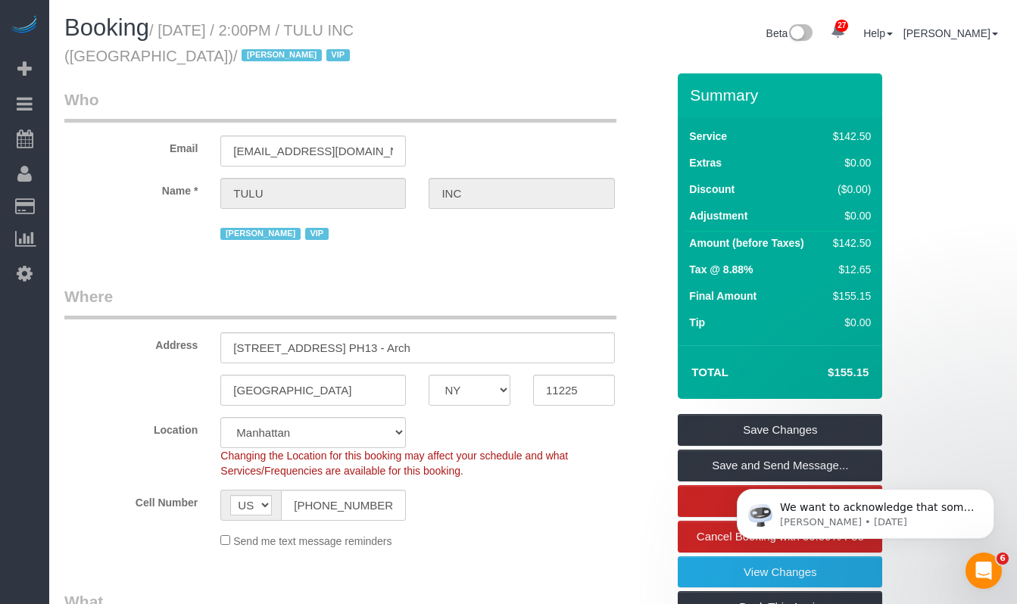
scroll to position [2, 0]
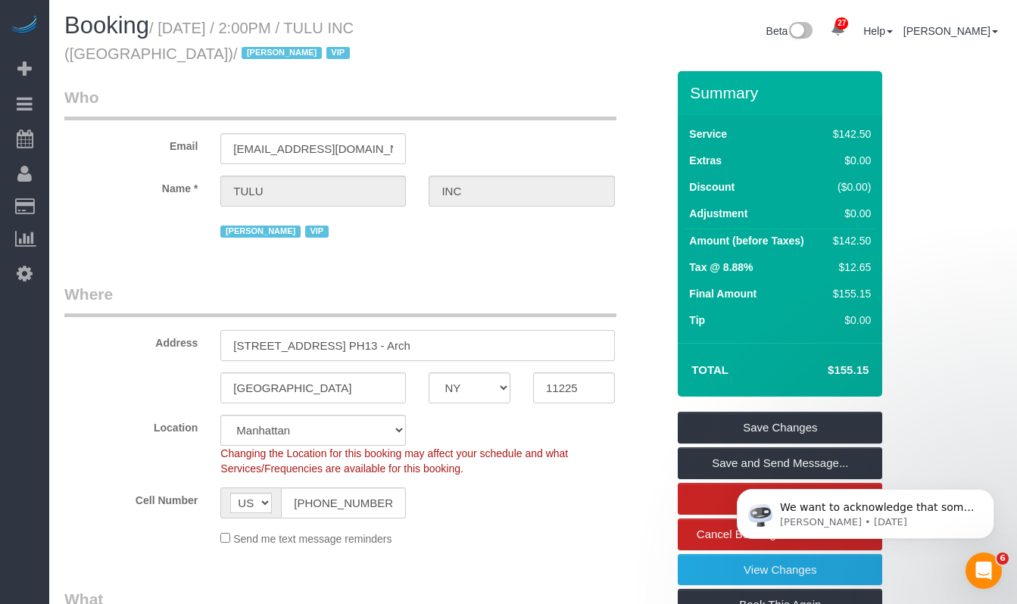
click at [466, 346] on input "1101 President Street, Apt. PH13 - Arch" at bounding box center [417, 345] width 394 height 31
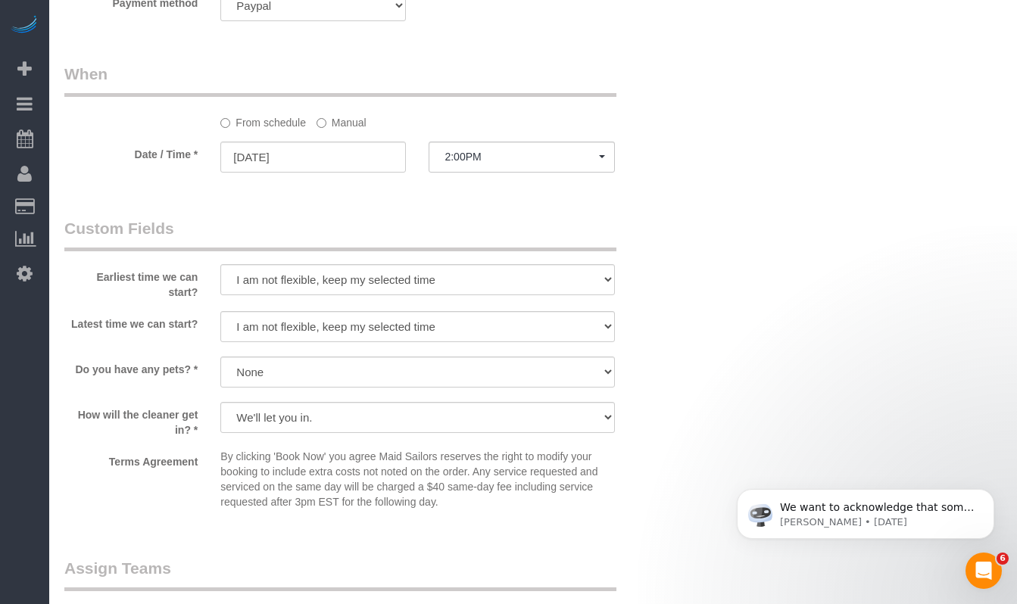
scroll to position [1394, 0]
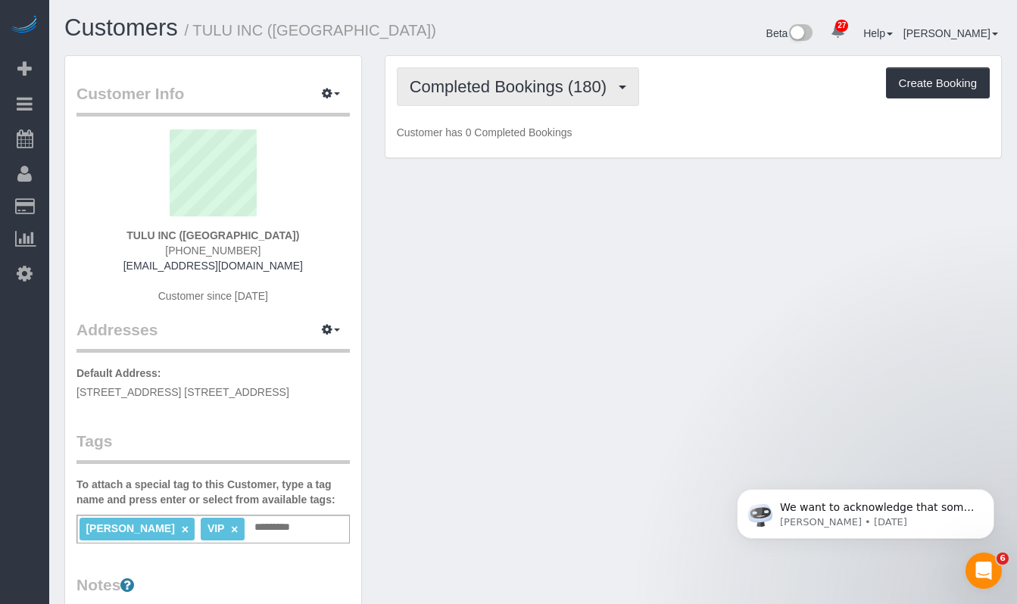
click at [494, 104] on button "Completed Bookings (180)" at bounding box center [518, 86] width 243 height 39
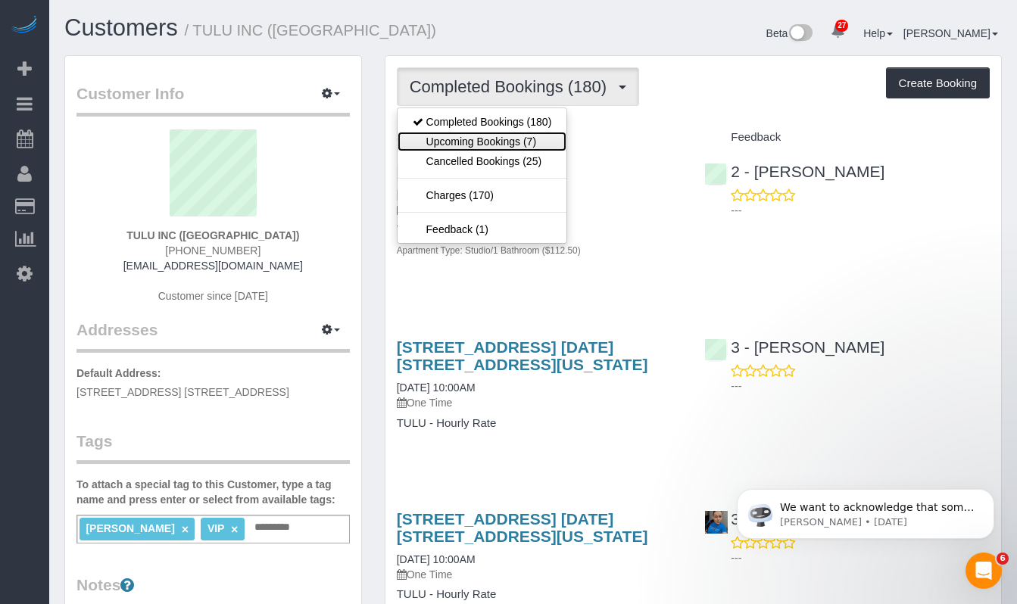
click at [485, 140] on link "Upcoming Bookings (7)" at bounding box center [482, 142] width 170 height 20
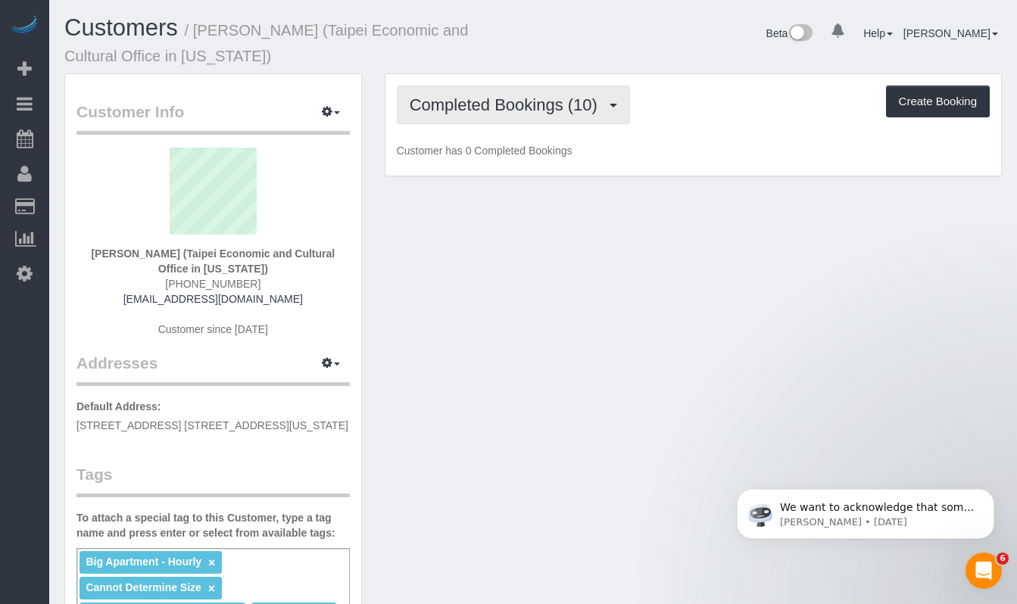
click at [470, 103] on span "Completed Bookings (10)" at bounding box center [507, 104] width 195 height 19
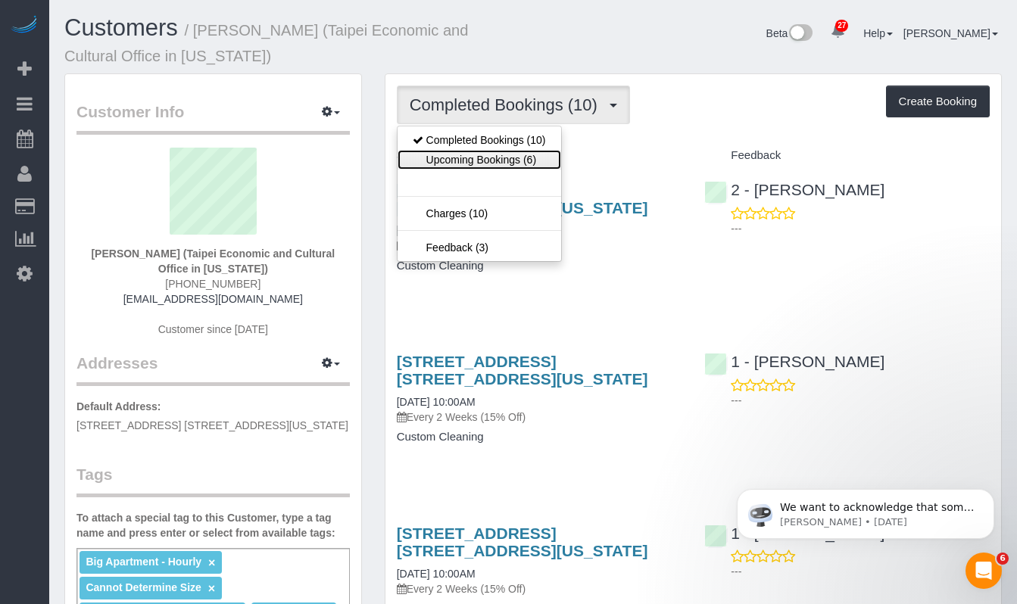
click at [470, 155] on link "Upcoming Bookings (6)" at bounding box center [479, 160] width 164 height 20
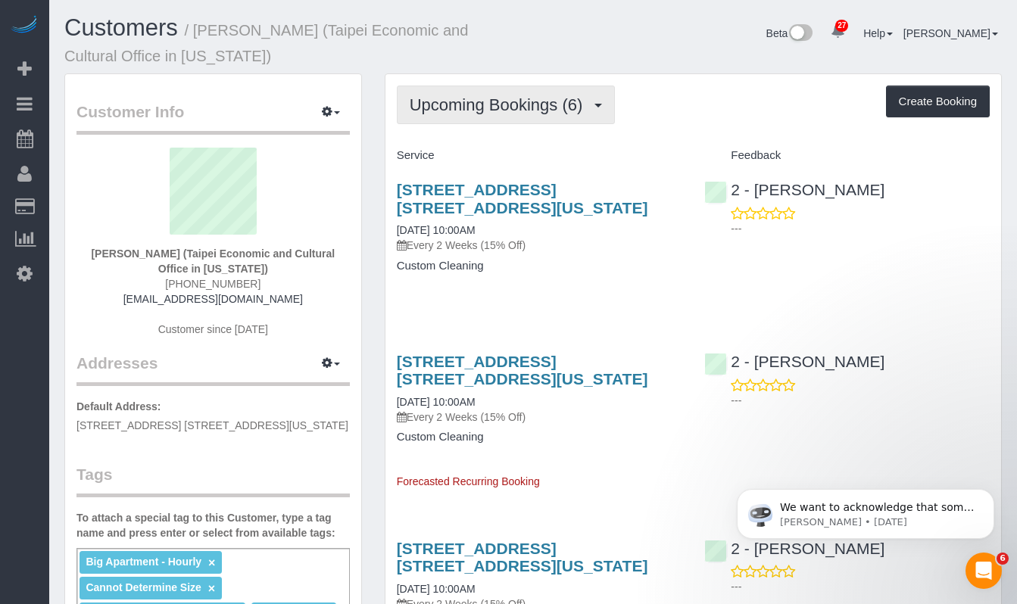
click at [534, 123] on button "Upcoming Bookings (6)" at bounding box center [506, 105] width 219 height 39
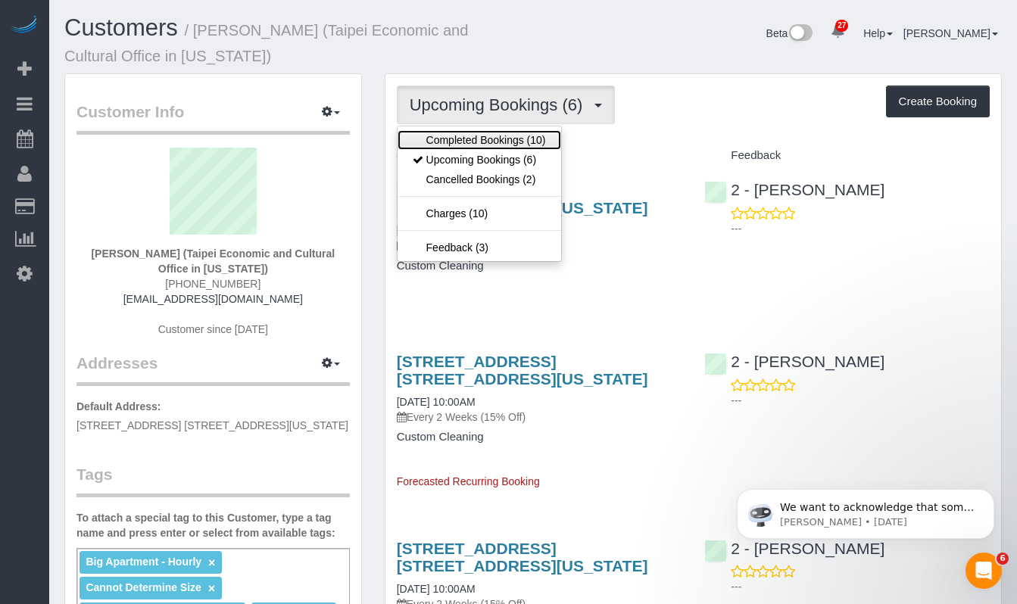
click at [503, 145] on link "Completed Bookings (10)" at bounding box center [479, 140] width 164 height 20
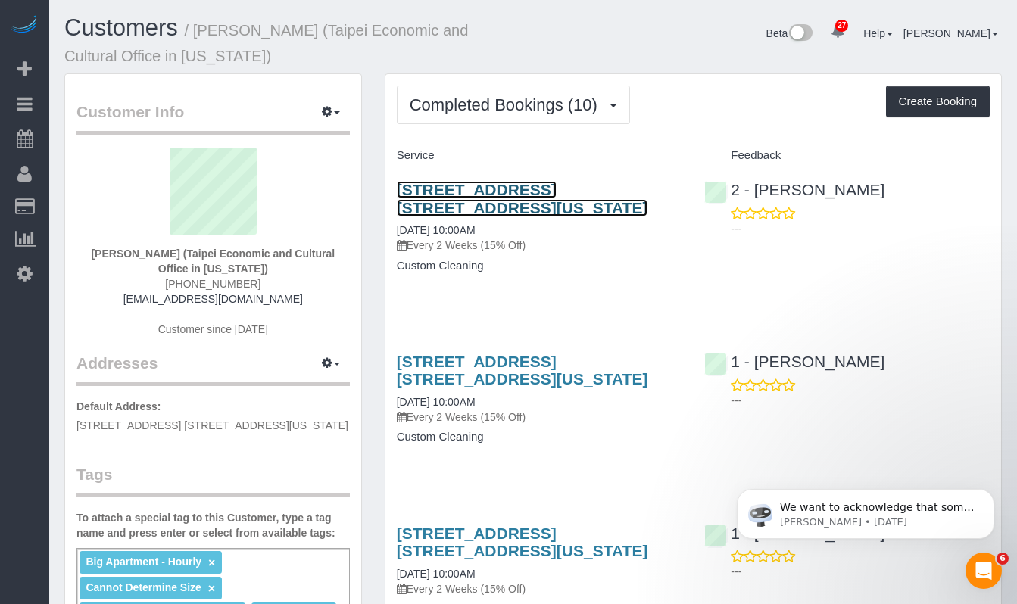
click at [463, 201] on link "60 East 88th Street, Apt. 8a, New York, NY 10128" at bounding box center [522, 198] width 251 height 35
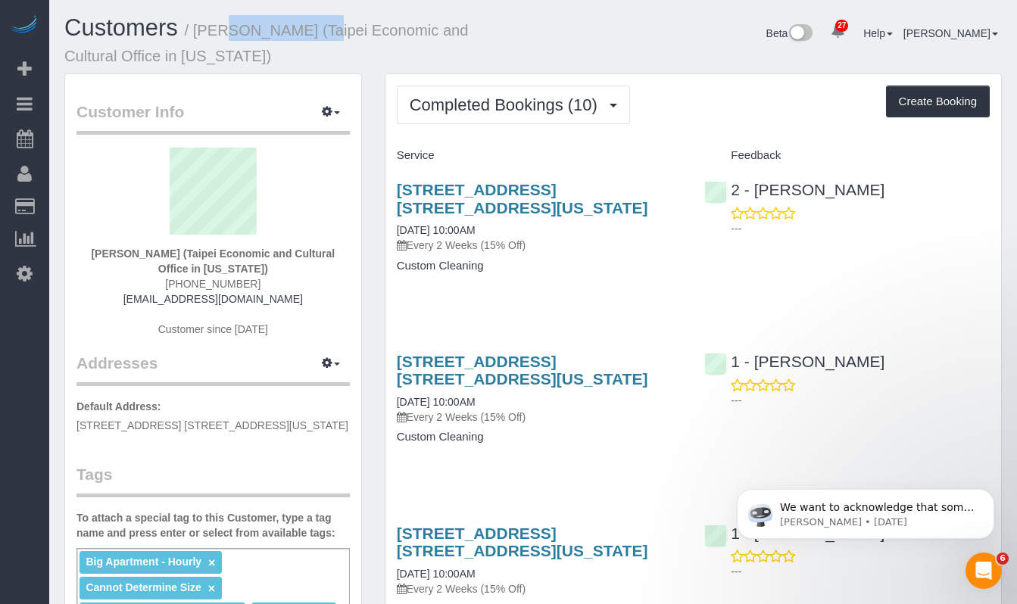
drag, startPoint x: 311, startPoint y: 30, endPoint x: 201, endPoint y: 30, distance: 109.8
click at [201, 33] on small "/ Chihhung Wang (Taipei Economic and Cultural Office in New York)" at bounding box center [265, 43] width 403 height 42
copy small "Chihhung Wang"
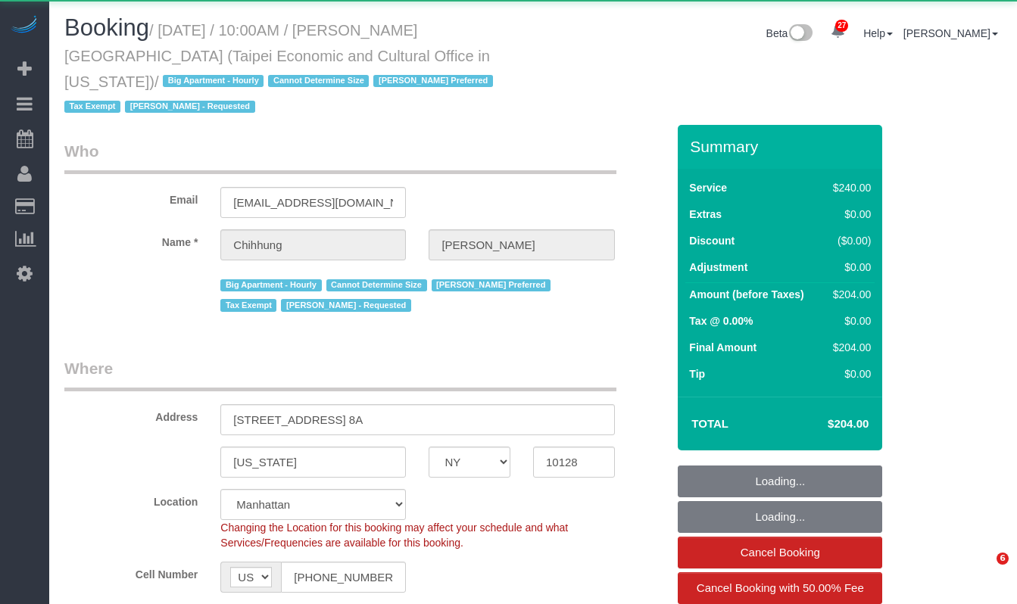
select select "NY"
select select "spot1"
select select "180"
select select "number:58"
select select "number:71"
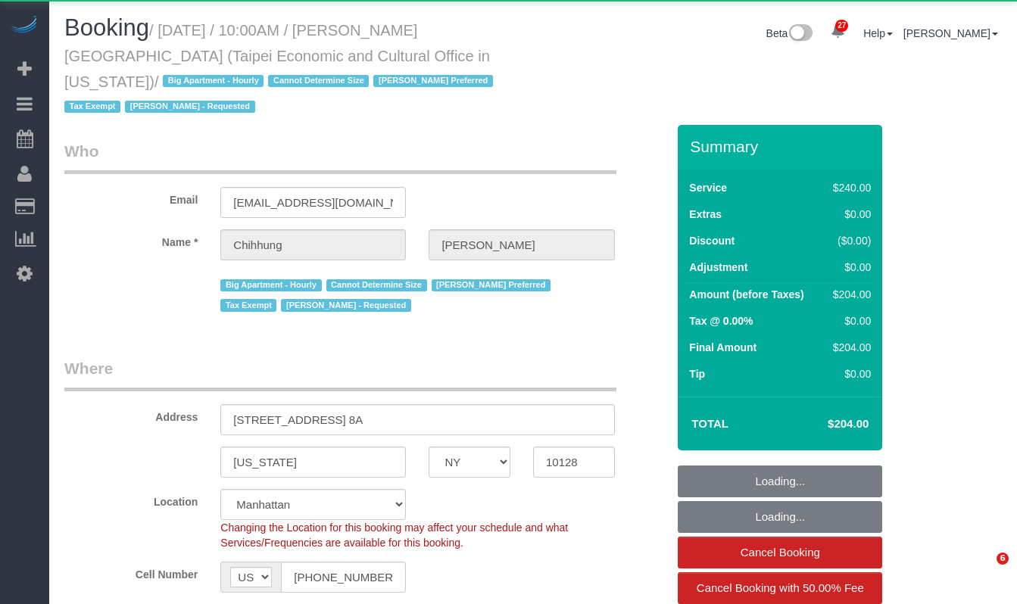
select select "number:15"
select select "number:6"
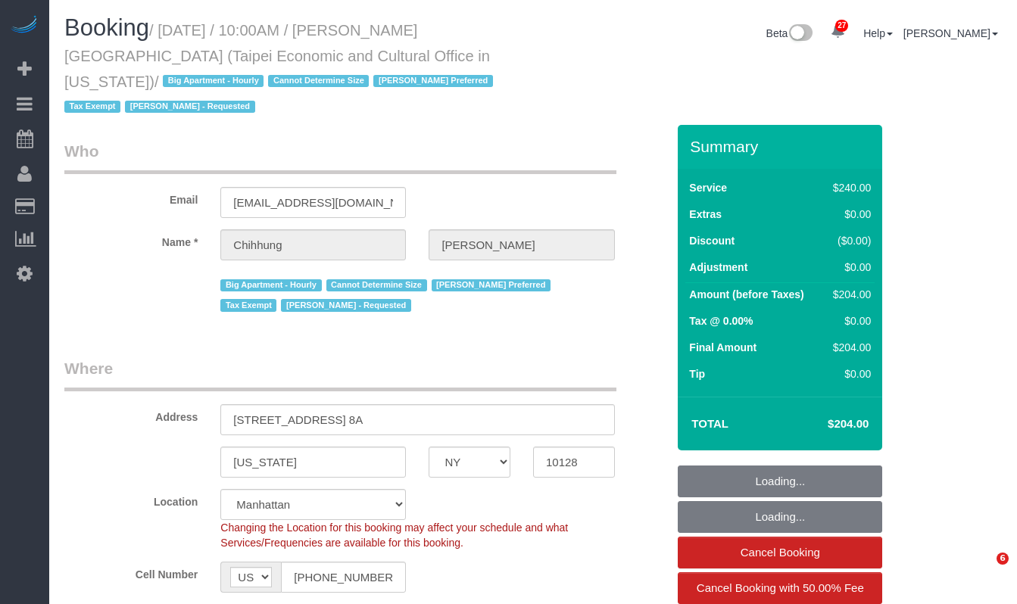
select select "object:1564"
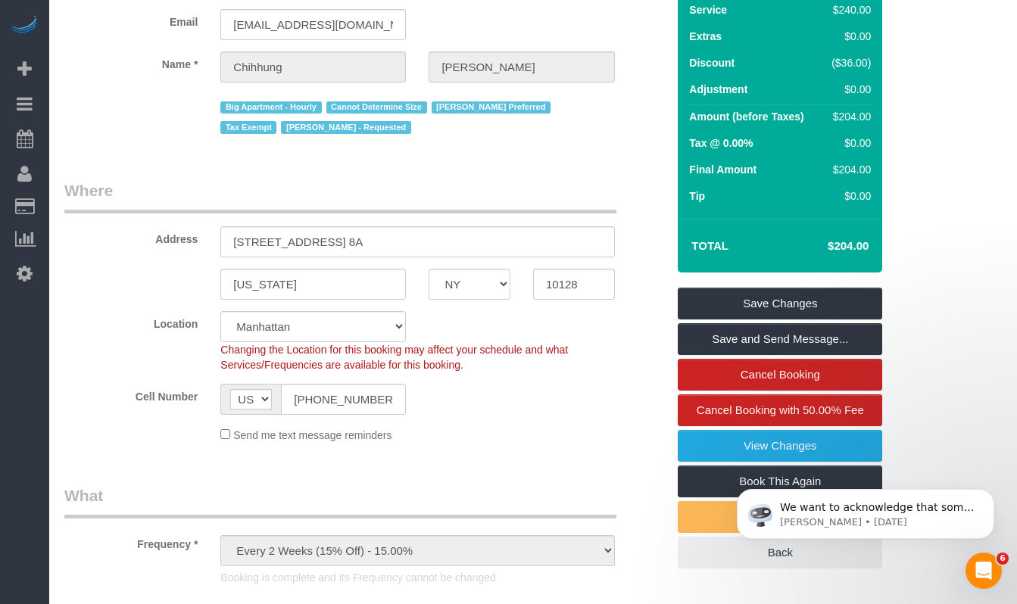
scroll to position [214, 0]
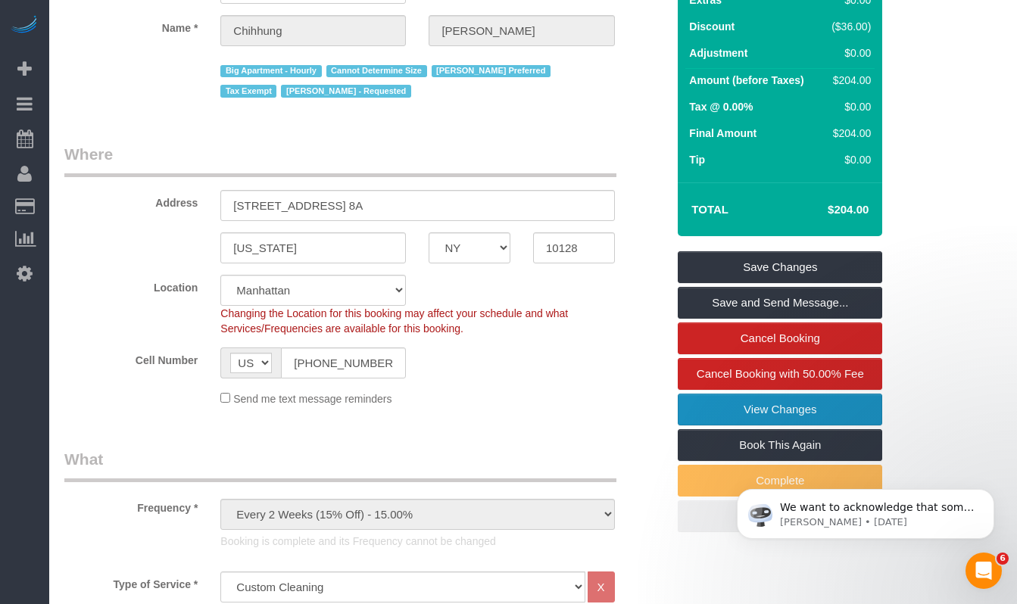
click at [710, 394] on link "View Changes" at bounding box center [780, 410] width 204 height 32
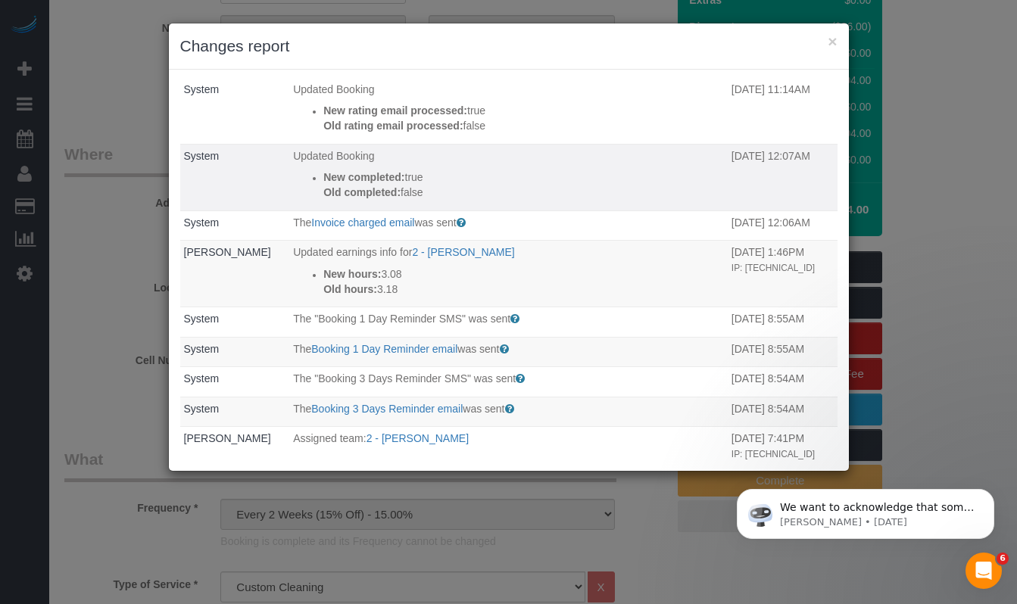
scroll to position [89, 0]
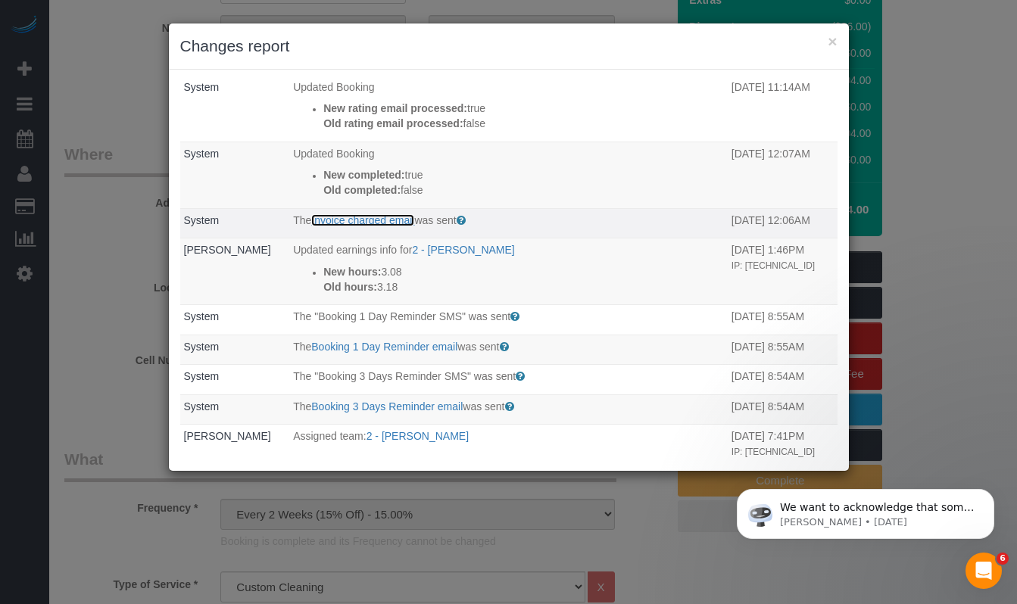
click at [379, 222] on link "Invoice charged email" at bounding box center [362, 220] width 103 height 12
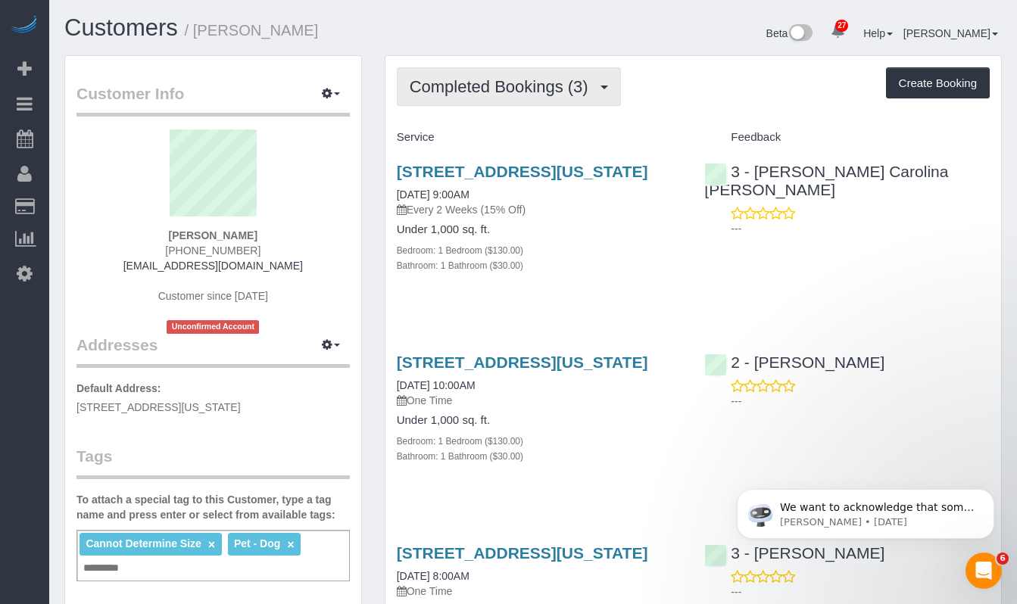
click at [509, 73] on button "Completed Bookings (3)" at bounding box center [509, 86] width 224 height 39
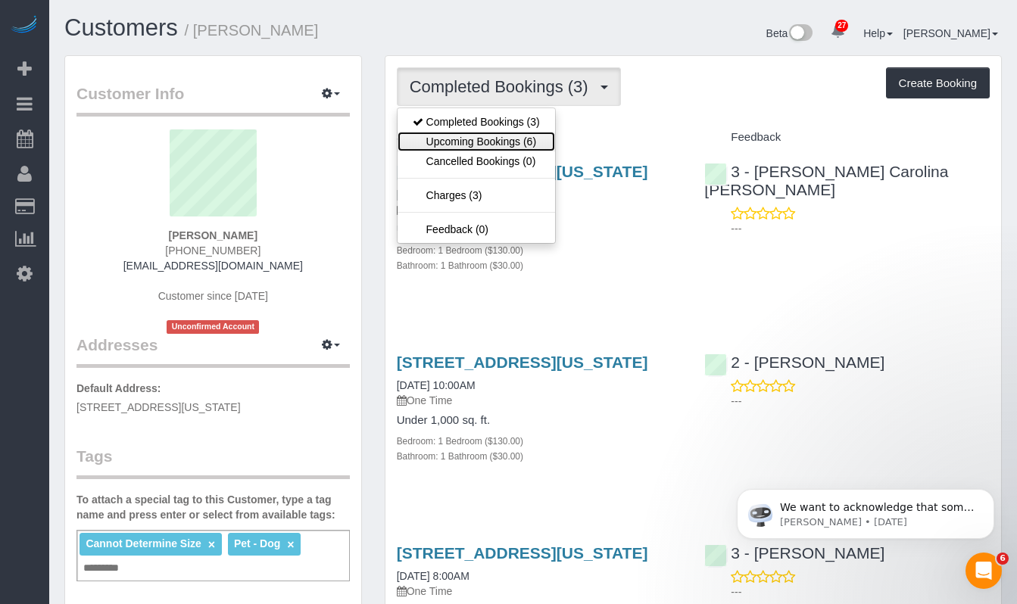
click at [489, 139] on link "Upcoming Bookings (6)" at bounding box center [475, 142] width 157 height 20
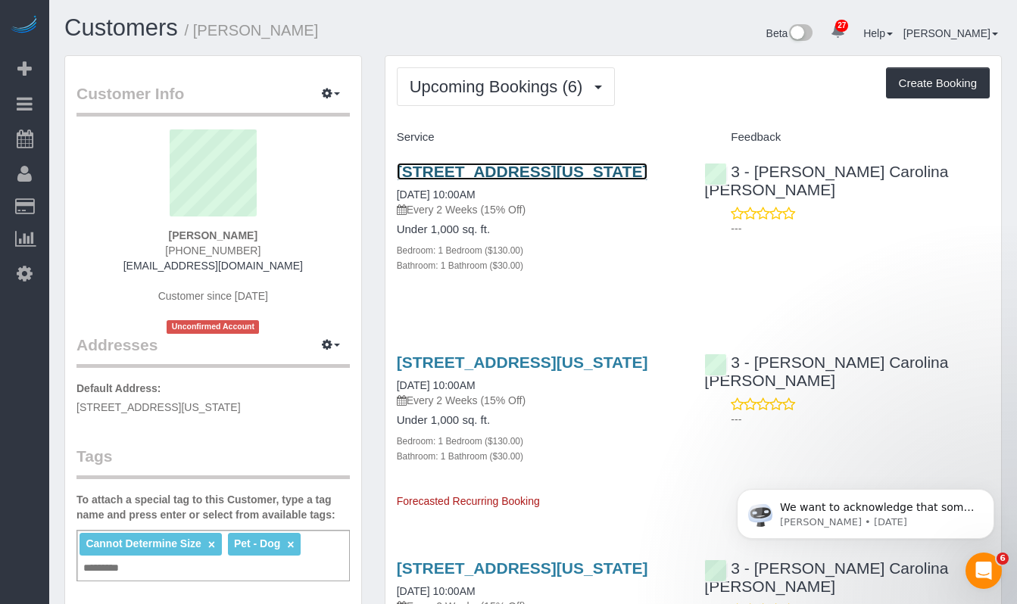
click at [453, 180] on link "52 West 91st Street, Apt. 2, New York, NY 10024" at bounding box center [522, 171] width 251 height 17
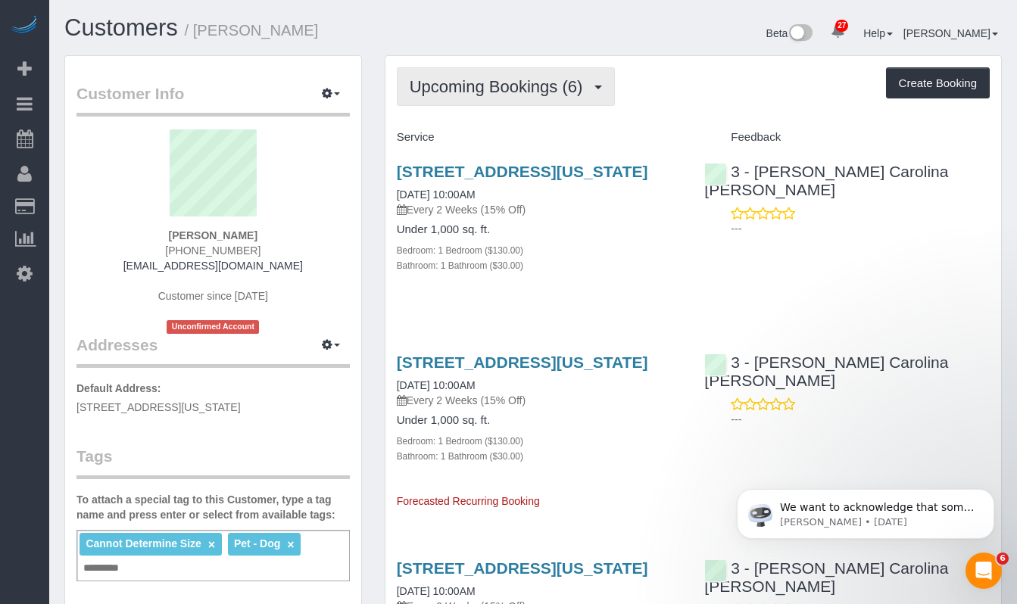
click at [540, 90] on span "Upcoming Bookings (6)" at bounding box center [500, 86] width 181 height 19
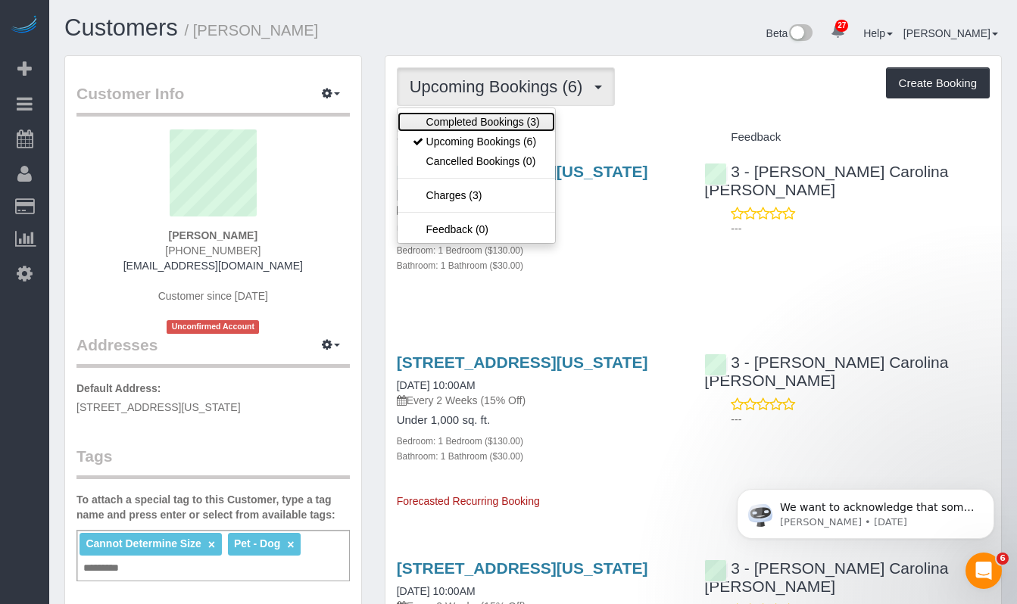
click at [490, 117] on link "Completed Bookings (3)" at bounding box center [475, 122] width 157 height 20
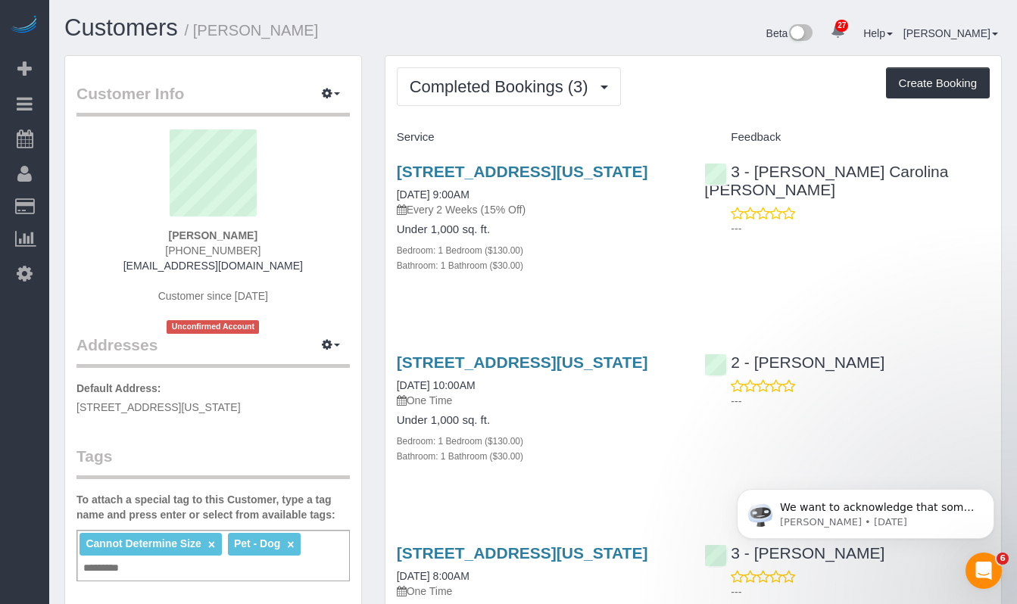
drag, startPoint x: 554, startPoint y: 227, endPoint x: 413, endPoint y: 229, distance: 140.8
click at [413, 217] on p "Every 2 Weeks (15% Off)" at bounding box center [539, 209] width 285 height 15
copy p "Every 2 Weeks (15% Off)"
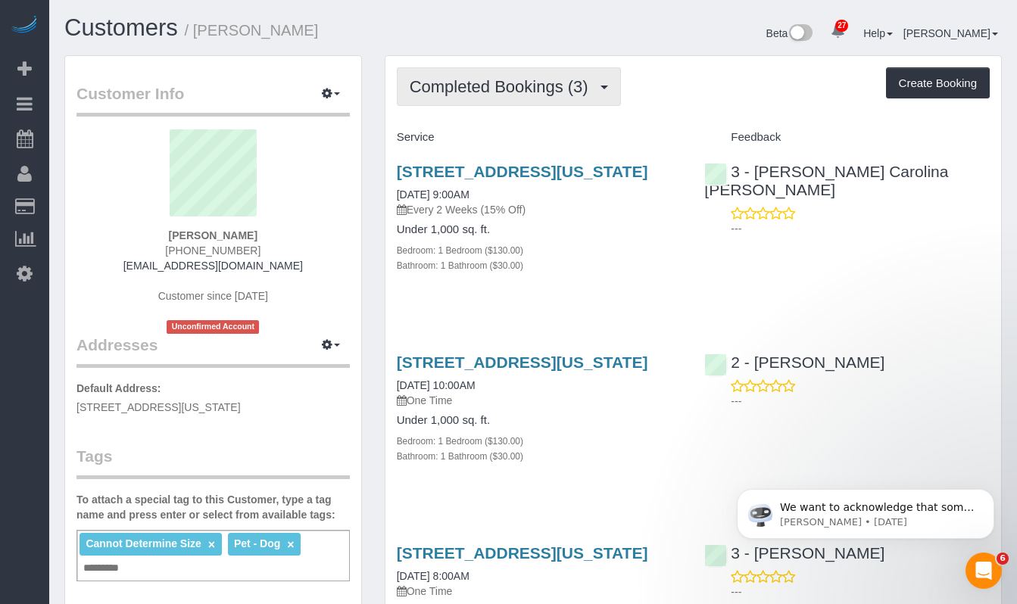
click at [534, 95] on span "Completed Bookings (3)" at bounding box center [503, 86] width 186 height 19
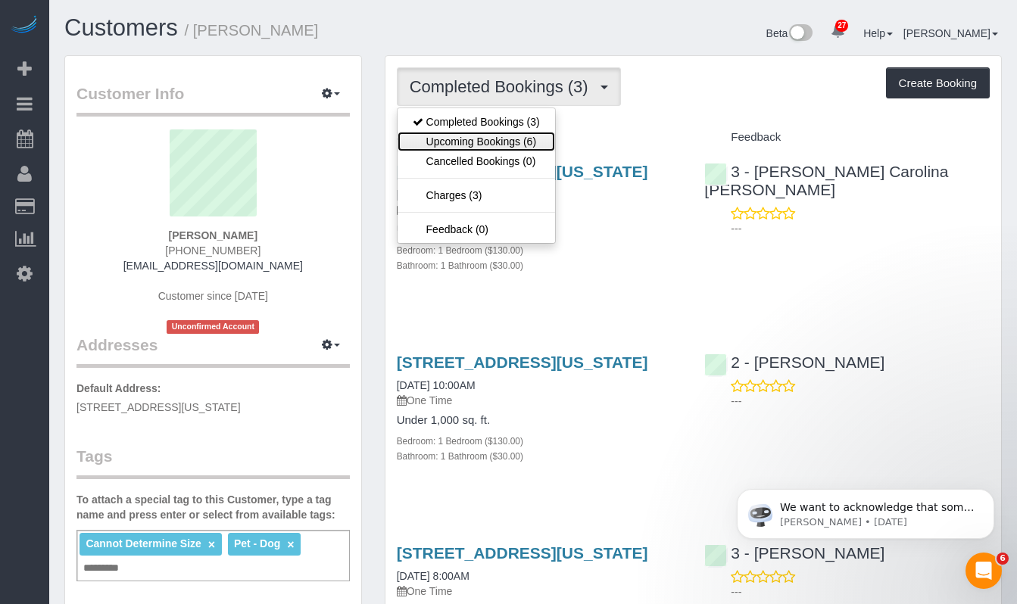
click at [508, 147] on link "Upcoming Bookings (6)" at bounding box center [475, 142] width 157 height 20
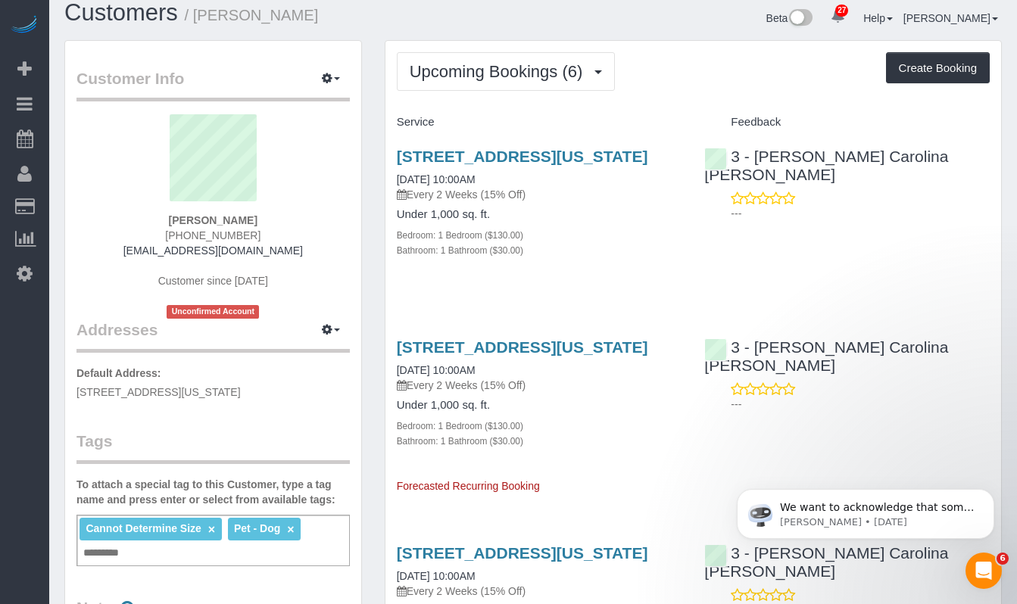
scroll to position [39, 0]
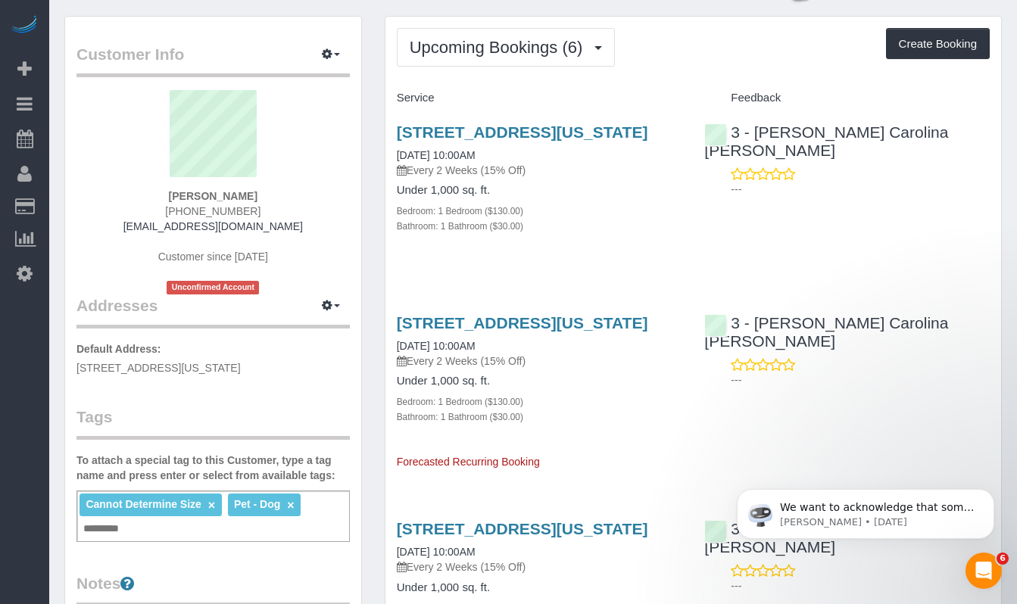
drag, startPoint x: 531, startPoint y: 384, endPoint x: 392, endPoint y: 382, distance: 139.3
click at [392, 382] on div "52 West 91st Street, Apt. 2, New York, NY 10024 10/12/2025 10:00AM Every 2 Week…" at bounding box center [539, 385] width 308 height 168
copy link "10/12/2025 10:00AM"
click at [478, 31] on button "Upcoming Bookings (6)" at bounding box center [506, 47] width 219 height 39
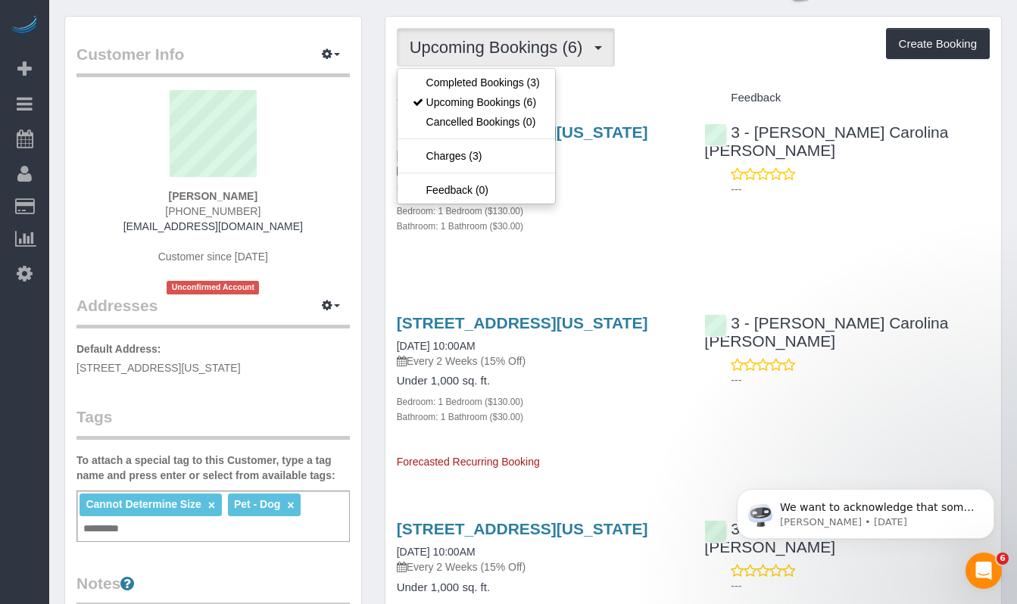
click at [637, 233] on div "Bathroom: 1 Bathroom ($30.00)" at bounding box center [539, 225] width 285 height 15
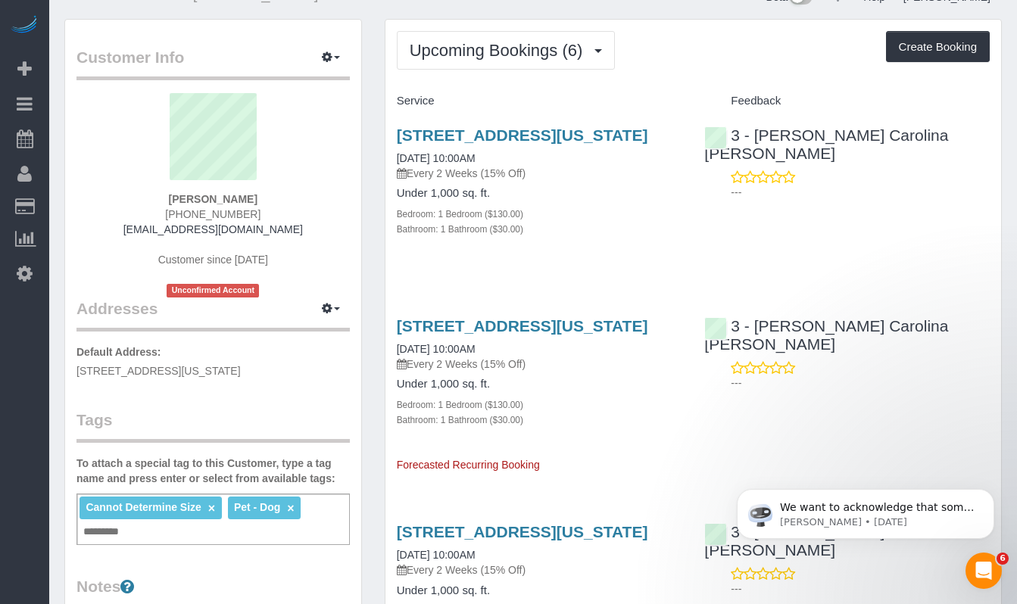
scroll to position [33, 0]
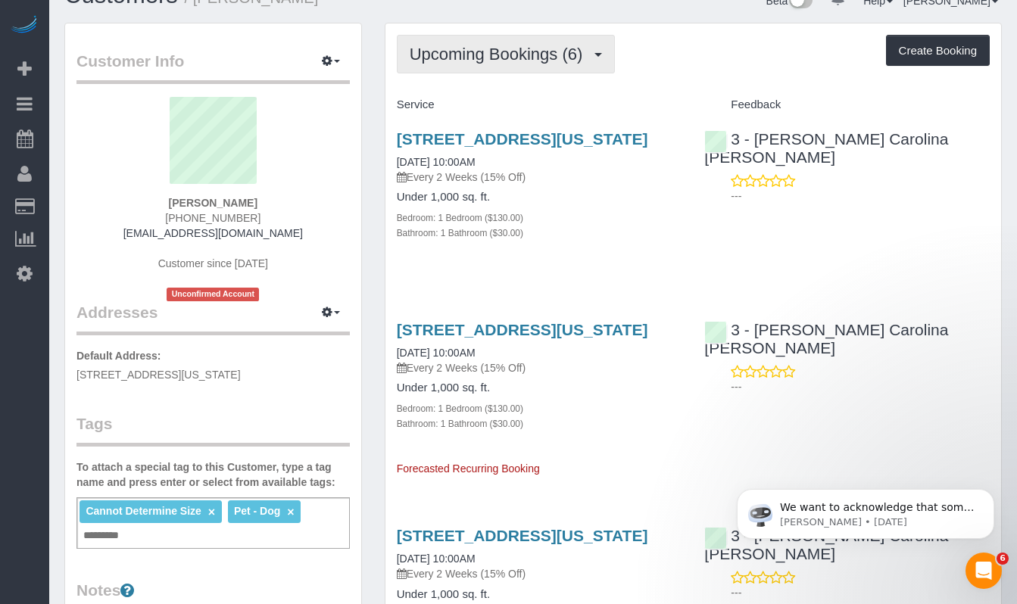
click at [506, 51] on span "Upcoming Bookings (6)" at bounding box center [500, 54] width 181 height 19
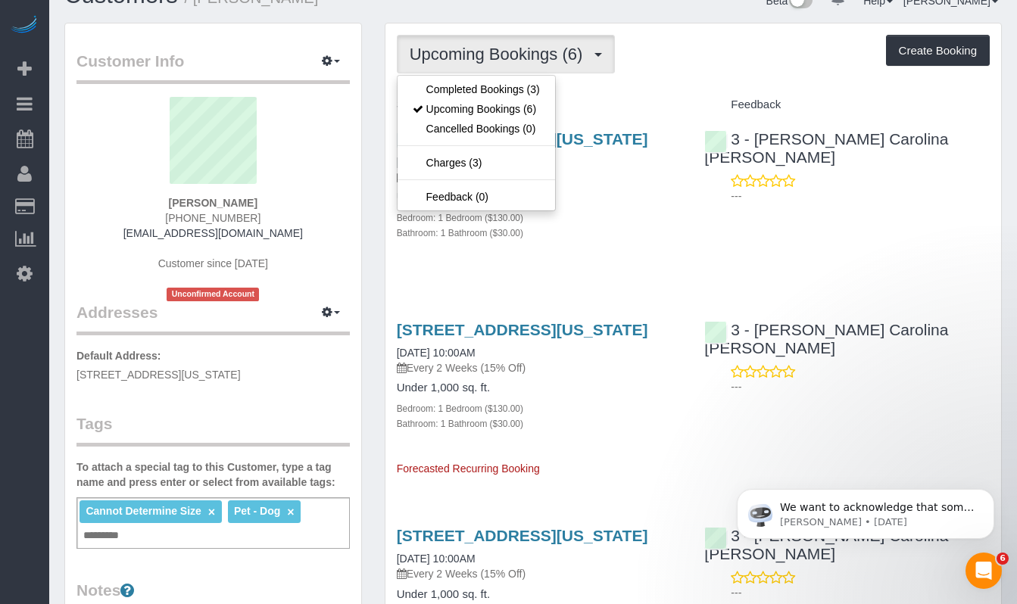
click at [625, 185] on p "Every 2 Weeks (15% Off)" at bounding box center [539, 177] width 285 height 15
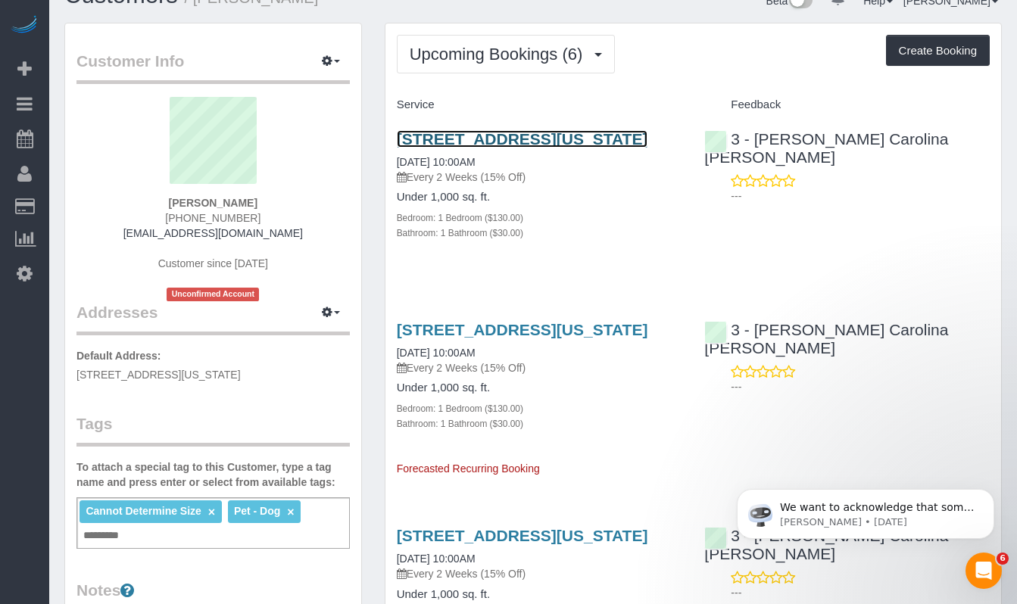
click at [514, 139] on link "52 West 91st Street, Apt. 2, New York, NY 10024" at bounding box center [522, 138] width 251 height 17
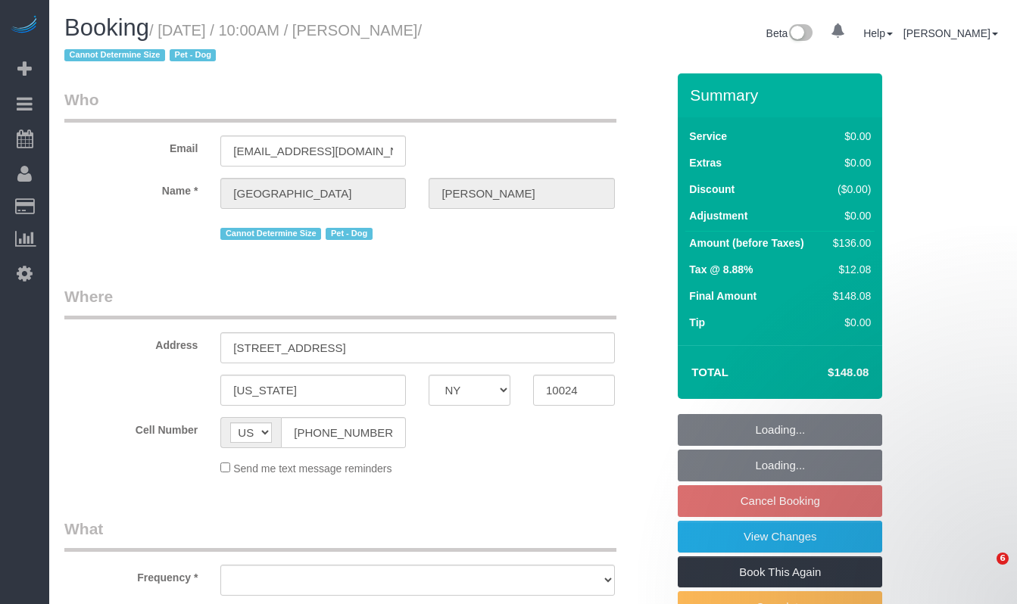
select select "NY"
select select "1"
select select "number:57"
select select "number:71"
select select "number:13"
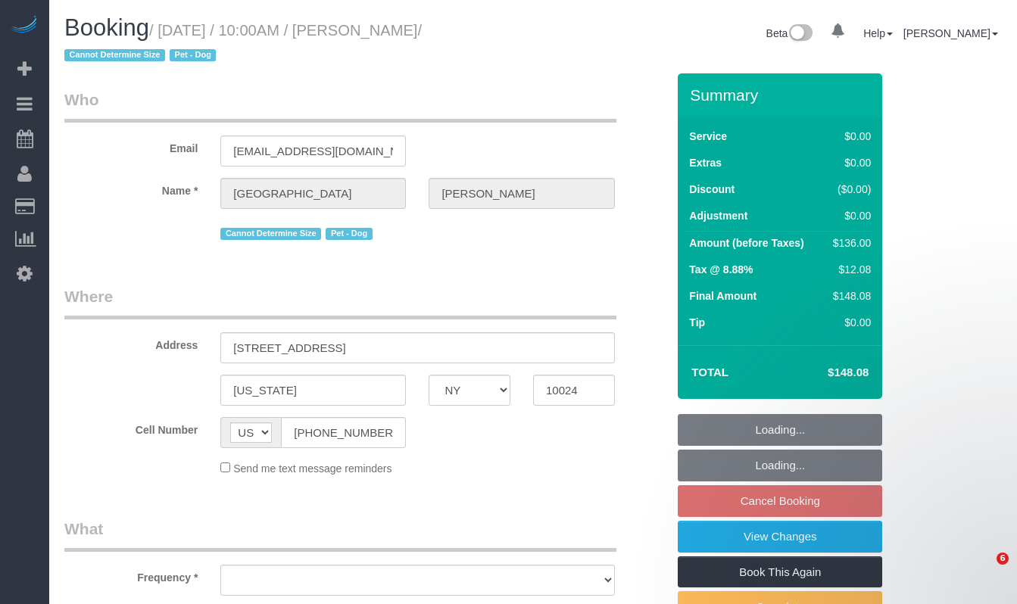
select select "number:5"
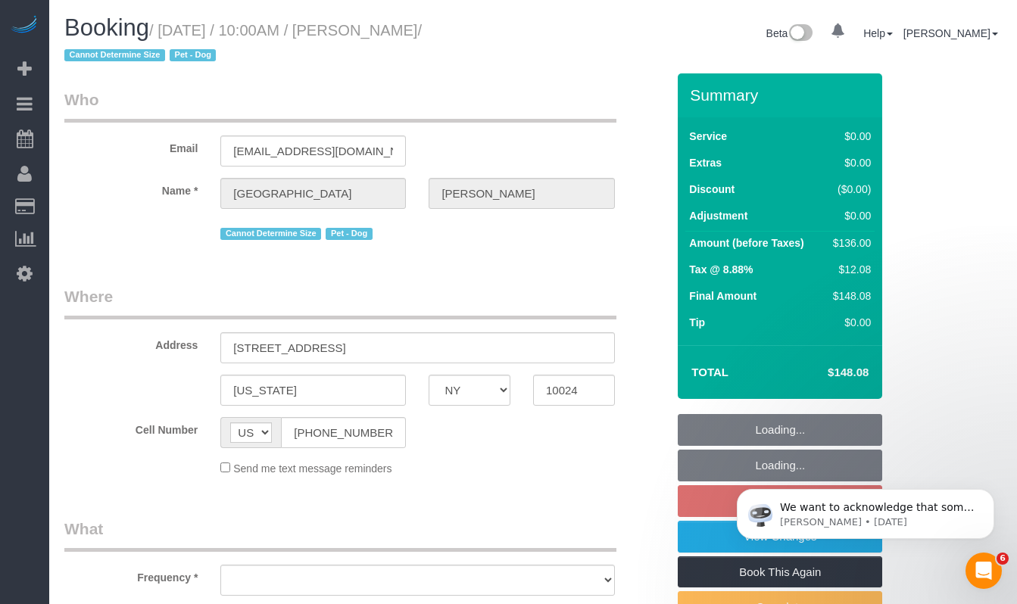
select select "object:1069"
select select "string:stripe-pm_1S6j8D4VGloSiKo7VK7cd8nT"
select select "spot3"
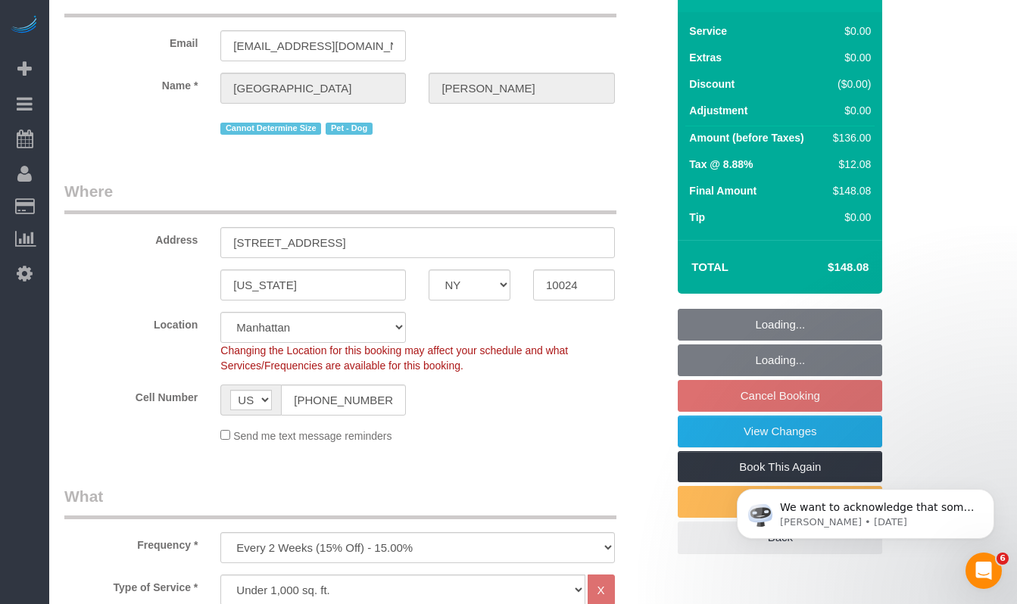
select select "object:1114"
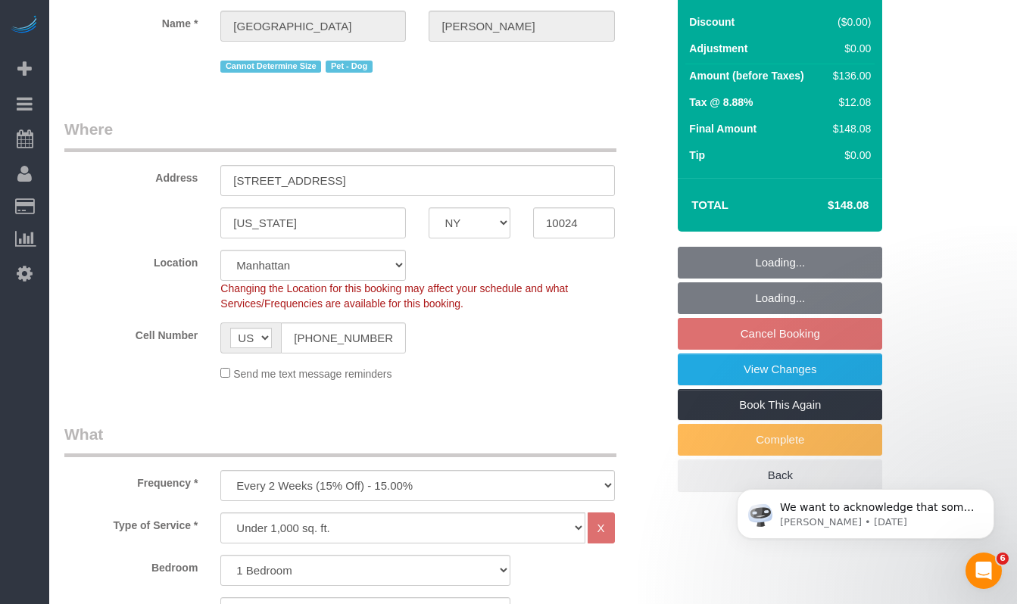
select select "1"
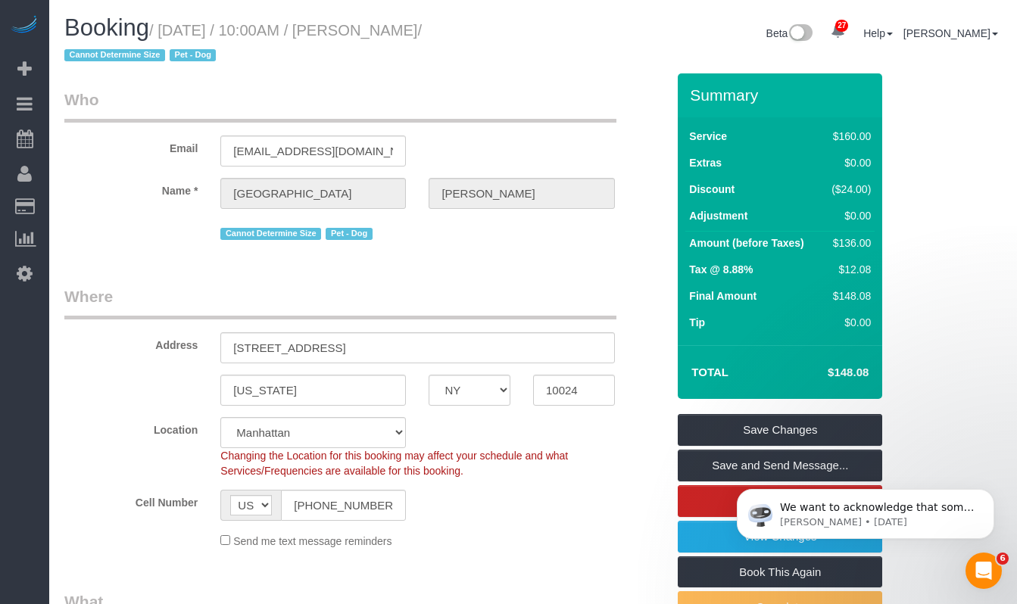
drag, startPoint x: 500, startPoint y: 30, endPoint x: 172, endPoint y: 36, distance: 328.6
click at [172, 35] on small "/ [DATE] / 10:00AM / [PERSON_NAME] / Cannot Determine Size Pet - Dog" at bounding box center [242, 43] width 357 height 42
copy small "[DATE] / 10:00AM / [PERSON_NAME]"
click at [411, 71] on div "Booking / [DATE] / 10:00AM / [PERSON_NAME] / Cannot Determine Size Pet - Dog" at bounding box center [293, 44] width 480 height 58
copy small "[DATE] / 10:00AM / [PERSON_NAME]"
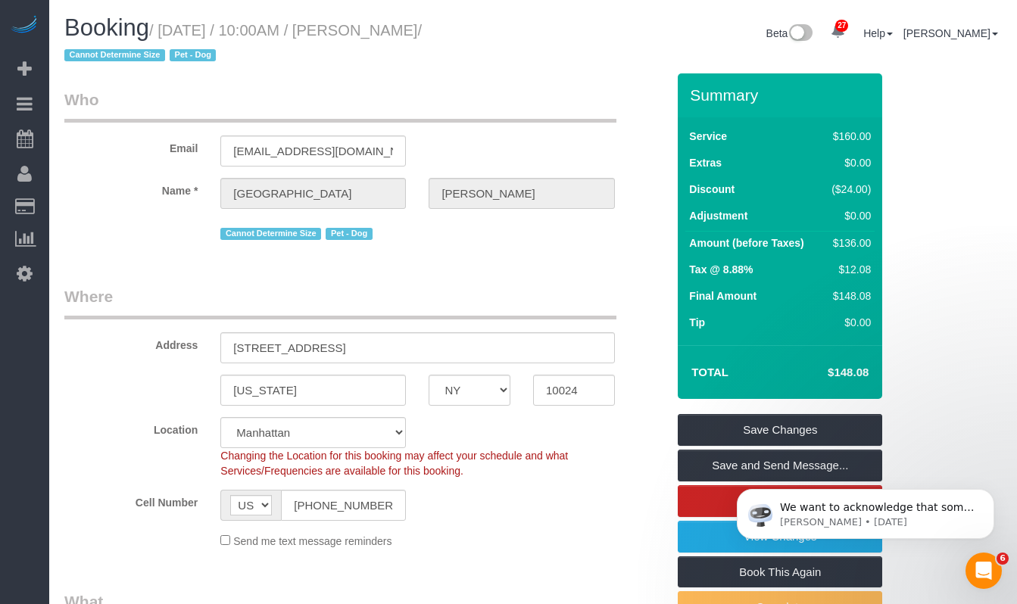
drag, startPoint x: 496, startPoint y: 31, endPoint x: 169, endPoint y: 35, distance: 327.0
click at [169, 35] on small "/ [DATE] / 10:00AM / [PERSON_NAME] / Cannot Determine Size Pet - Dog" at bounding box center [242, 43] width 357 height 42
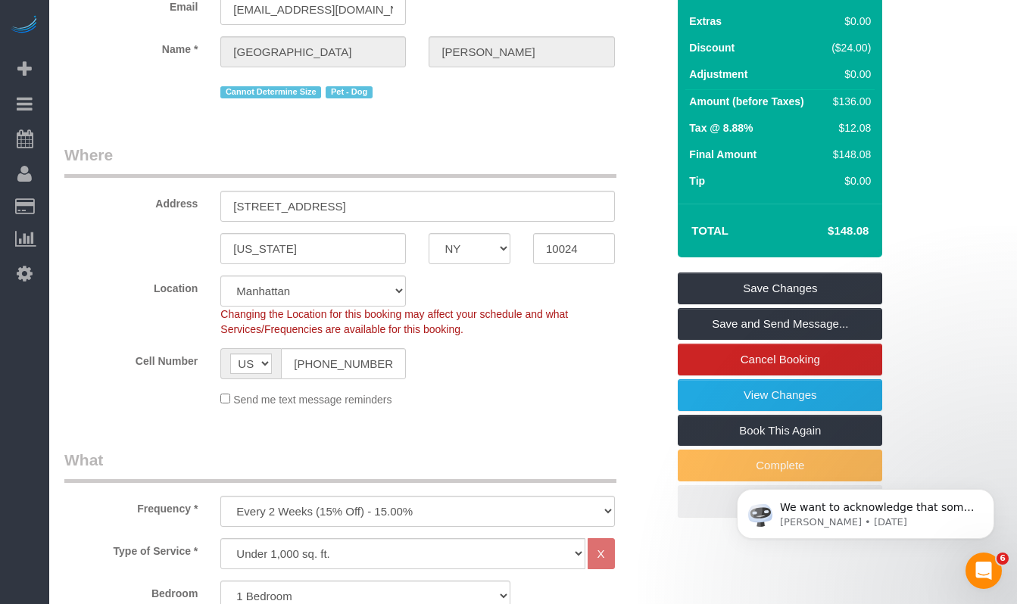
scroll to position [154, 0]
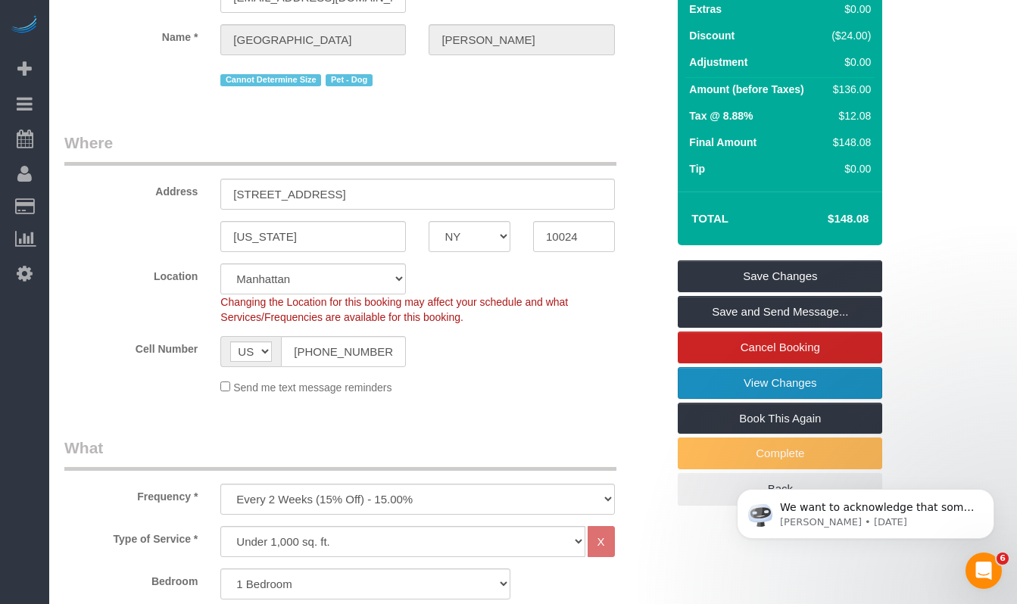
click at [687, 384] on link "View Changes" at bounding box center [780, 383] width 204 height 32
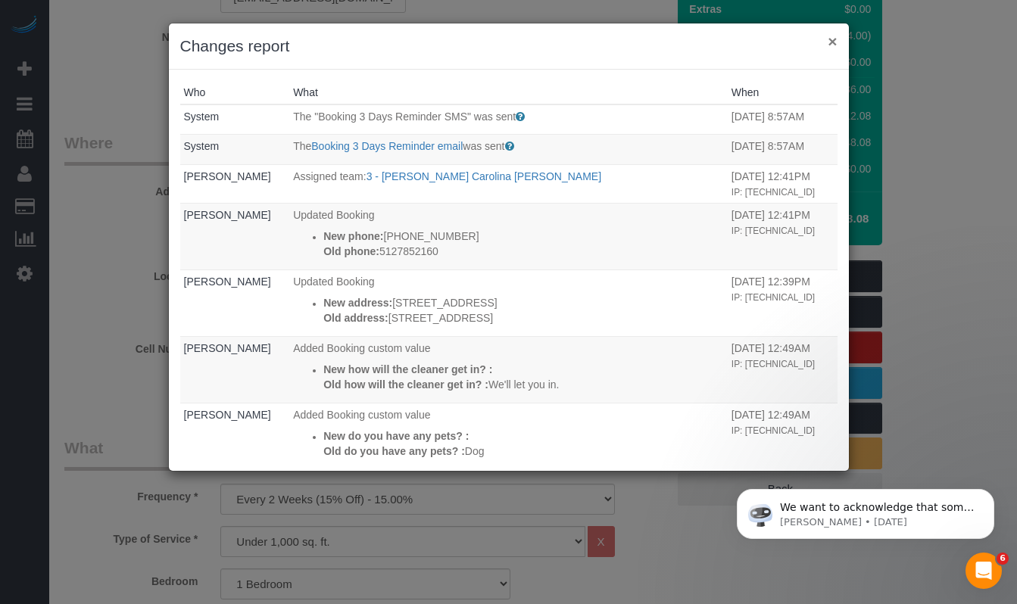
click at [833, 42] on button "×" at bounding box center [831, 41] width 9 height 16
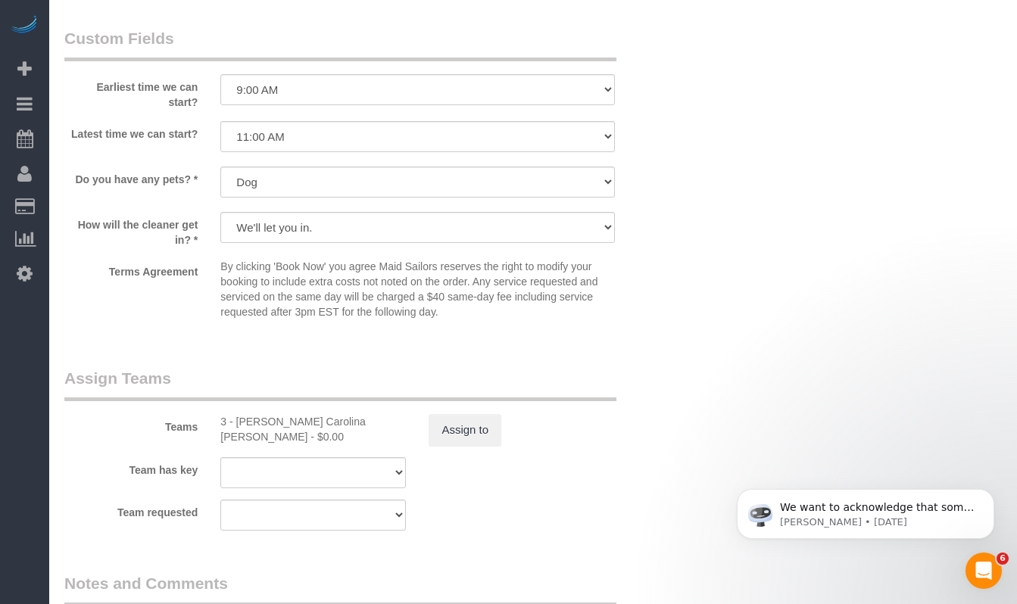
scroll to position [1707, 0]
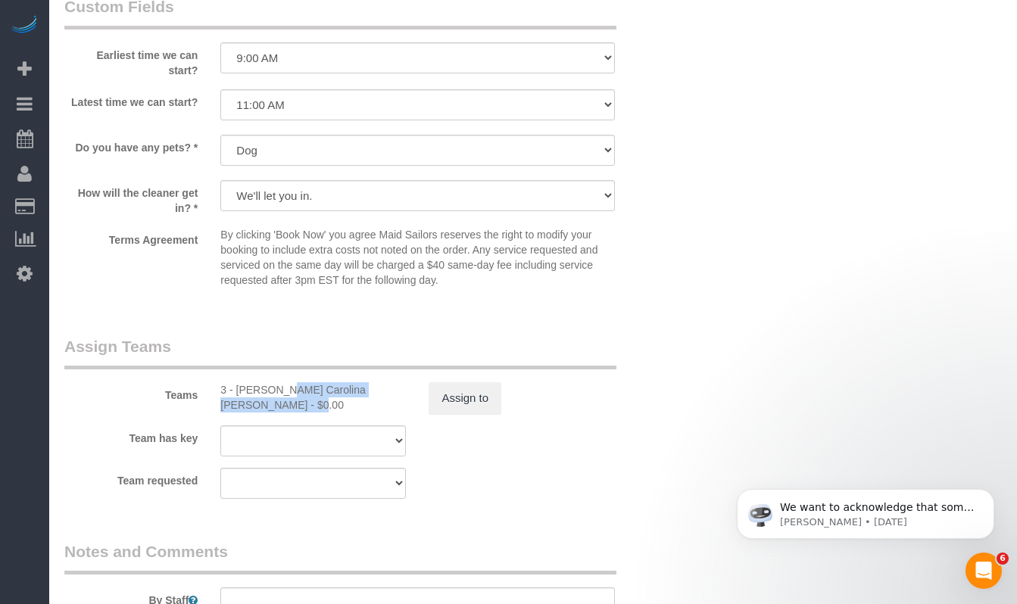
drag, startPoint x: 238, startPoint y: 390, endPoint x: 400, endPoint y: 388, distance: 161.2
click at [400, 388] on div "3 - [PERSON_NAME] Carolina [PERSON_NAME] - $0.00" at bounding box center [312, 397] width 185 height 30
copy div "Andreina Carolina Manrique Lopez"
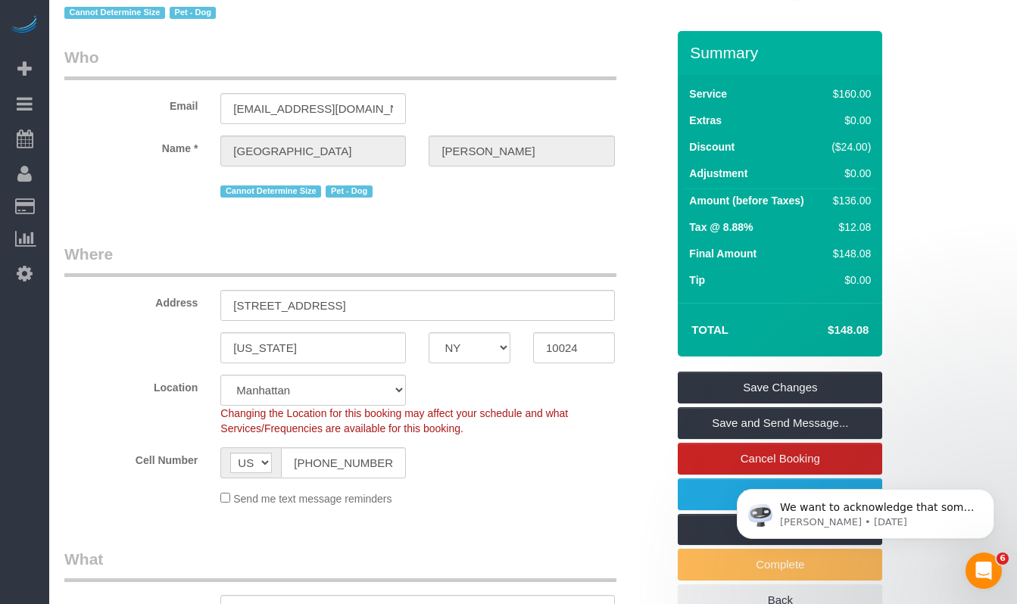
scroll to position [42, 0]
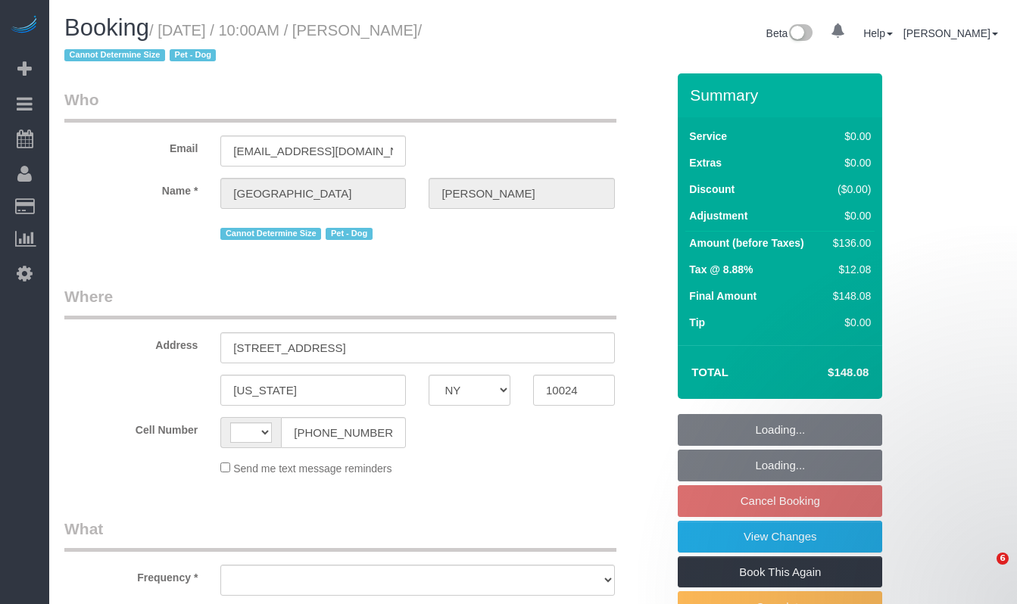
select select "NY"
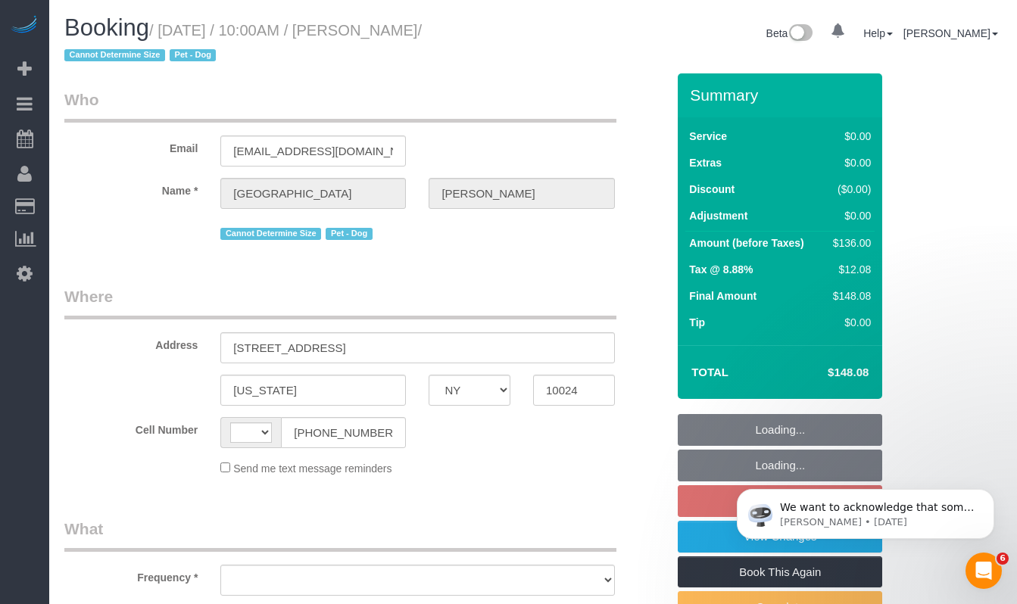
select select "string:[GEOGRAPHIC_DATA]"
select select "object:572"
select select "number:57"
select select "number:71"
select select "number:13"
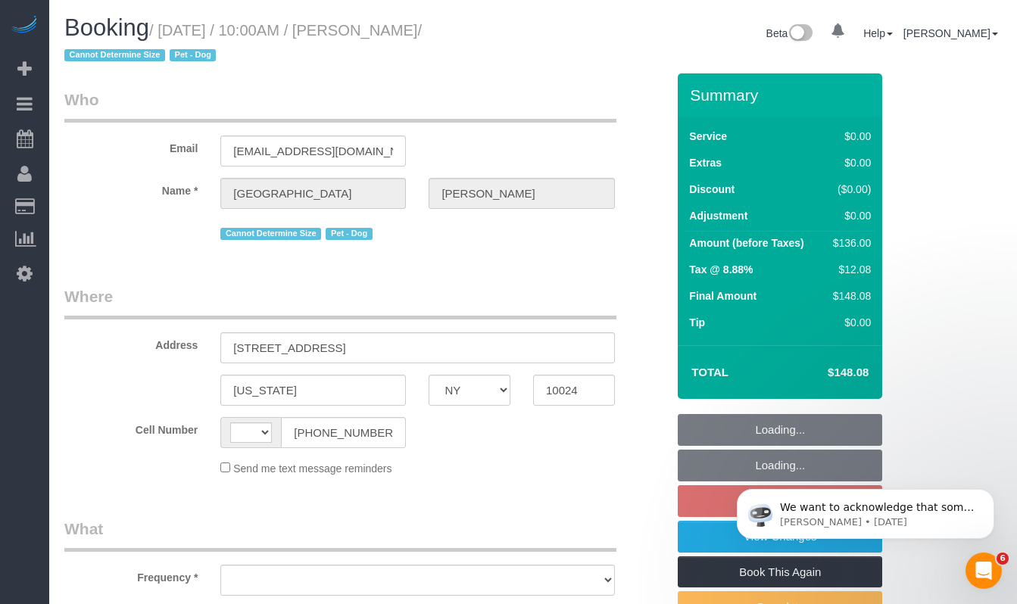
select select "number:5"
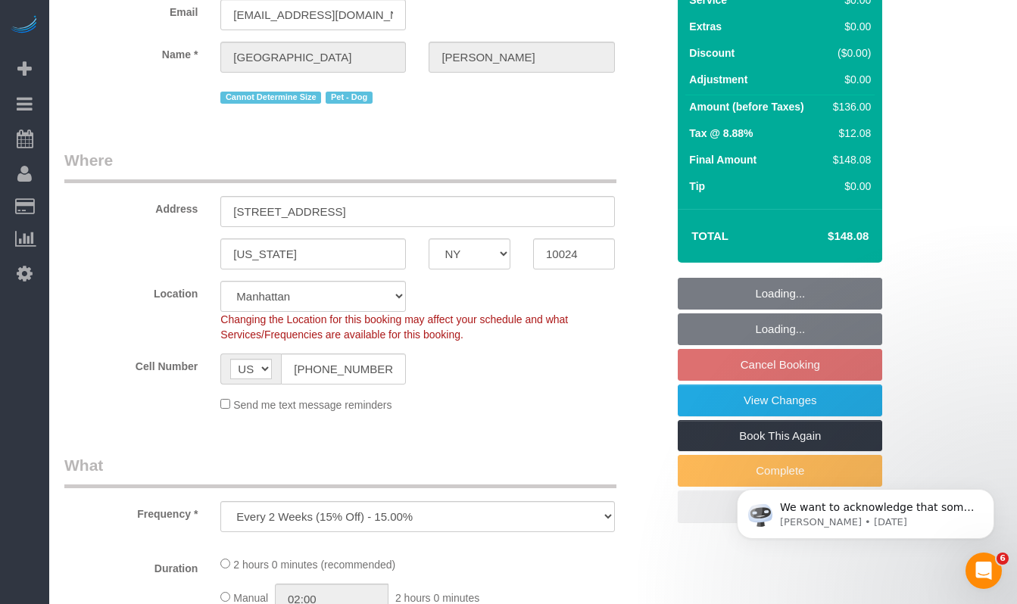
select select "object:970"
select select "1"
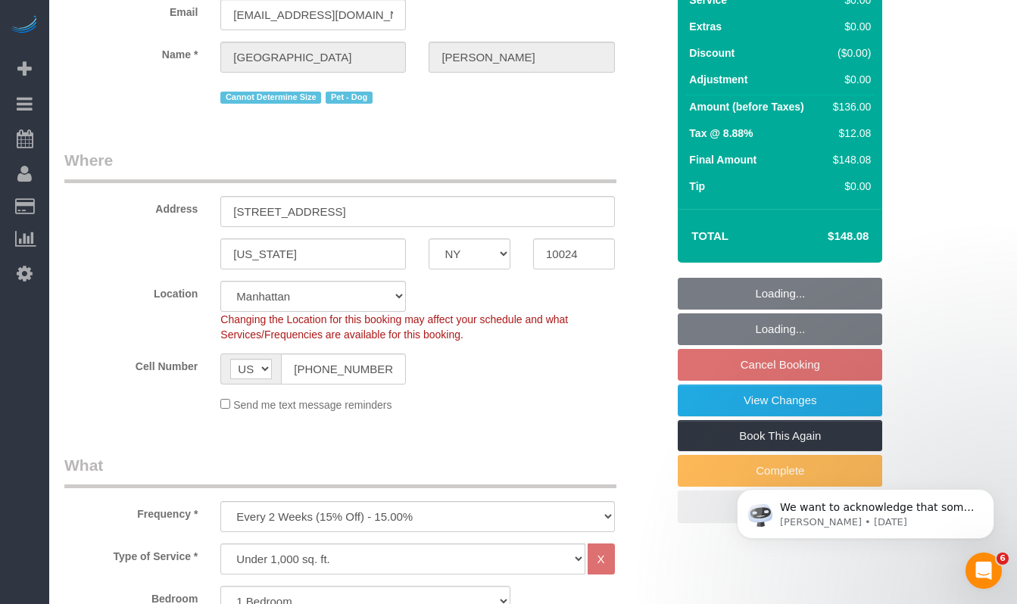
select select "string:stripe-pm_1S6j8D4VGloSiKo7VK7cd8nT"
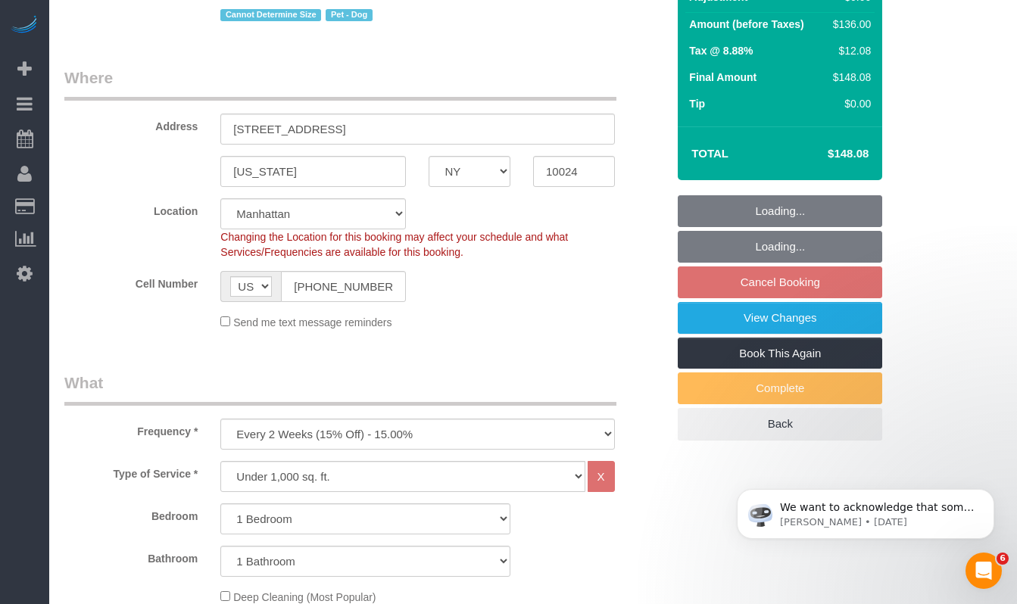
select select "spot3"
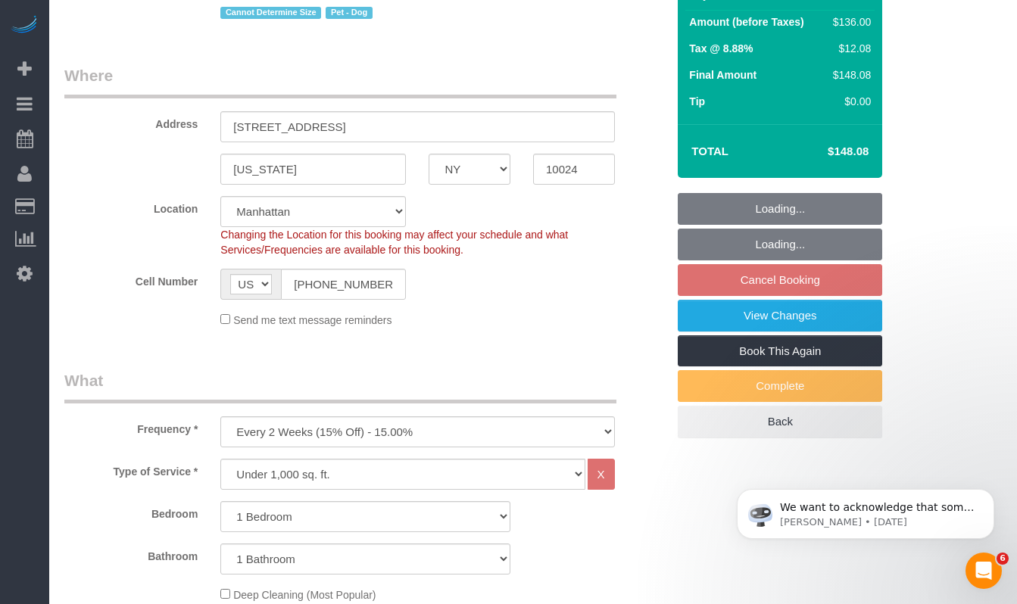
select select "1"
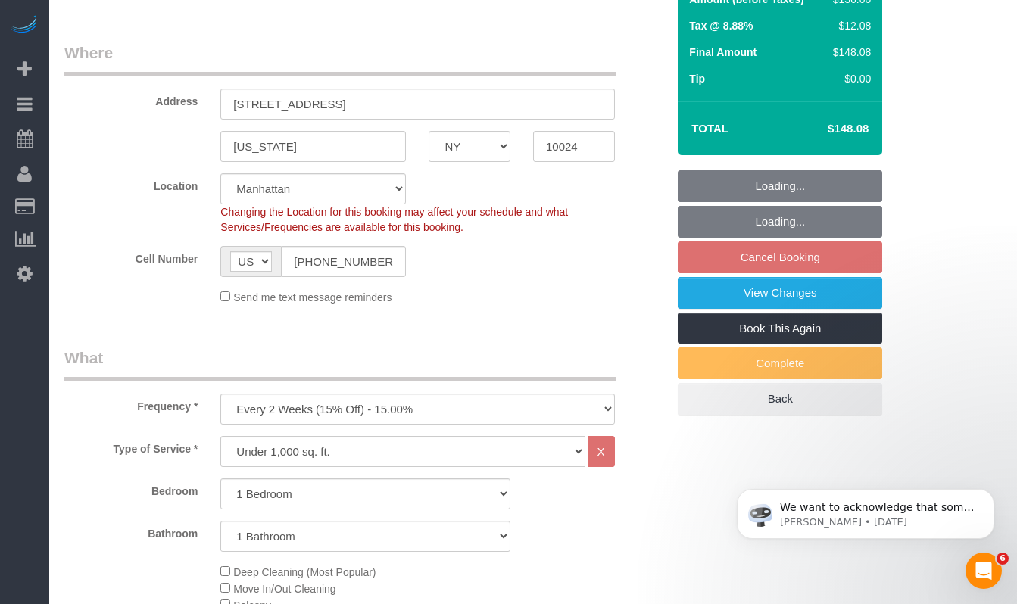
scroll to position [245, 0]
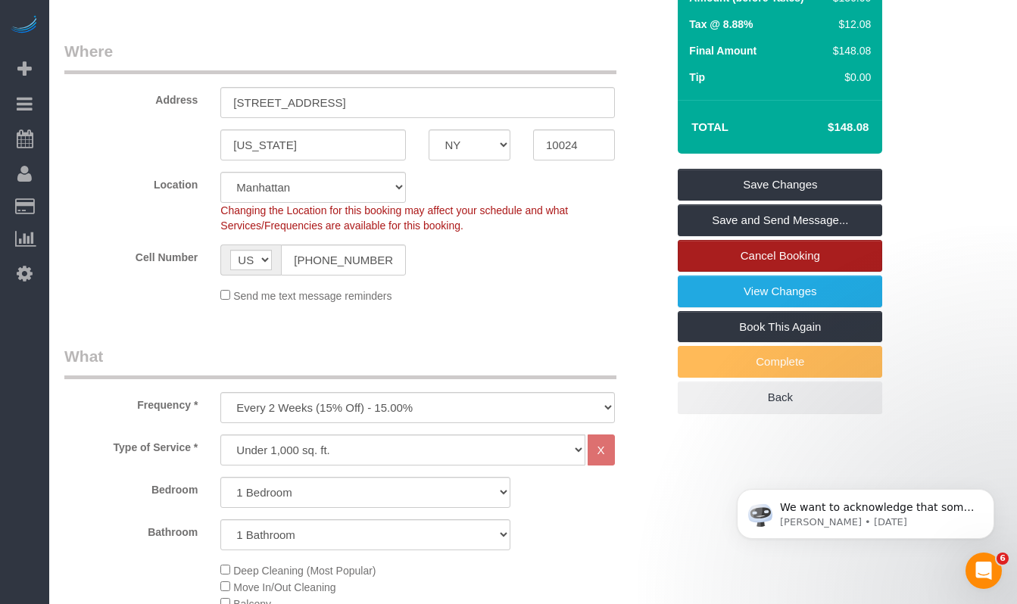
click at [686, 255] on link "Cancel Booking" at bounding box center [780, 256] width 204 height 32
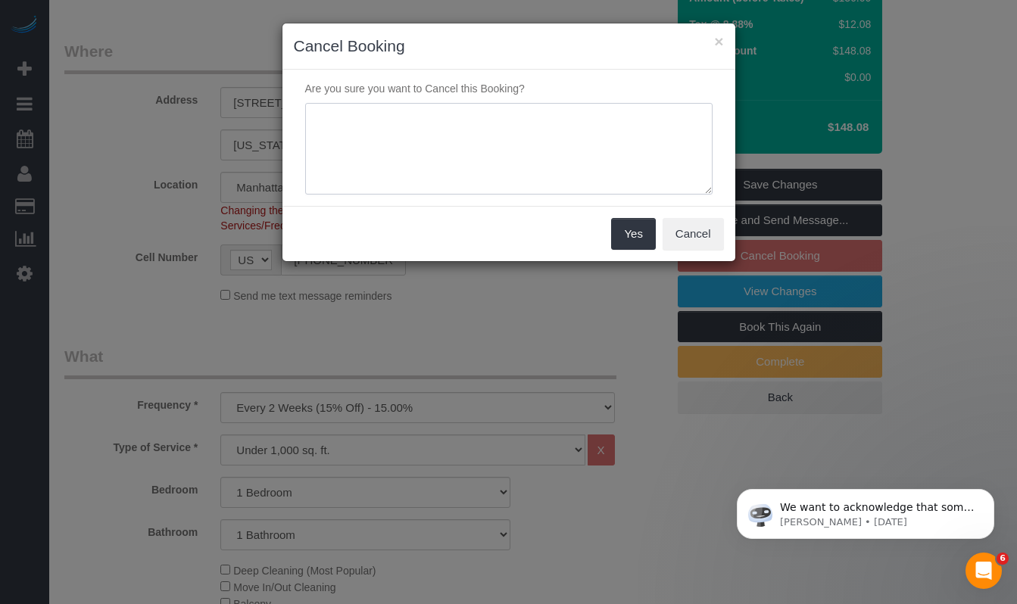
click at [409, 120] on textarea at bounding box center [508, 149] width 407 height 92
type textarea "Customer requested"
click at [615, 233] on button "Yes" at bounding box center [633, 234] width 44 height 32
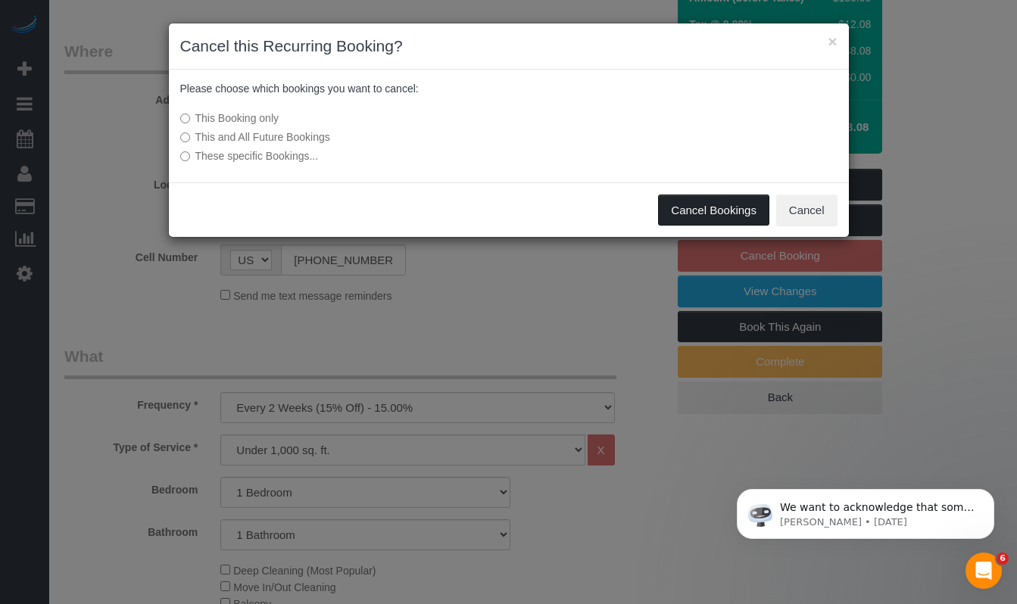
click at [678, 209] on button "Cancel Bookings" at bounding box center [713, 211] width 111 height 32
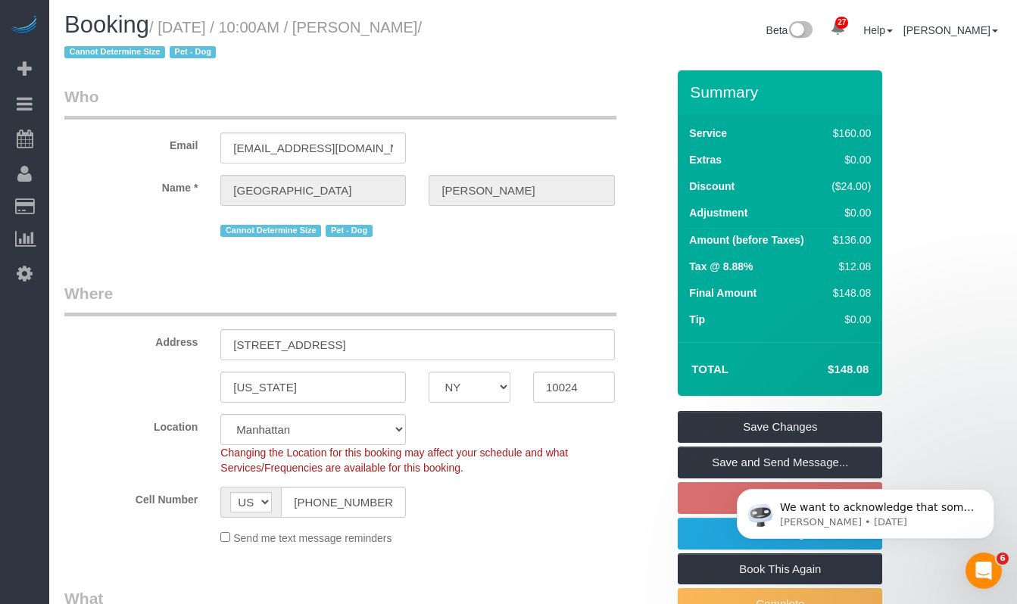
scroll to position [0, 0]
